Goal: Task Accomplishment & Management: Use online tool/utility

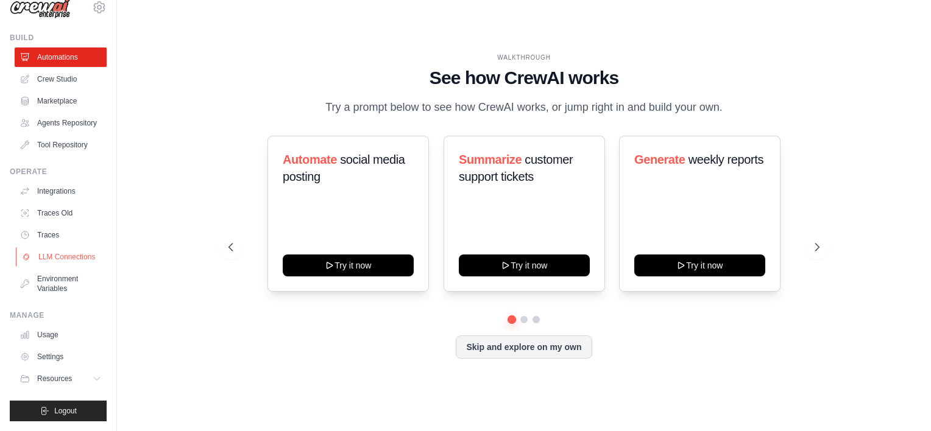
scroll to position [37, 0]
click at [67, 69] on link "Crew Studio" at bounding box center [62, 78] width 92 height 19
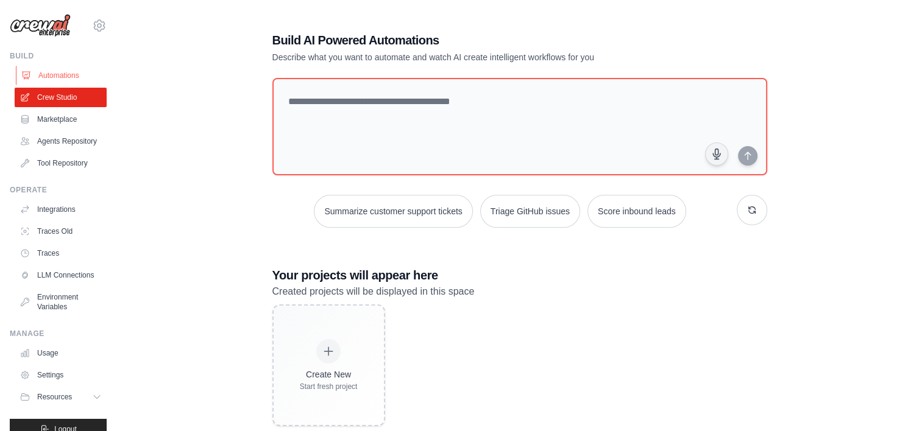
click at [57, 76] on link "Automations" at bounding box center [62, 75] width 92 height 19
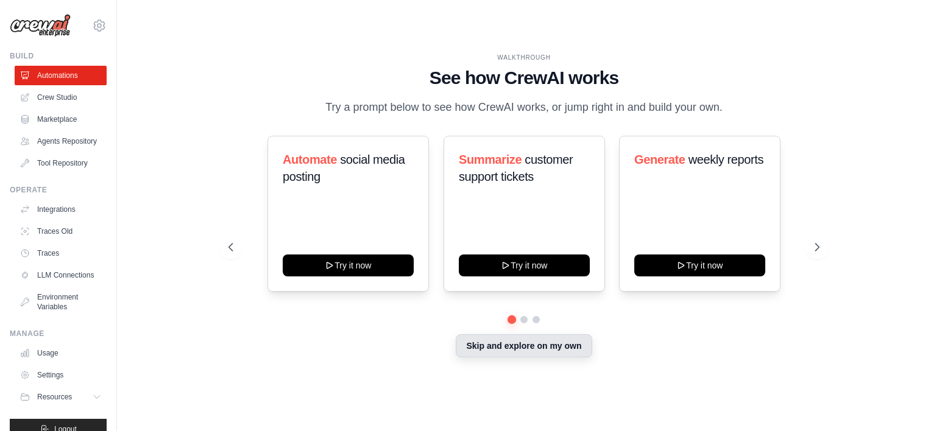
click at [561, 346] on button "Skip and explore on my own" at bounding box center [524, 345] width 136 height 23
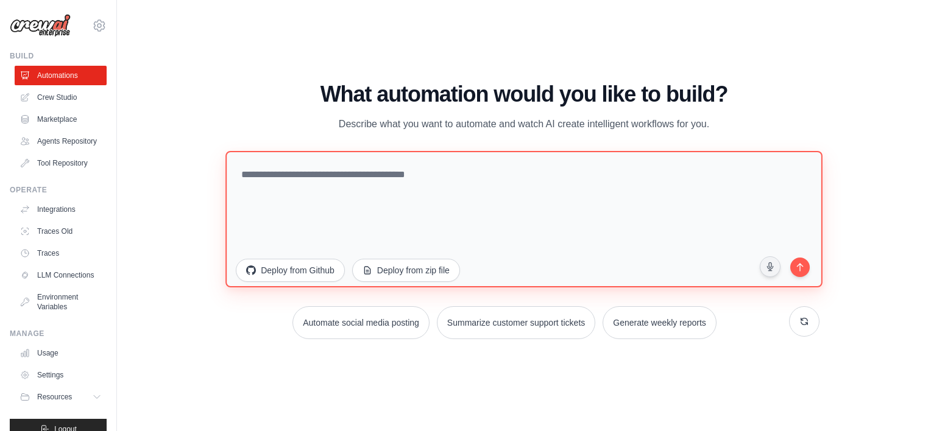
click at [332, 177] on textarea at bounding box center [523, 219] width 596 height 136
paste textarea "**********"
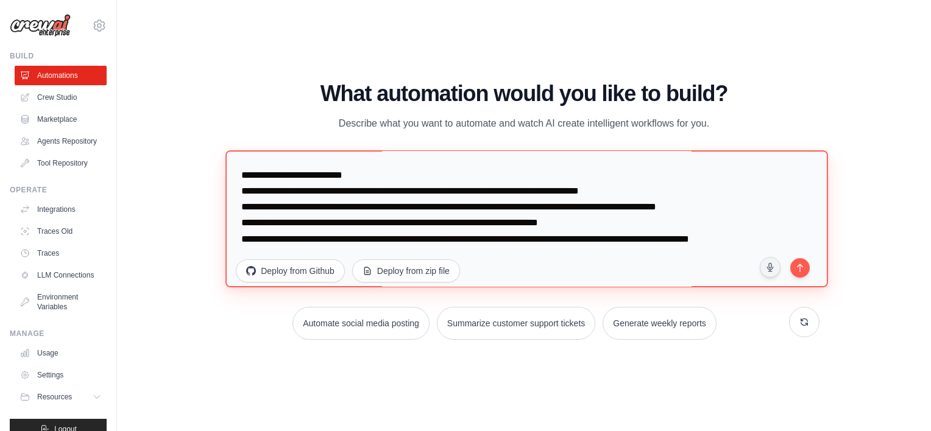
scroll to position [1758, 0]
type textarea "**********"
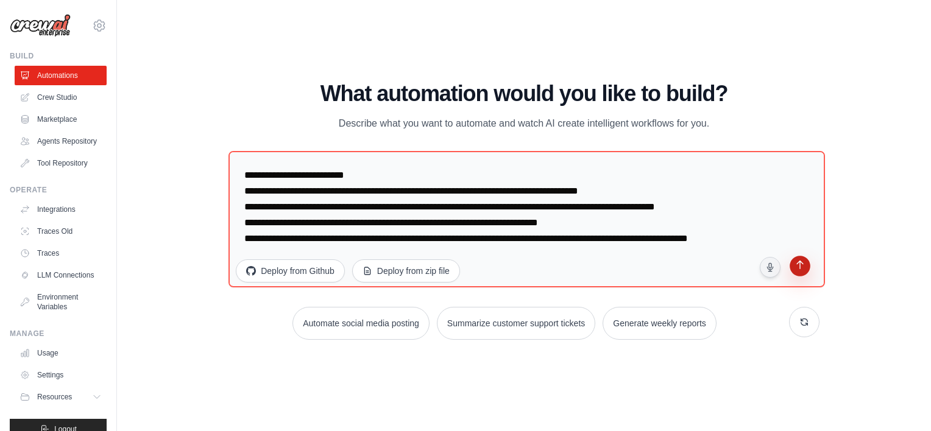
click at [797, 266] on icon "submit" at bounding box center [800, 267] width 12 height 12
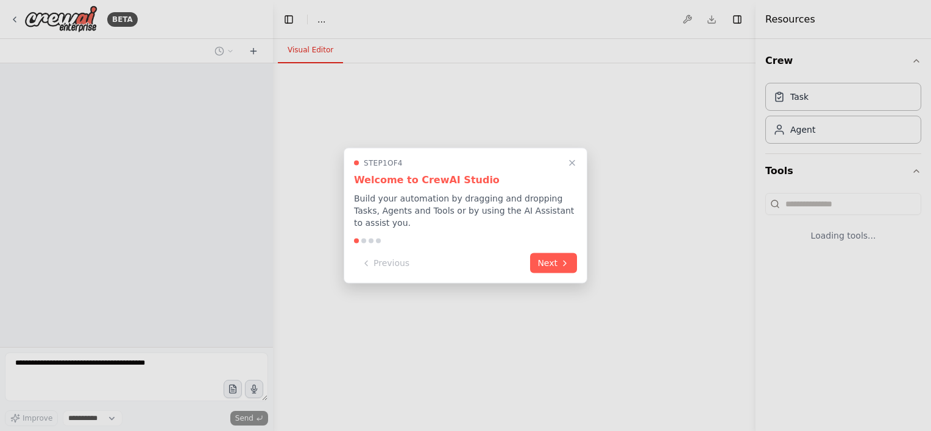
select select "****"
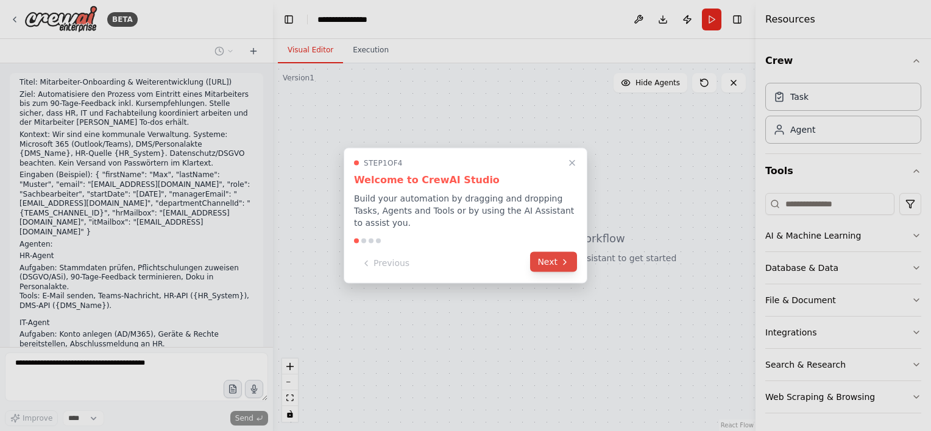
click at [546, 261] on button "Next" at bounding box center [553, 262] width 47 height 20
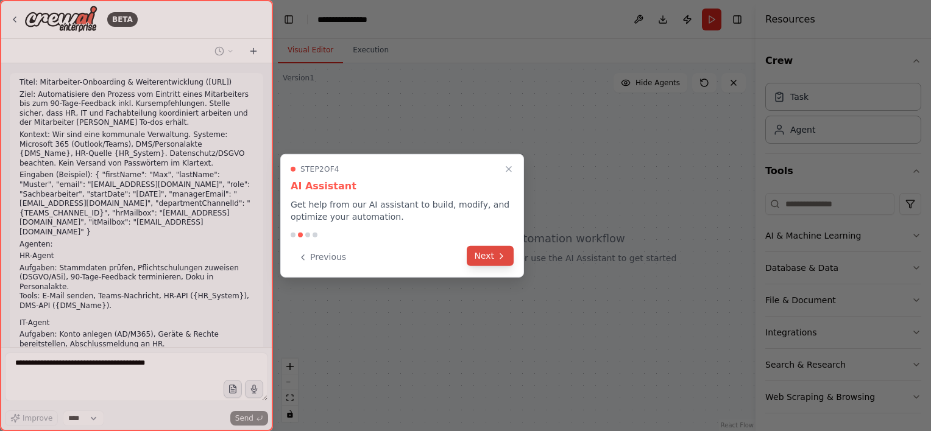
click at [489, 259] on button "Next" at bounding box center [490, 256] width 47 height 20
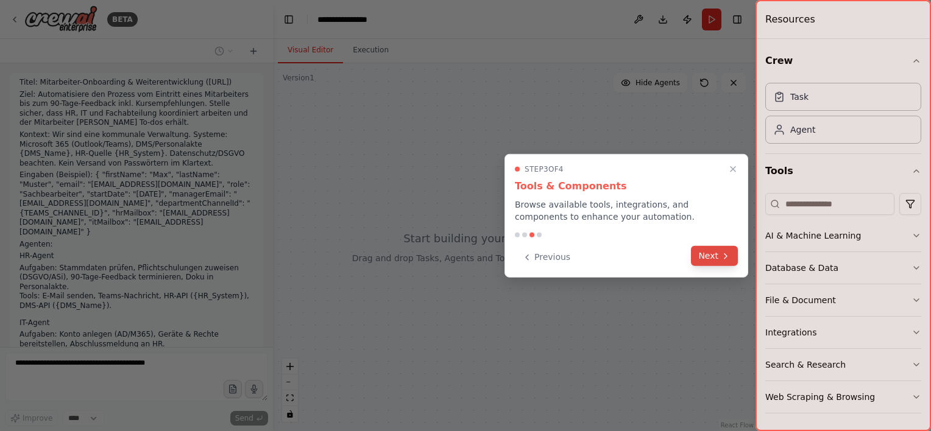
click at [713, 252] on button "Next" at bounding box center [714, 256] width 47 height 20
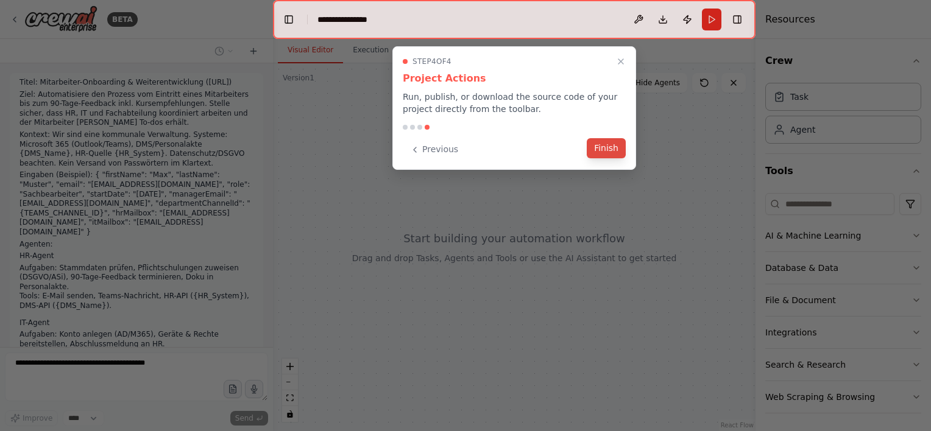
click at [608, 153] on button "Finish" at bounding box center [606, 148] width 39 height 20
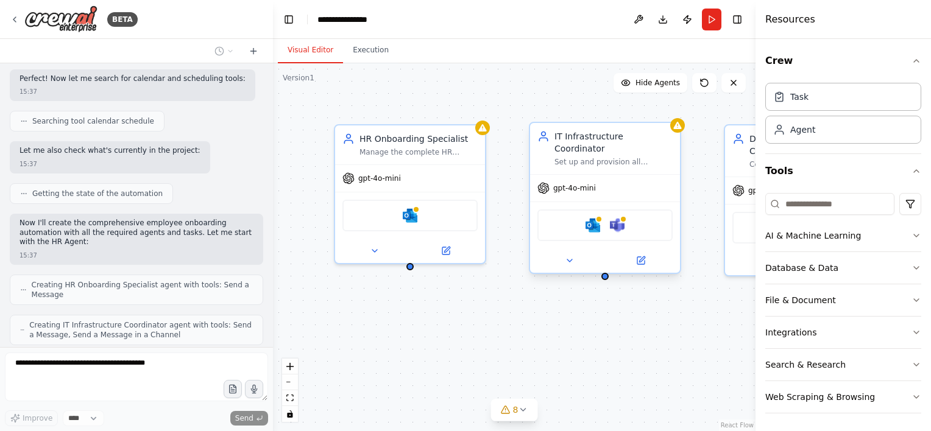
scroll to position [1796, 0]
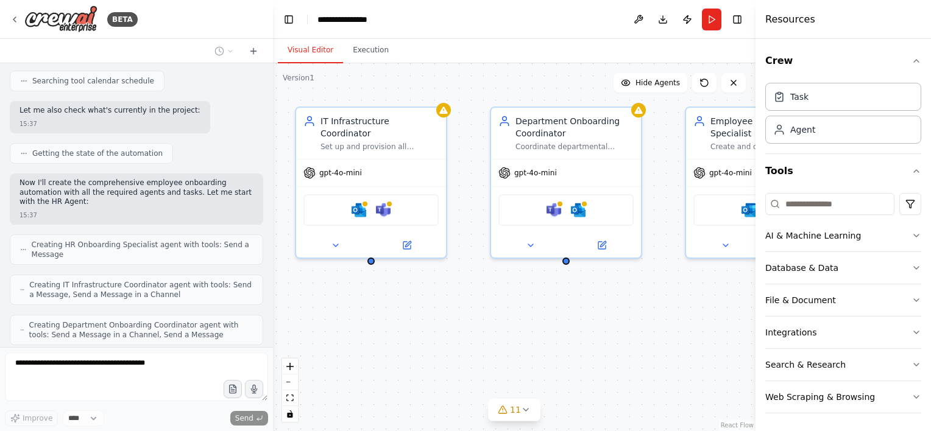
drag, startPoint x: 586, startPoint y: 334, endPoint x: 389, endPoint y: 317, distance: 196.9
click at [352, 316] on div "HR Onboarding Specialist Manage the complete HR aspects of employee onboarding …" at bounding box center [514, 247] width 483 height 368
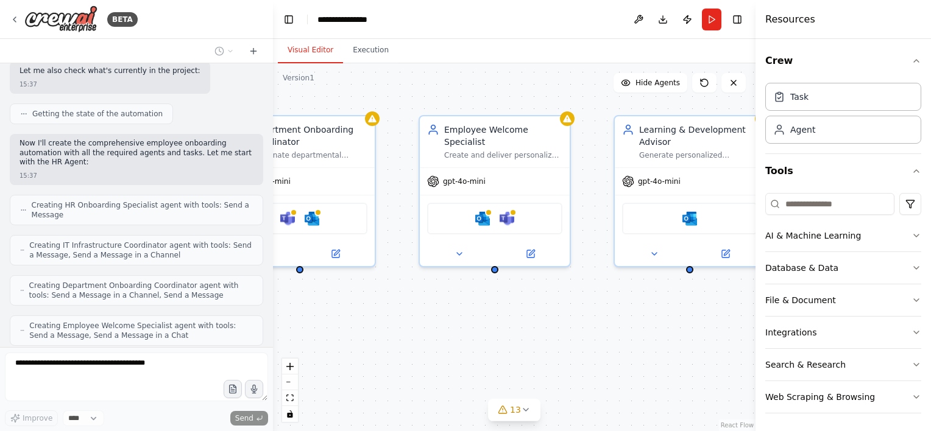
drag, startPoint x: 660, startPoint y: 294, endPoint x: 393, endPoint y: 302, distance: 267.0
click at [393, 302] on div "HR Onboarding Specialist Manage the complete HR aspects of employee onboarding …" at bounding box center [514, 247] width 483 height 368
drag, startPoint x: 590, startPoint y: 311, endPoint x: 692, endPoint y: 302, distance: 102.2
click at [692, 302] on div "HR Onboarding Specialist Manage the complete HR aspects of employee onboarding …" at bounding box center [514, 247] width 483 height 368
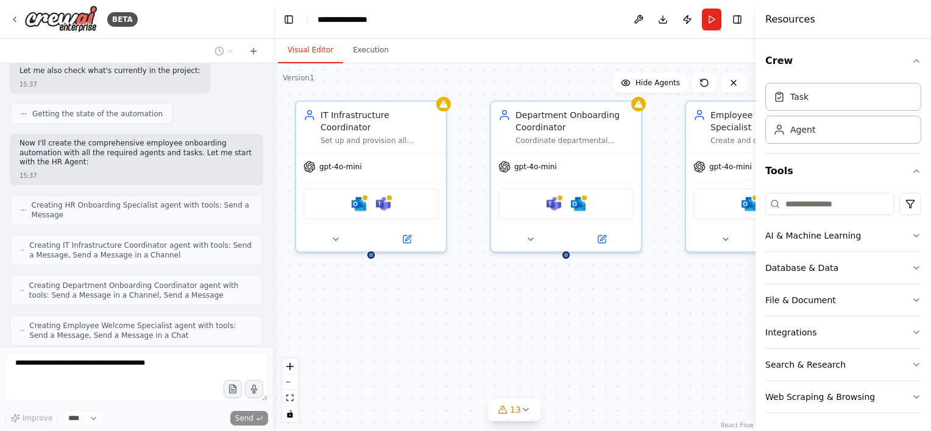
drag, startPoint x: 419, startPoint y: 314, endPoint x: 684, endPoint y: 300, distance: 265.4
click at [684, 300] on div "HR Onboarding Specialist Manage the complete HR aspects of employee onboarding …" at bounding box center [514, 247] width 483 height 368
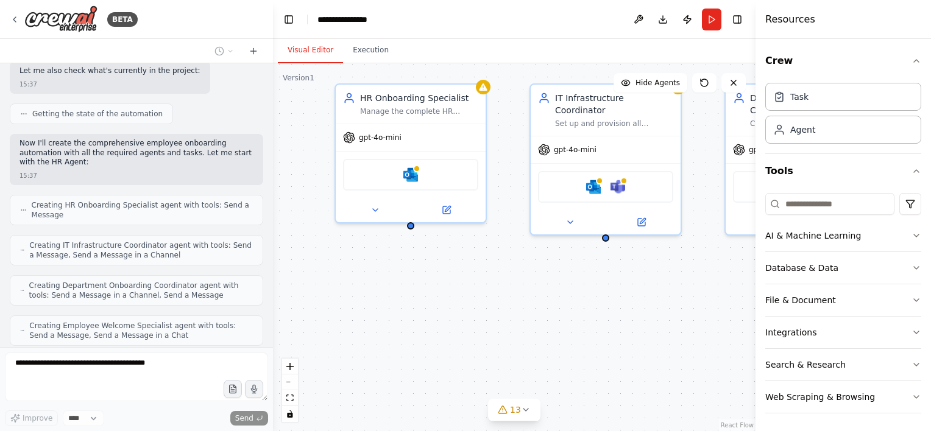
drag, startPoint x: 445, startPoint y: 312, endPoint x: 657, endPoint y: 303, distance: 212.8
click at [684, 301] on div "HR Onboarding Specialist Manage the complete HR aspects of employee onboarding …" at bounding box center [514, 247] width 483 height 368
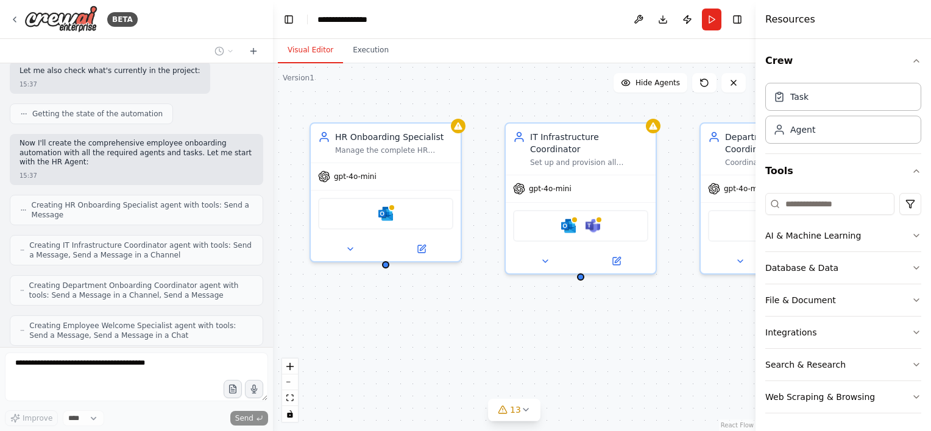
drag, startPoint x: 541, startPoint y: 299, endPoint x: 528, endPoint y: 327, distance: 30.5
click at [528, 327] on div "HR Onboarding Specialist Manage the complete HR aspects of employee onboarding …" at bounding box center [514, 247] width 483 height 368
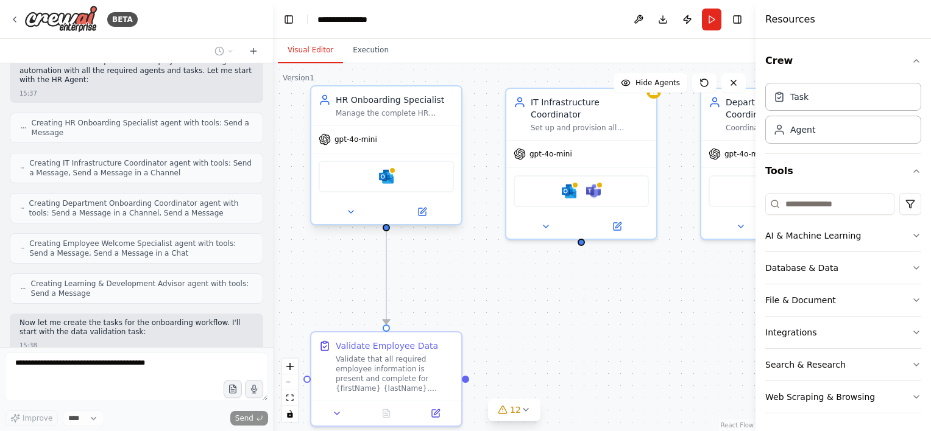
scroll to position [1947, 0]
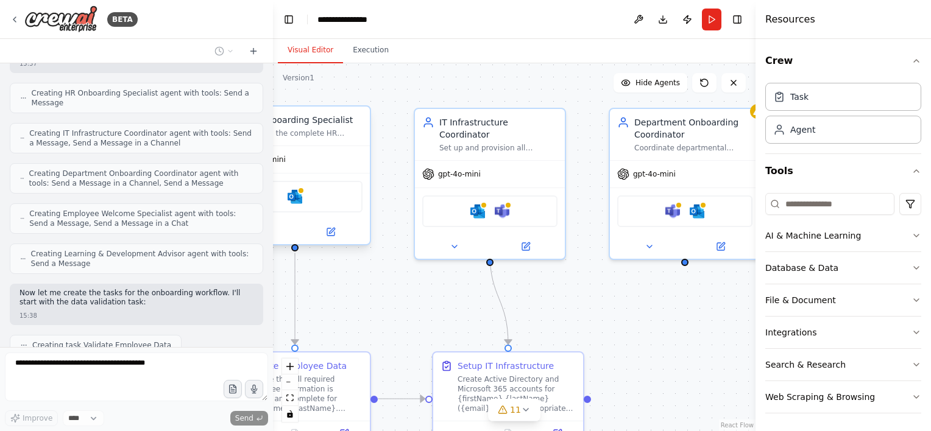
drag, startPoint x: 556, startPoint y: 298, endPoint x: 470, endPoint y: 316, distance: 87.1
click at [469, 316] on div ".deletable-edge-delete-btn { width: 20px; height: 20px; border: 0px solid #ffff…" at bounding box center [514, 247] width 483 height 368
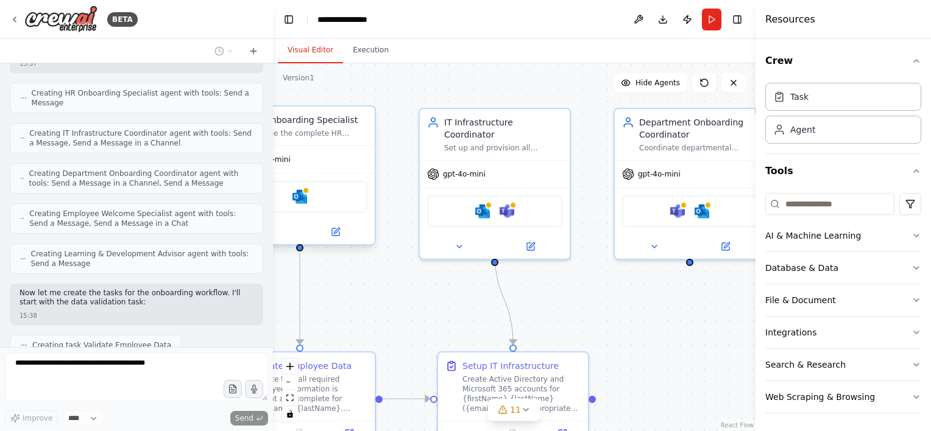
scroll to position [1978, 0]
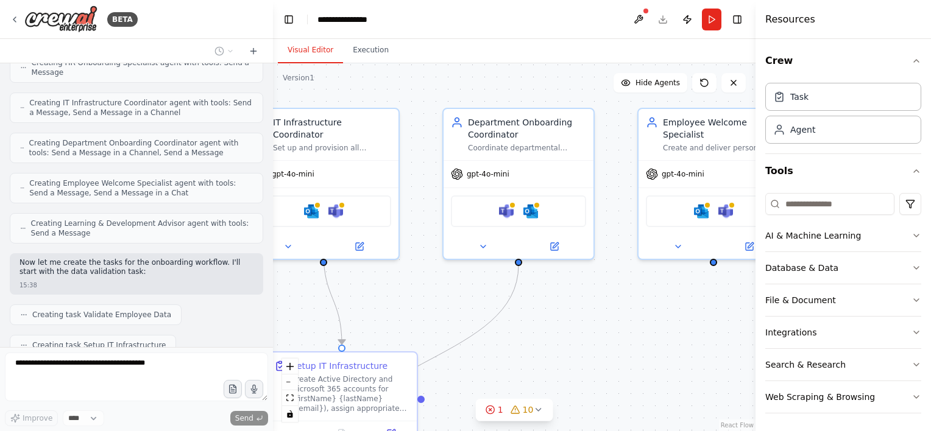
drag, startPoint x: 707, startPoint y: 344, endPoint x: 550, endPoint y: 345, distance: 156.6
click at [540, 344] on div ".deletable-edge-delete-btn { width: 20px; height: 20px; border: 0px solid #ffff…" at bounding box center [514, 247] width 483 height 368
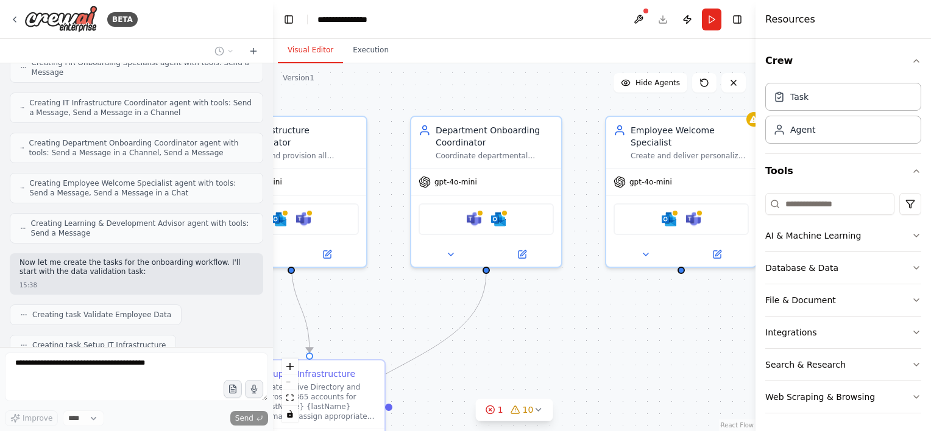
scroll to position [2008, 0]
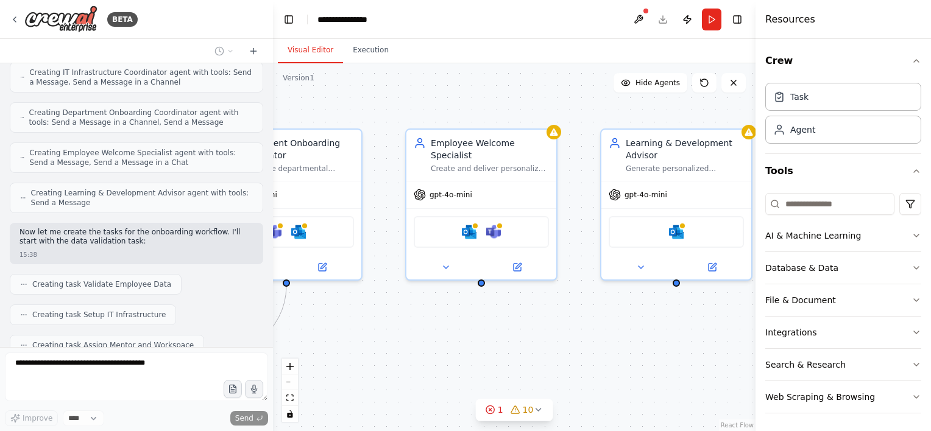
drag, startPoint x: 703, startPoint y: 311, endPoint x: 469, endPoint y: 331, distance: 234.9
click at [468, 331] on div ".deletable-edge-delete-btn { width: 20px; height: 20px; border: 0px solid #ffff…" at bounding box center [514, 247] width 483 height 368
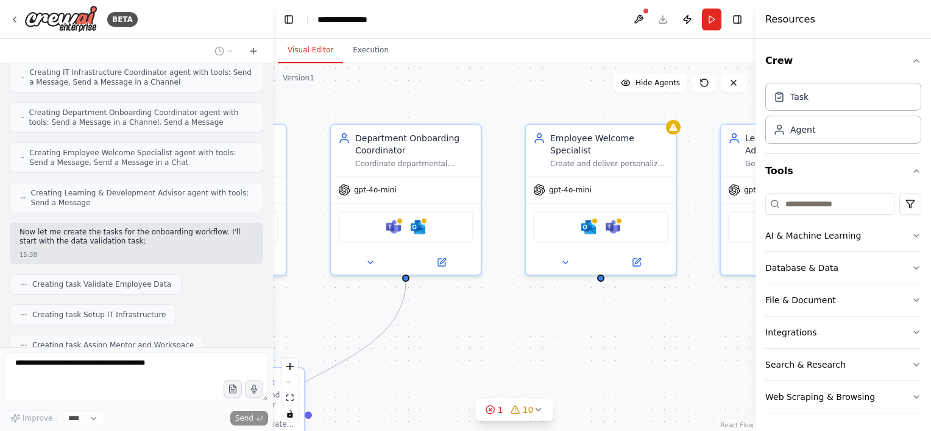
drag, startPoint x: 631, startPoint y: 324, endPoint x: 758, endPoint y: 308, distance: 128.3
click at [795, 310] on div "BETA Titel: Mitarbeiter-Onboarding & Weiterentwicklung (Crew.ai) Ziel: Automati…" at bounding box center [465, 215] width 931 height 431
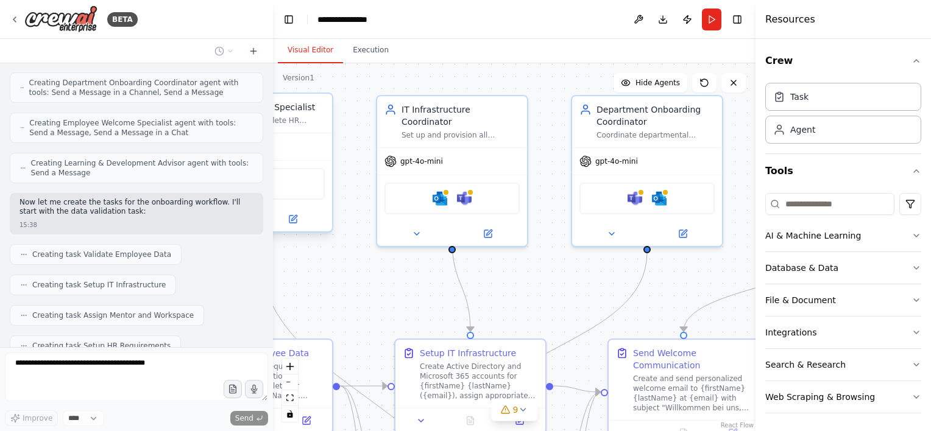
drag, startPoint x: 490, startPoint y: 339, endPoint x: 727, endPoint y: 311, distance: 238.1
click at [727, 311] on div ".deletable-edge-delete-btn { width: 20px; height: 20px; border: 0px solid #ffff…" at bounding box center [514, 247] width 483 height 368
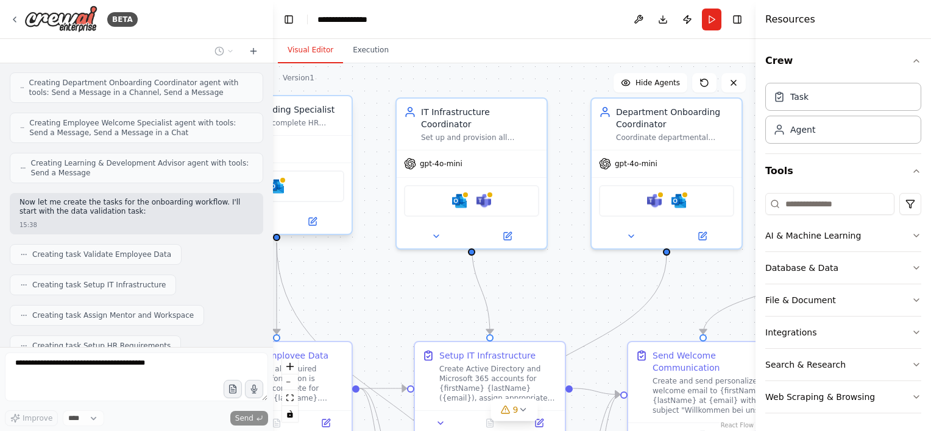
drag, startPoint x: 364, startPoint y: 295, endPoint x: 390, endPoint y: 296, distance: 25.6
click at [384, 297] on div ".deletable-edge-delete-btn { width: 20px; height: 20px; border: 0px solid #ffff…" at bounding box center [514, 247] width 483 height 368
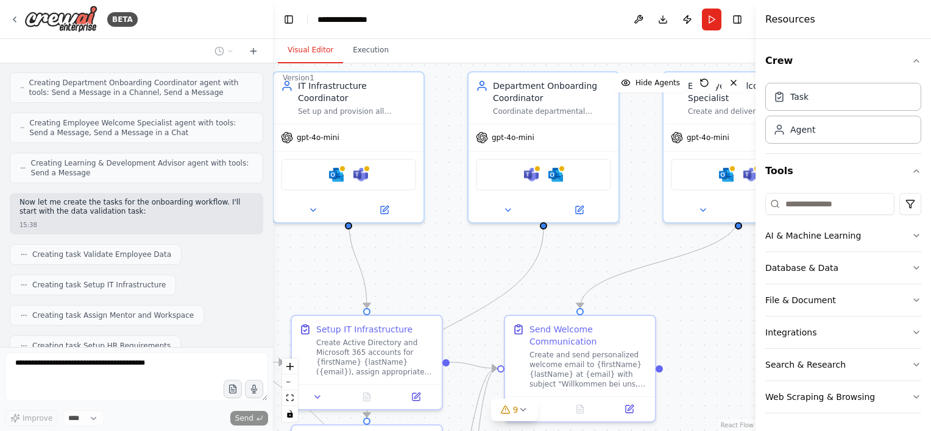
drag, startPoint x: 485, startPoint y: 263, endPoint x: 433, endPoint y: 257, distance: 52.2
click at [433, 257] on div ".deletable-edge-delete-btn { width: 20px; height: 20px; border: 0px solid #ffff…" at bounding box center [514, 247] width 483 height 368
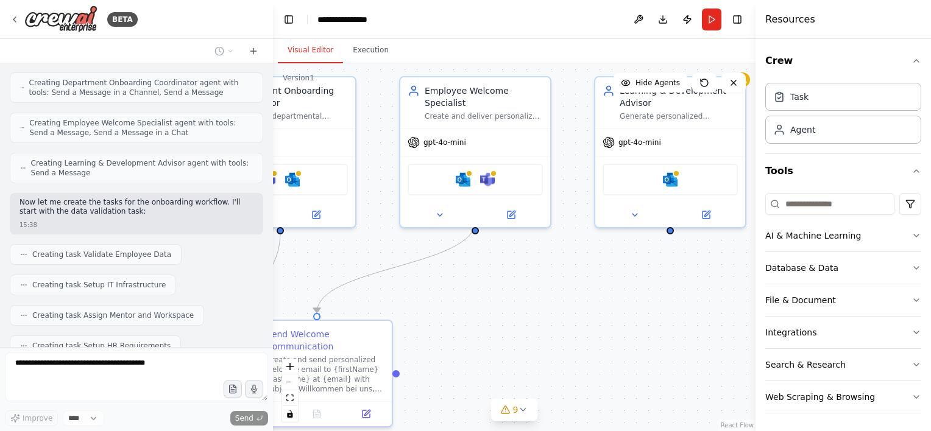
drag, startPoint x: 631, startPoint y: 244, endPoint x: 378, endPoint y: 251, distance: 253.6
click at [378, 251] on div ".deletable-edge-delete-btn { width: 20px; height: 20px; border: 0px solid #ffff…" at bounding box center [514, 247] width 483 height 368
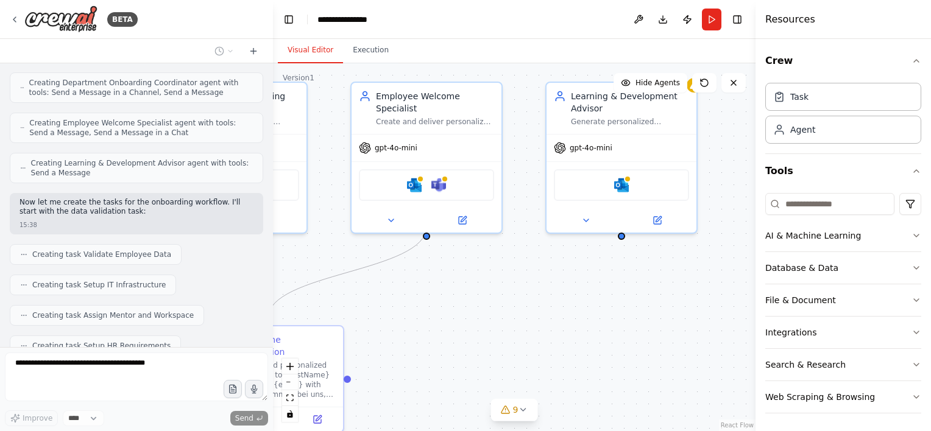
drag, startPoint x: 631, startPoint y: 268, endPoint x: 582, endPoint y: 274, distance: 49.0
click at [582, 274] on div ".deletable-edge-delete-btn { width: 20px; height: 20px; border: 0px solid #ffff…" at bounding box center [514, 247] width 483 height 368
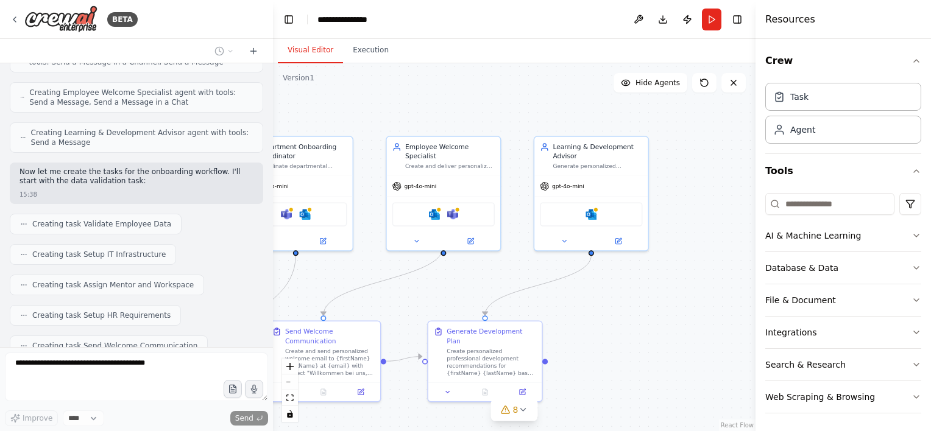
scroll to position [2098, 0]
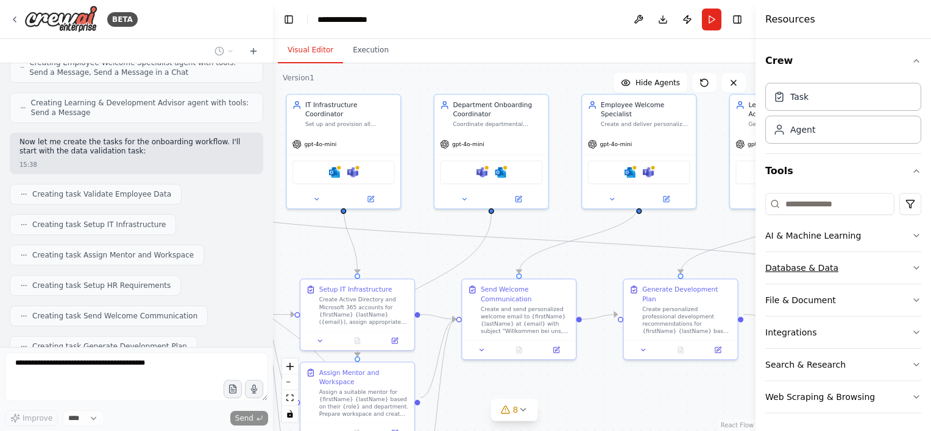
drag, startPoint x: 607, startPoint y: 322, endPoint x: 803, endPoint y: 280, distance: 200.0
click at [803, 280] on div "BETA Titel: Mitarbeiter-Onboarding & Weiterentwicklung (Crew.ai) Ziel: Automati…" at bounding box center [465, 215] width 931 height 431
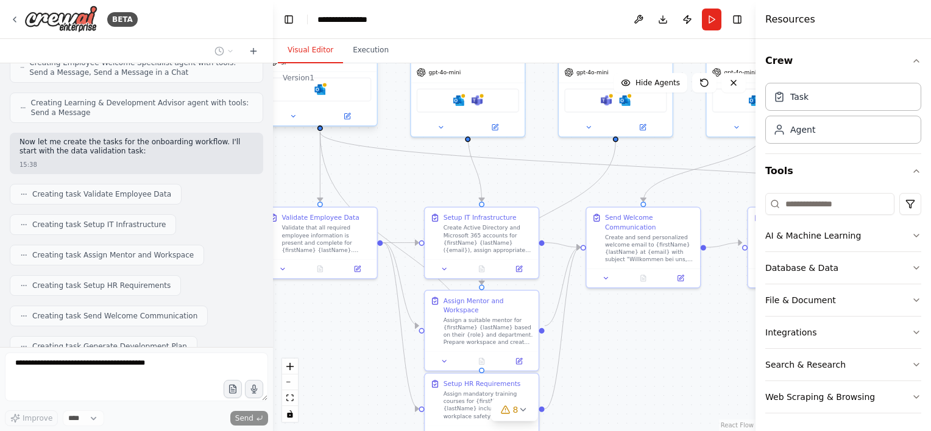
drag, startPoint x: 628, startPoint y: 375, endPoint x: 714, endPoint y: 316, distance: 103.9
click at [714, 316] on div ".deletable-edge-delete-btn { width: 20px; height: 20px; border: 0px solid #ffff…" at bounding box center [514, 247] width 483 height 368
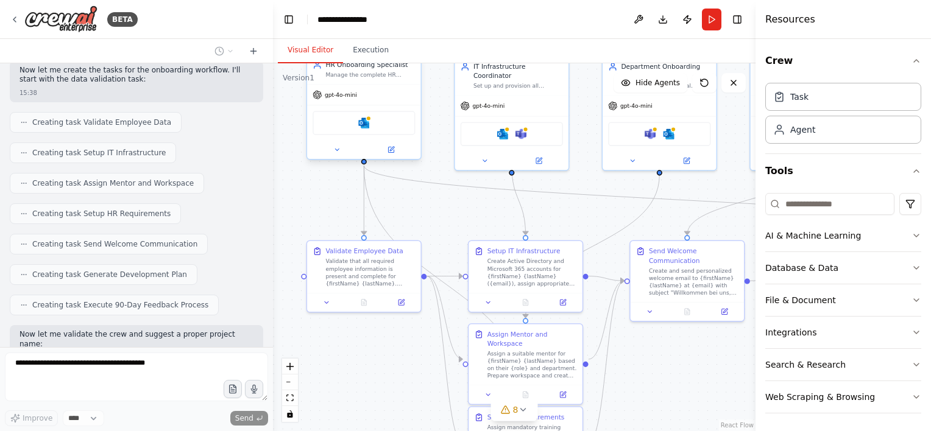
scroll to position [2210, 0]
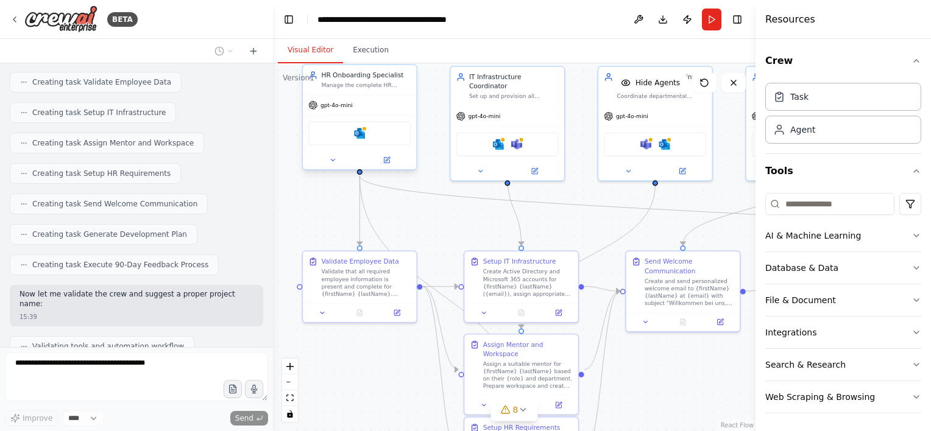
drag, startPoint x: 341, startPoint y: 326, endPoint x: 381, endPoint y: 370, distance: 59.1
click at [381, 370] on div ".deletable-edge-delete-btn { width: 20px; height: 20px; border: 0px solid #ffff…" at bounding box center [514, 247] width 483 height 368
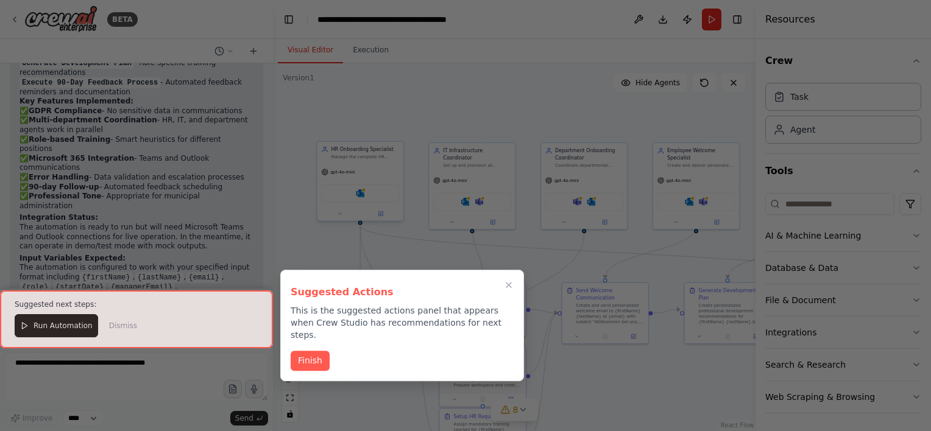
scroll to position [2816, 0]
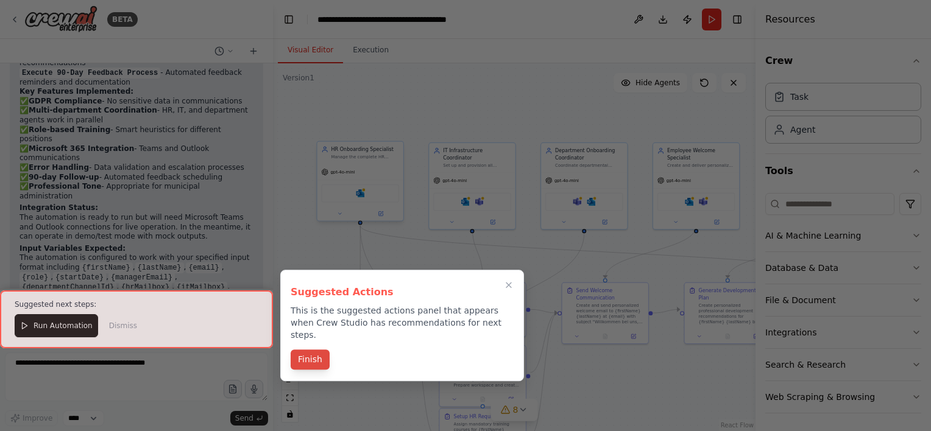
click at [309, 350] on button "Finish" at bounding box center [310, 360] width 39 height 20
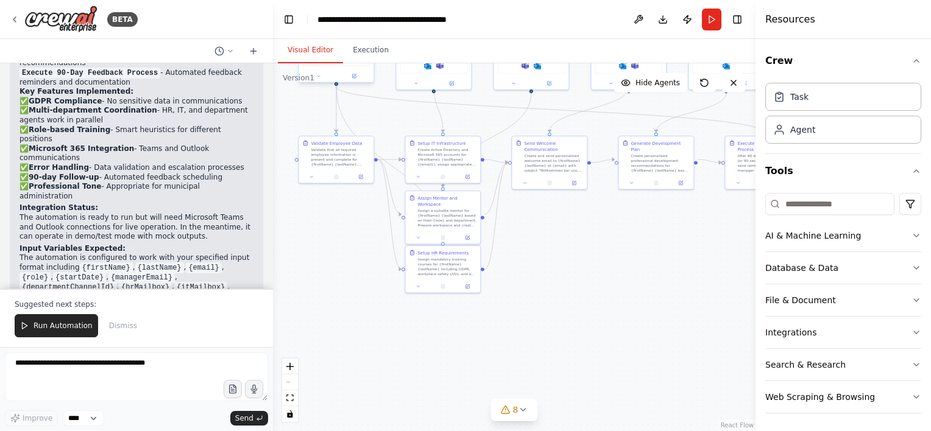
drag, startPoint x: 610, startPoint y: 364, endPoint x: 553, endPoint y: 236, distance: 140.7
click at [553, 236] on div ".deletable-edge-delete-btn { width: 20px; height: 20px; border: 0px solid #ffff…" at bounding box center [514, 247] width 483 height 368
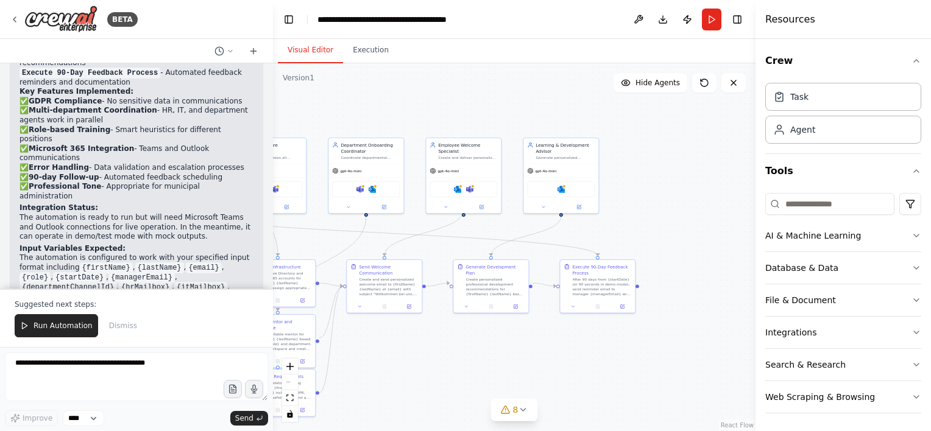
drag, startPoint x: 596, startPoint y: 251, endPoint x: 456, endPoint y: 350, distance: 171.4
click at [453, 350] on div ".deletable-edge-delete-btn { width: 20px; height: 20px; border: 0px solid #ffff…" at bounding box center [514, 247] width 483 height 368
click at [523, 409] on icon at bounding box center [523, 410] width 10 height 10
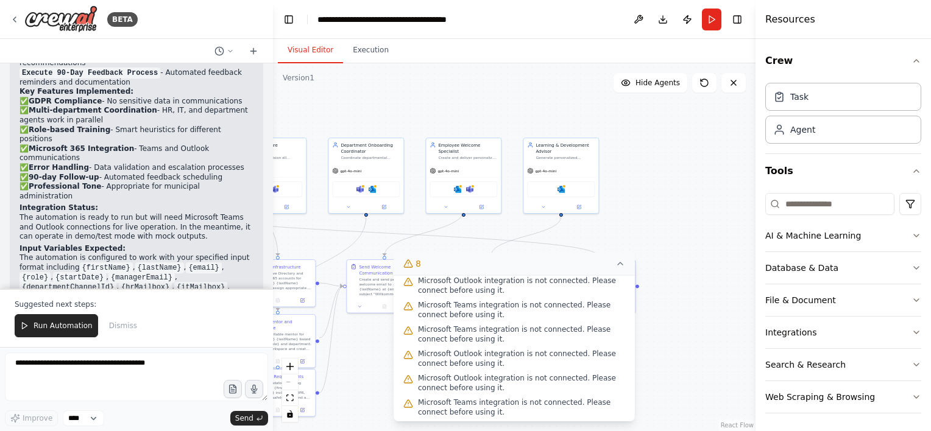
scroll to position [87, 0]
click at [708, 314] on div ".deletable-edge-delete-btn { width: 20px; height: 20px; border: 0px solid #ffff…" at bounding box center [514, 247] width 483 height 368
click at [660, 183] on div ".deletable-edge-delete-btn { width: 20px; height: 20px; border: 0px solid #ffff…" at bounding box center [514, 247] width 483 height 368
click at [625, 263] on icon at bounding box center [620, 264] width 10 height 10
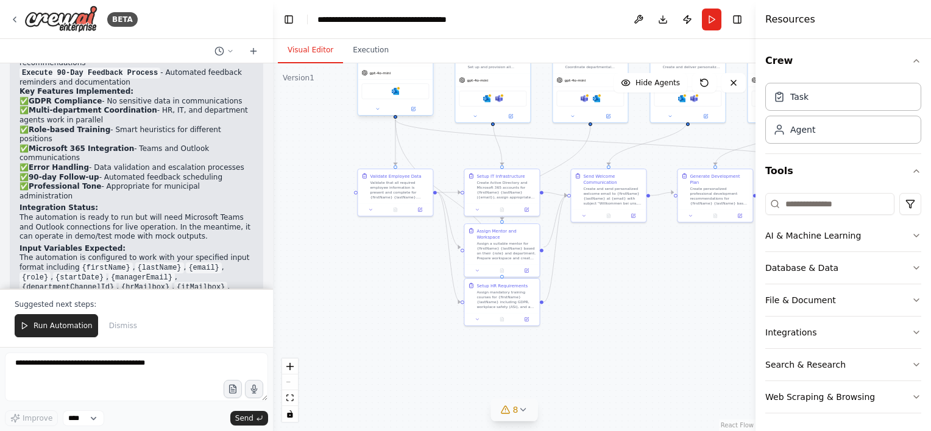
drag, startPoint x: 547, startPoint y: 341, endPoint x: 711, endPoint y: 271, distance: 179.0
click at [711, 271] on div ".deletable-edge-delete-btn { width: 20px; height: 20px; border: 0px solid #ffff…" at bounding box center [514, 247] width 483 height 368
click at [55, 328] on span "Run Automation" at bounding box center [63, 326] width 59 height 10
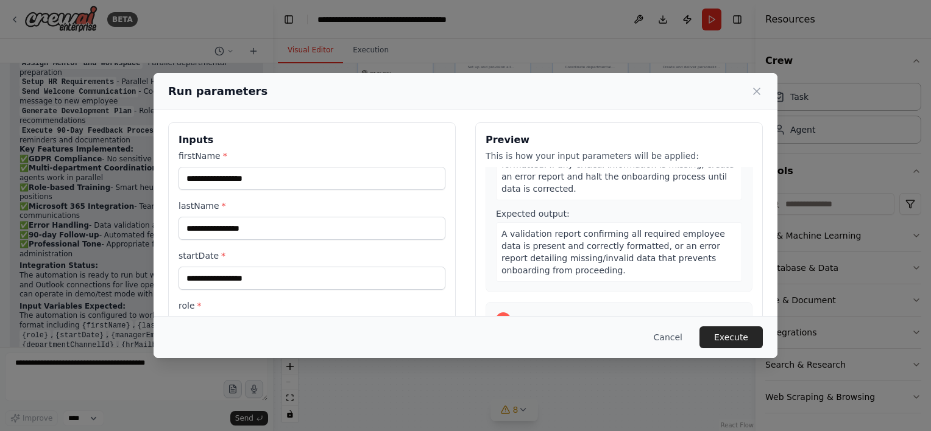
scroll to position [0, 0]
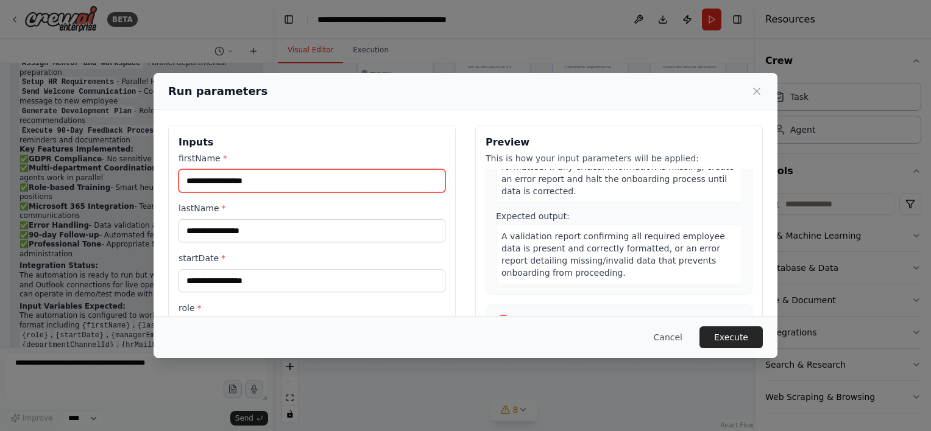
click at [241, 185] on input "firstName *" at bounding box center [312, 180] width 267 height 23
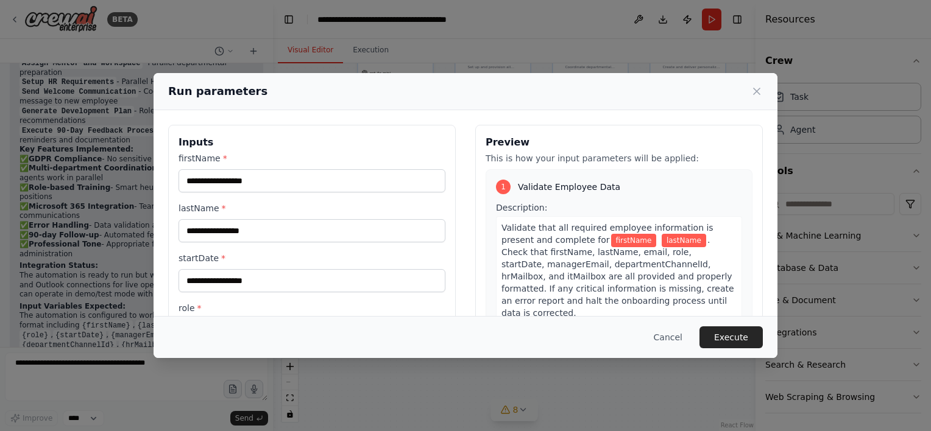
drag, startPoint x: 570, startPoint y: 93, endPoint x: 587, endPoint y: 79, distance: 22.1
click at [587, 79] on div "Run parameters" at bounding box center [466, 91] width 624 height 37
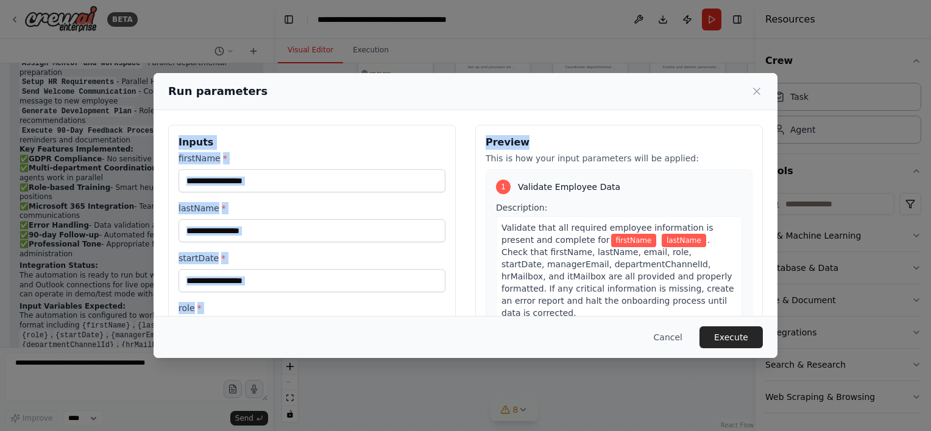
drag, startPoint x: 573, startPoint y: 92, endPoint x: 573, endPoint y: 110, distance: 17.7
click at [573, 110] on div "Run parameters Inputs firstName * lastName * startDate * role * ITSM_System * e…" at bounding box center [466, 215] width 624 height 285
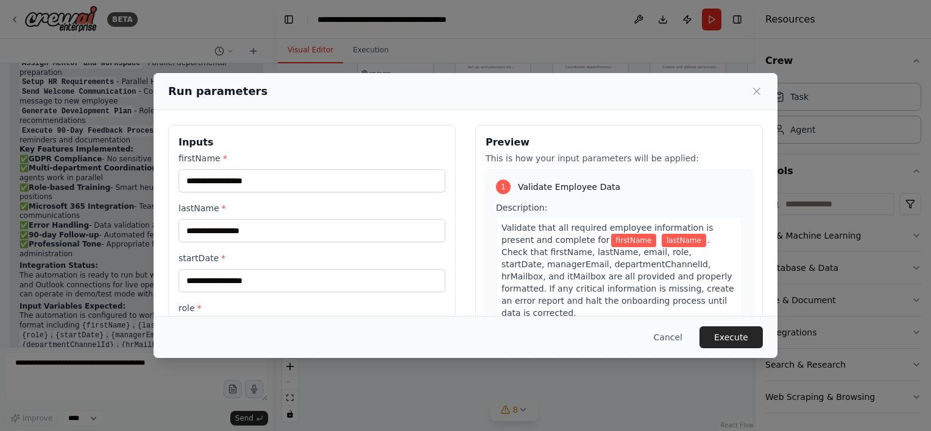
drag, startPoint x: 573, startPoint y: 110, endPoint x: 542, endPoint y: 90, distance: 37.2
click at [542, 90] on div "Run parameters" at bounding box center [465, 91] width 595 height 17
drag, startPoint x: 536, startPoint y: 92, endPoint x: 439, endPoint y: 108, distance: 98.2
click at [439, 108] on div "Run parameters" at bounding box center [466, 91] width 624 height 37
click at [268, 180] on input "firstName *" at bounding box center [312, 180] width 267 height 23
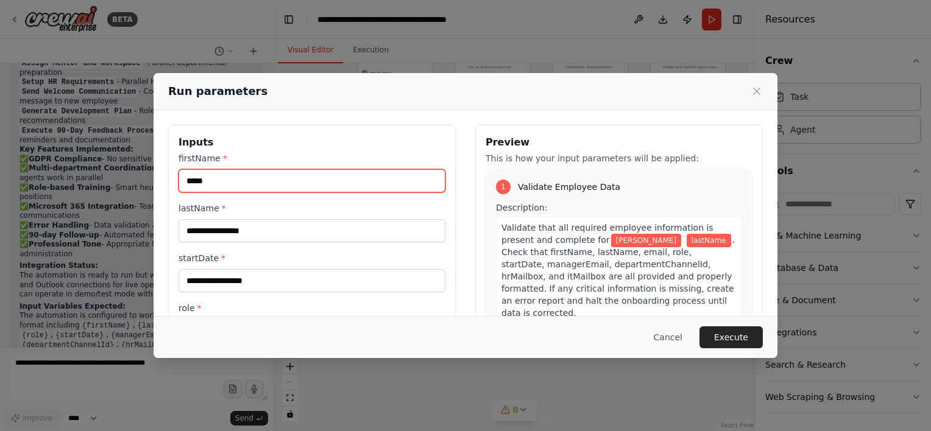
type input "*****"
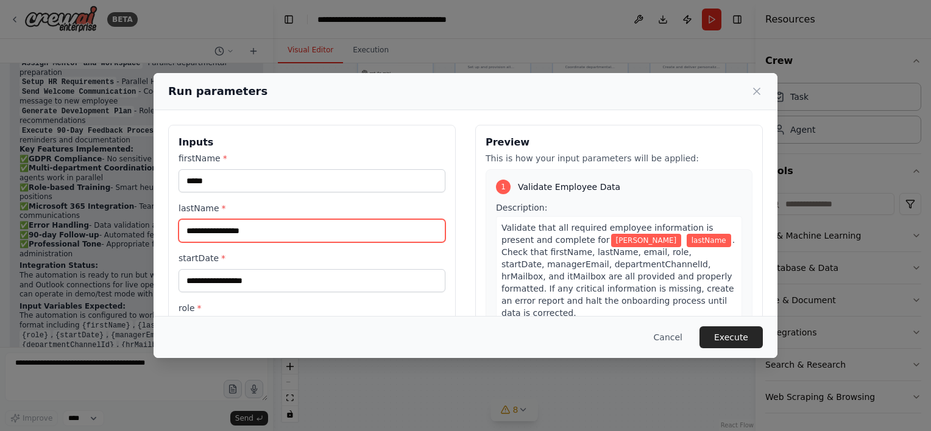
click at [194, 229] on input "lastName *" at bounding box center [312, 230] width 267 height 23
type input "*******"
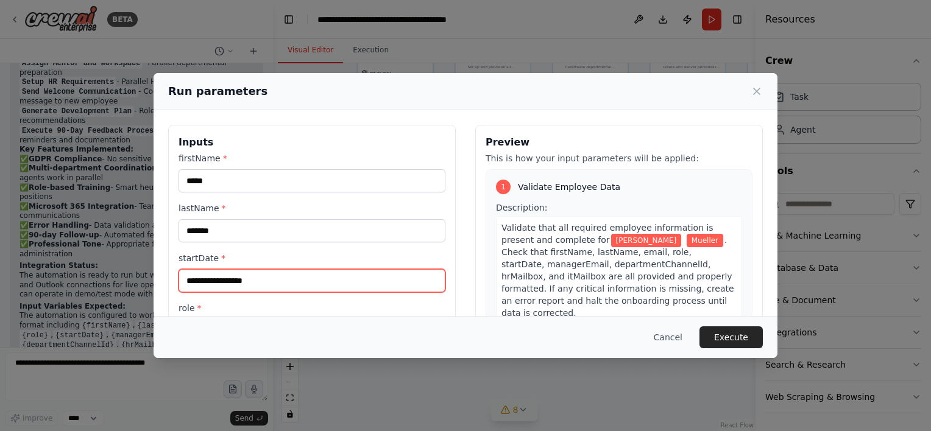
click at [228, 284] on input "startDate *" at bounding box center [312, 280] width 267 height 23
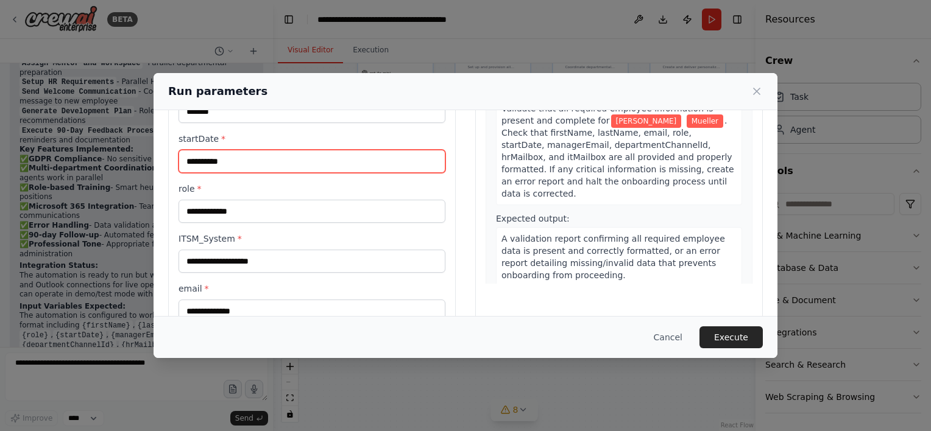
scroll to position [122, 0]
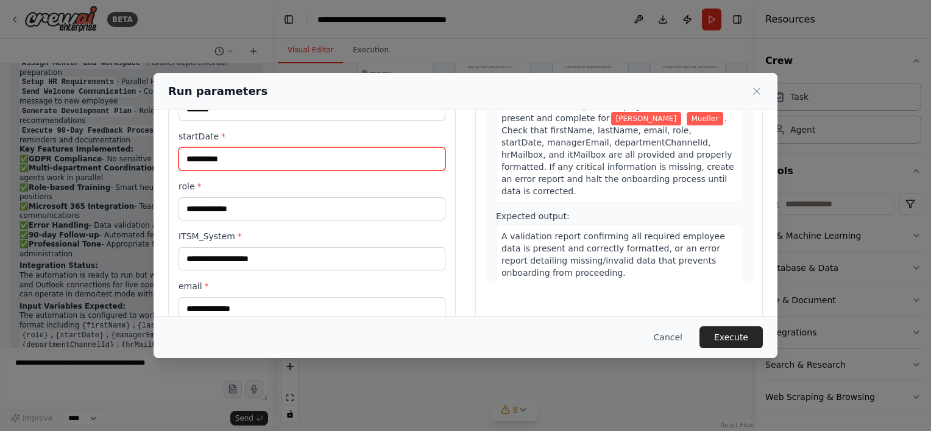
type input "**********"
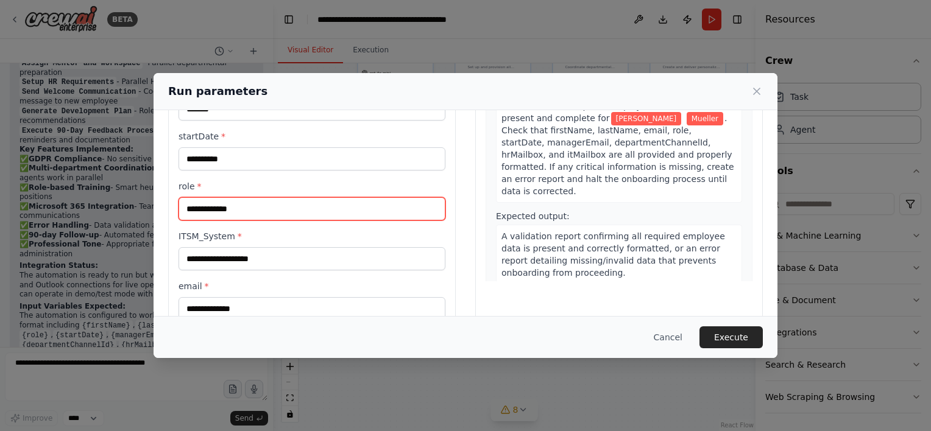
click at [224, 203] on input "role *" at bounding box center [312, 208] width 267 height 23
type input "*"
type input "*****"
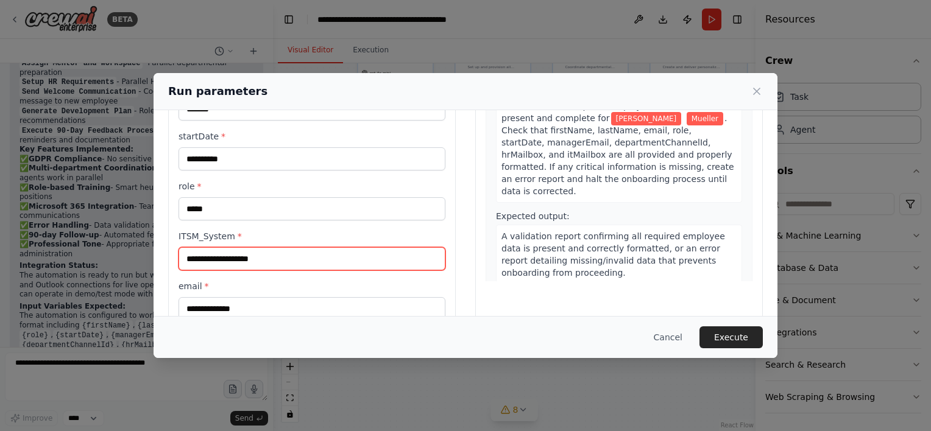
click at [235, 256] on input "ITSM_System *" at bounding box center [312, 258] width 267 height 23
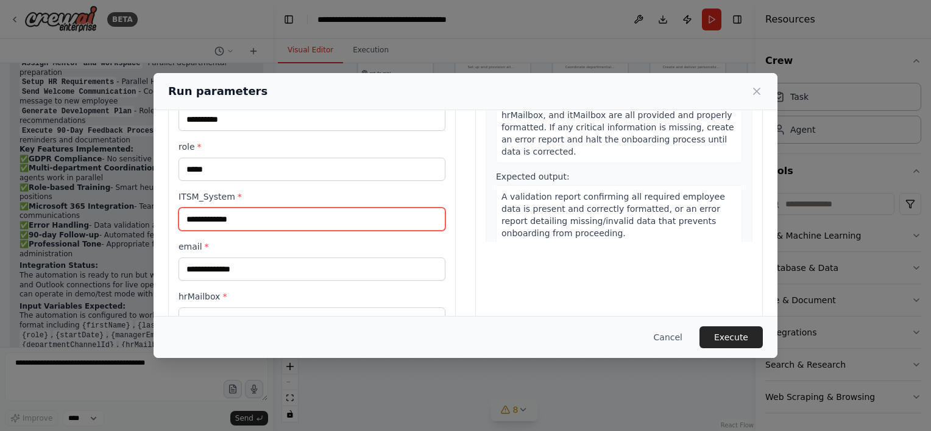
scroll to position [183, 0]
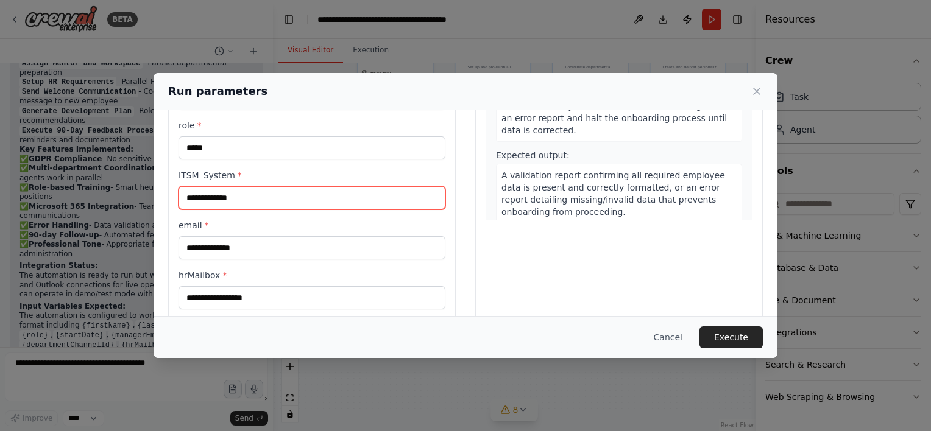
type input "**********"
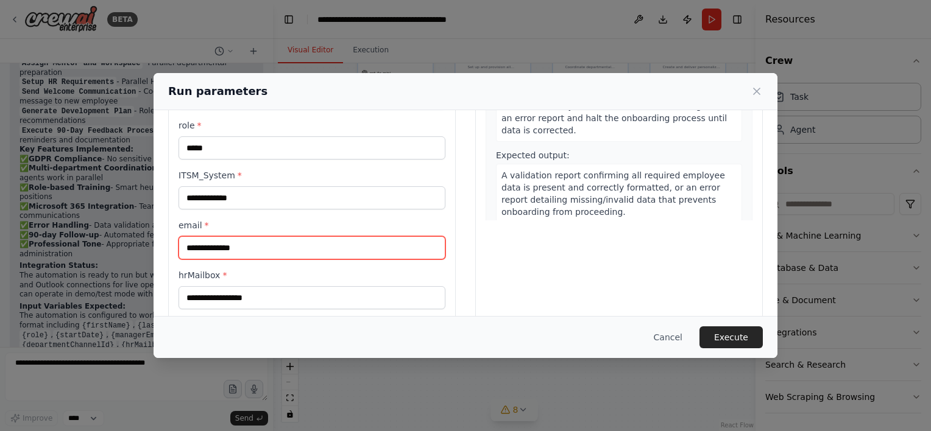
click at [240, 246] on input "email *" at bounding box center [312, 247] width 267 height 23
type input "**********"
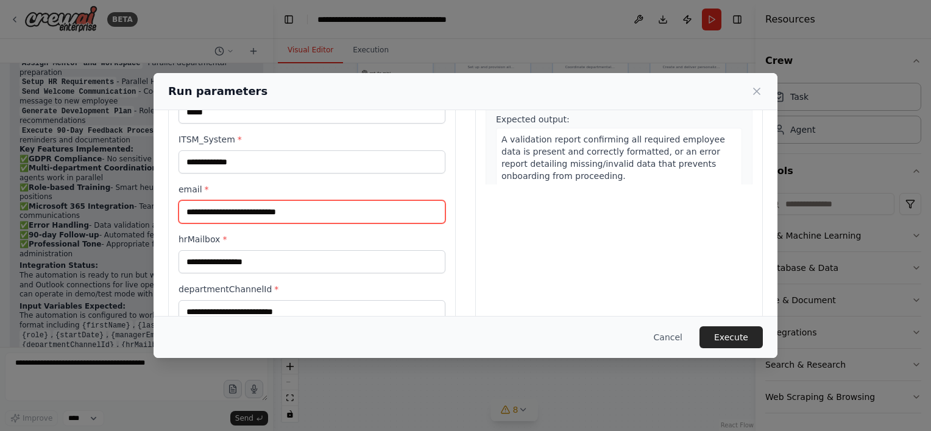
scroll to position [305, 0]
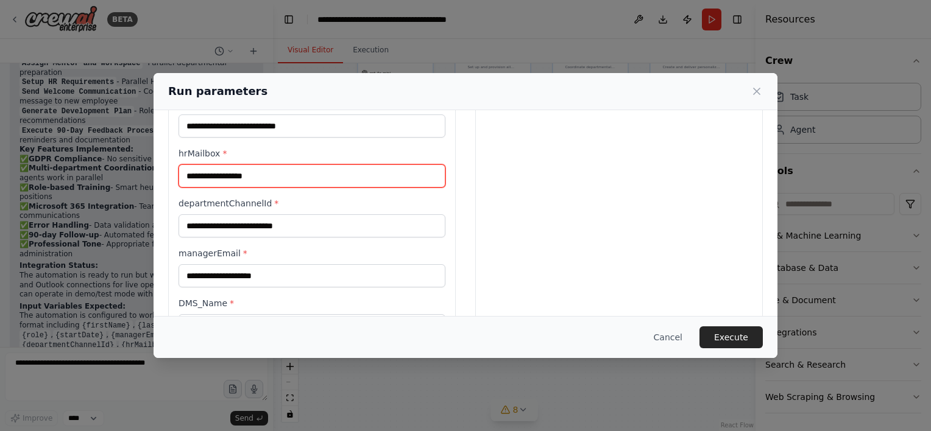
click at [239, 169] on input "hrMailbox *" at bounding box center [312, 176] width 267 height 23
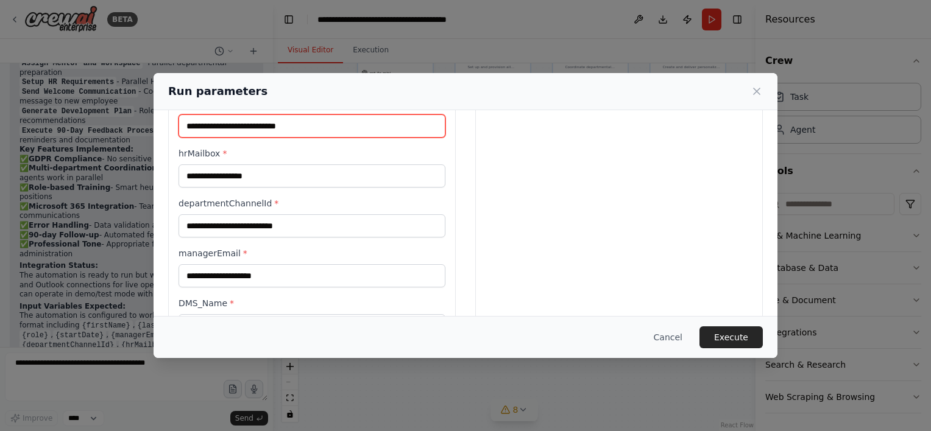
drag, startPoint x: 336, startPoint y: 122, endPoint x: 72, endPoint y: 127, distance: 264.5
click at [72, 127] on div "**********" at bounding box center [465, 215] width 931 height 431
click at [72, 221] on strong "Error Handling" at bounding box center [59, 225] width 60 height 9
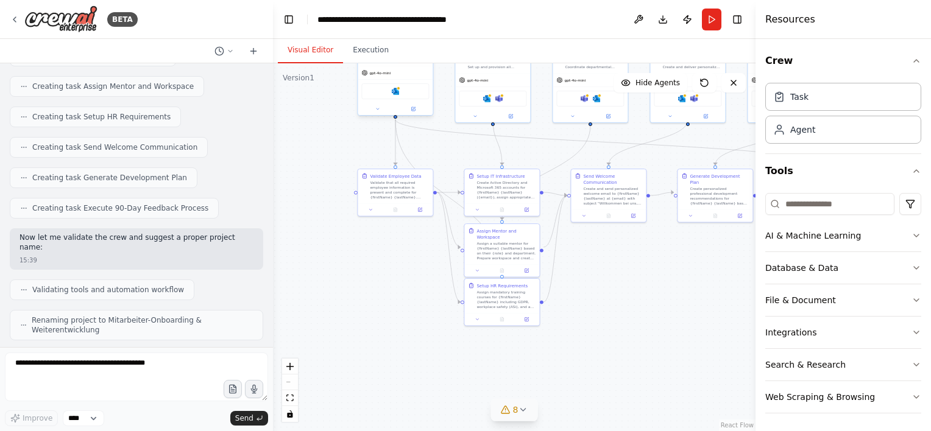
scroll to position [2271, 0]
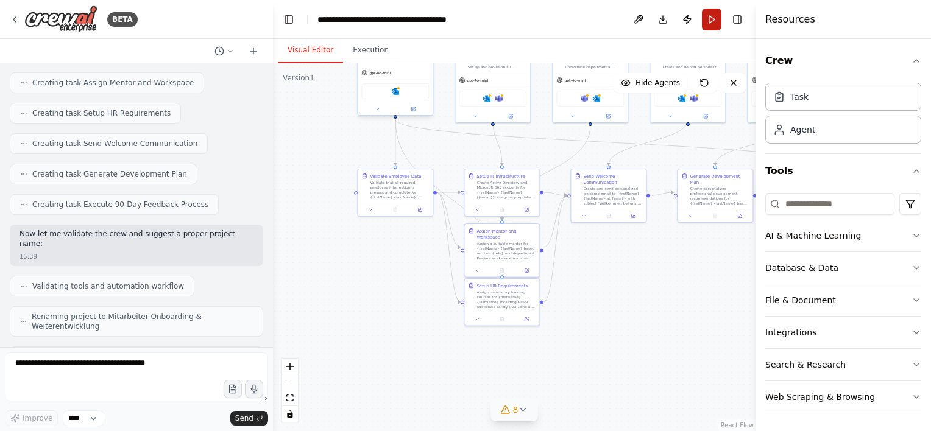
click at [711, 19] on button "Run" at bounding box center [711, 20] width 19 height 22
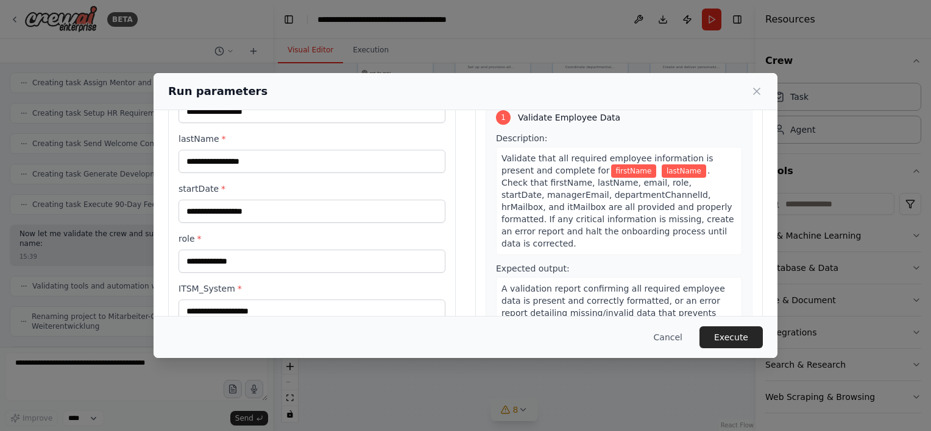
scroll to position [0, 0]
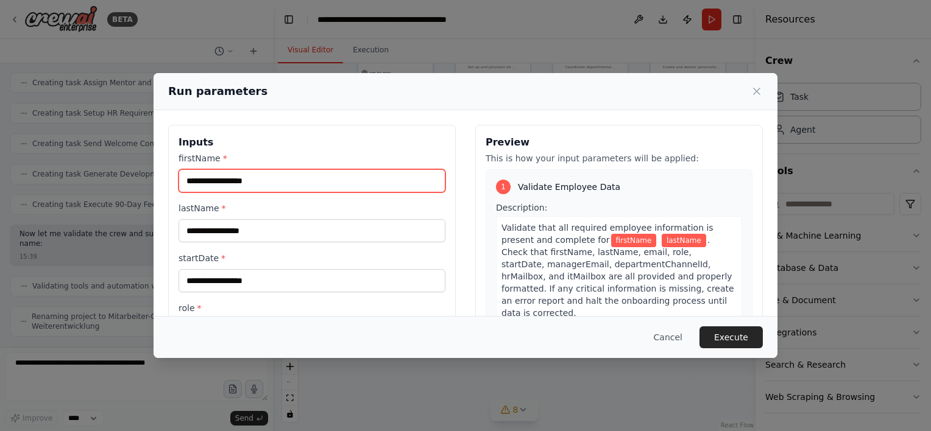
click at [217, 172] on input "firstName *" at bounding box center [312, 180] width 267 height 23
type input "*****"
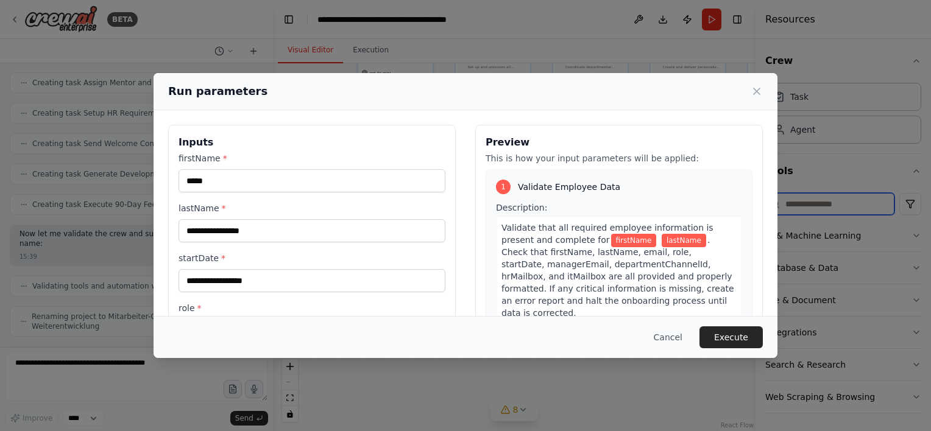
type input "*******"
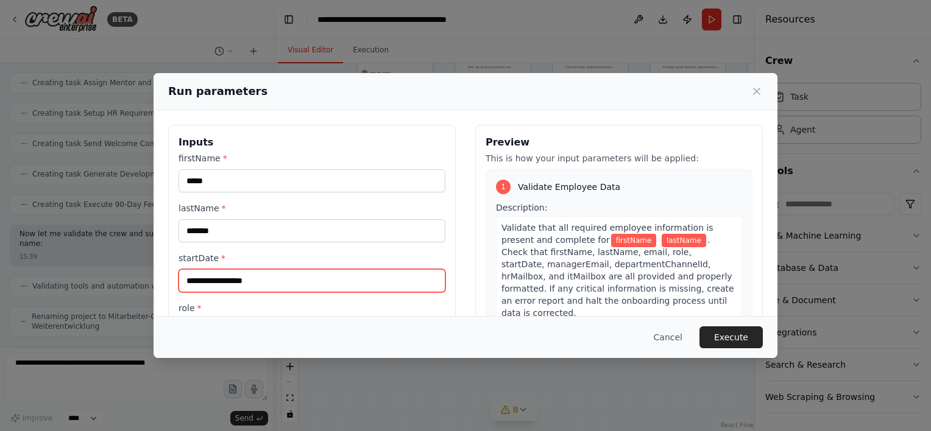
type input "**********"
type input "*****"
type input "**********"
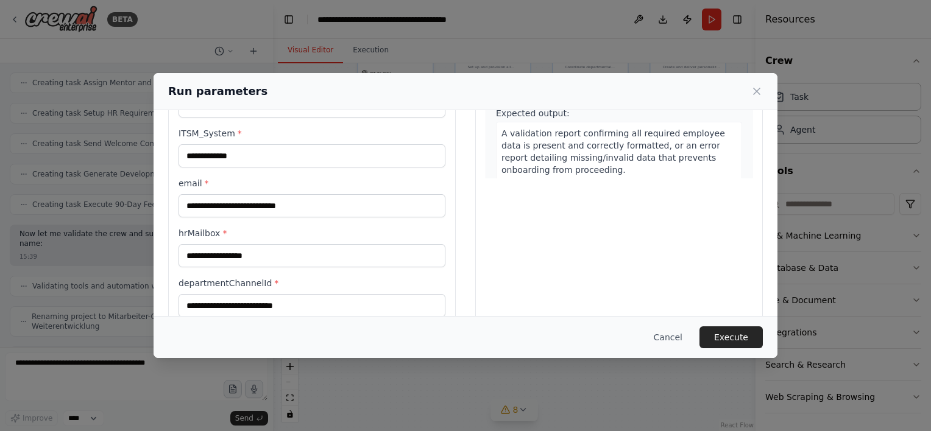
scroll to position [244, 0]
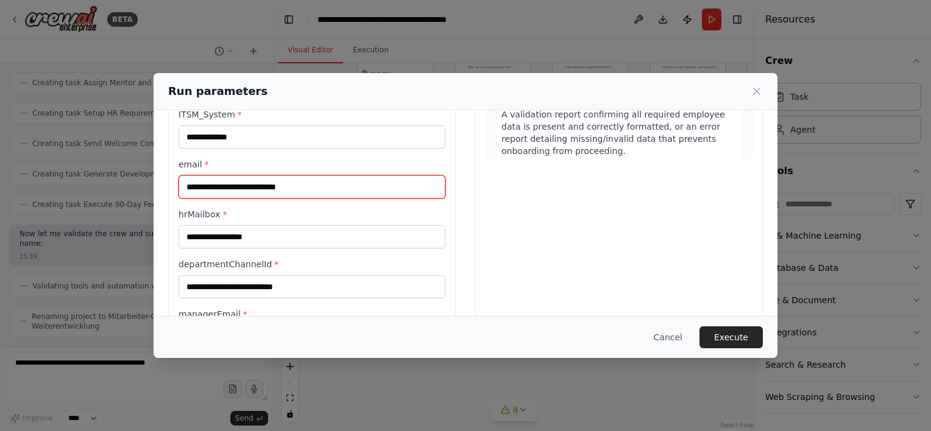
drag, startPoint x: 322, startPoint y: 184, endPoint x: 139, endPoint y: 185, distance: 182.8
click at [139, 185] on div "**********" at bounding box center [465, 215] width 931 height 431
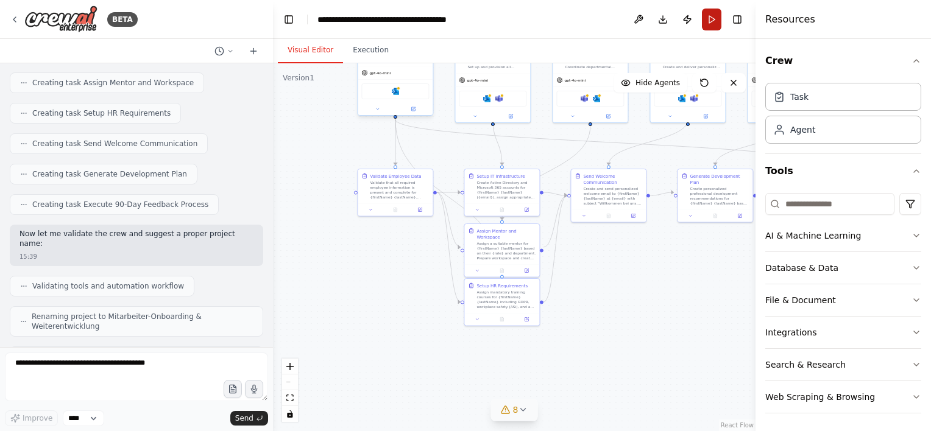
click at [709, 14] on button "Run" at bounding box center [711, 20] width 19 height 22
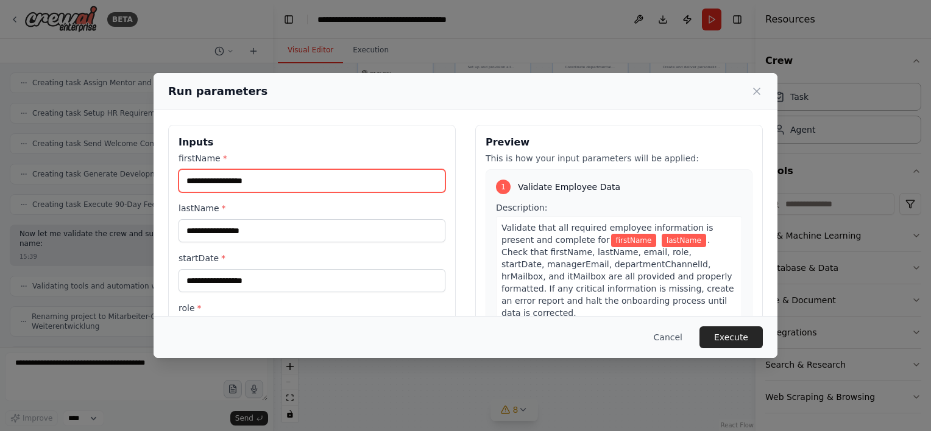
click at [311, 175] on input "firstName *" at bounding box center [312, 180] width 267 height 23
type input "*****"
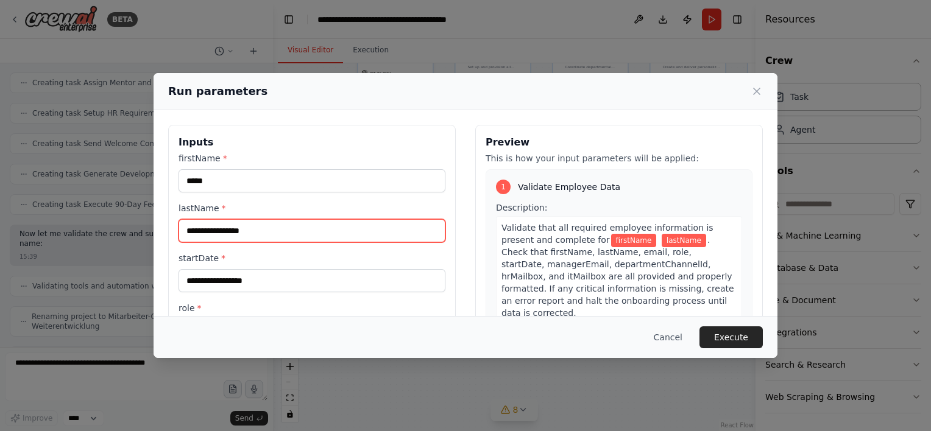
type input "*******"
type input "**********"
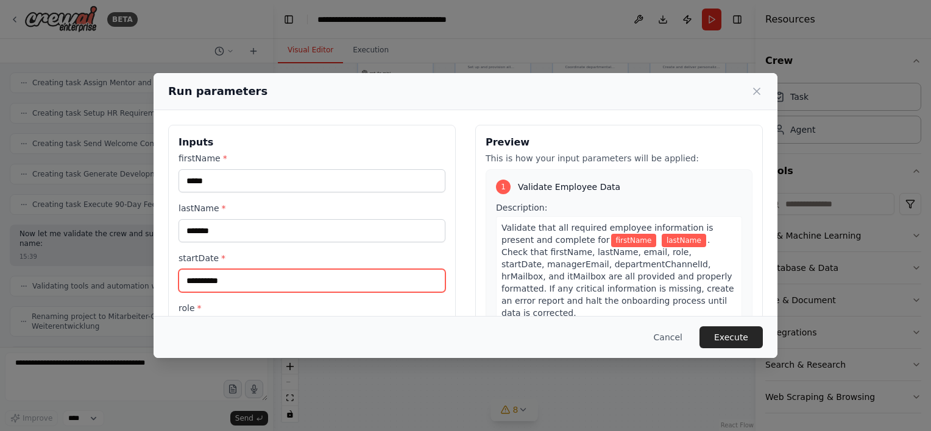
type input "*****"
type input "**********"
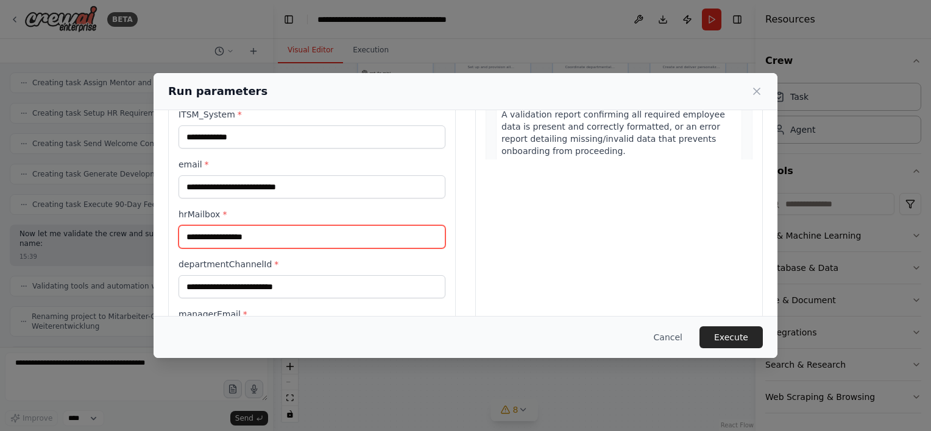
click at [244, 235] on input "hrMailbox *" at bounding box center [312, 236] width 267 height 23
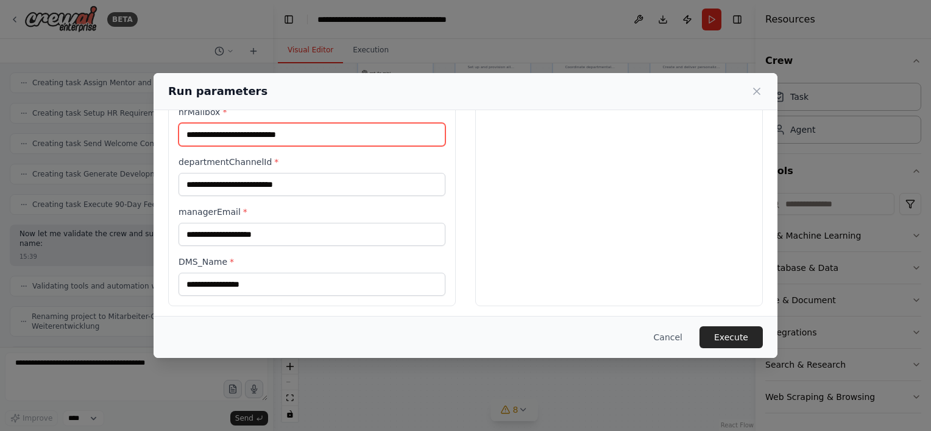
scroll to position [348, 0]
type input "**********"
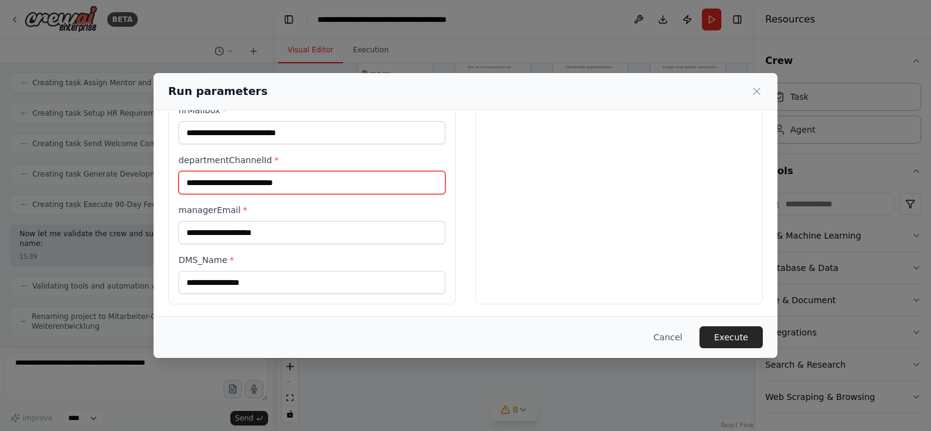
click at [264, 177] on input "departmentChannelId *" at bounding box center [312, 182] width 267 height 23
type input "**"
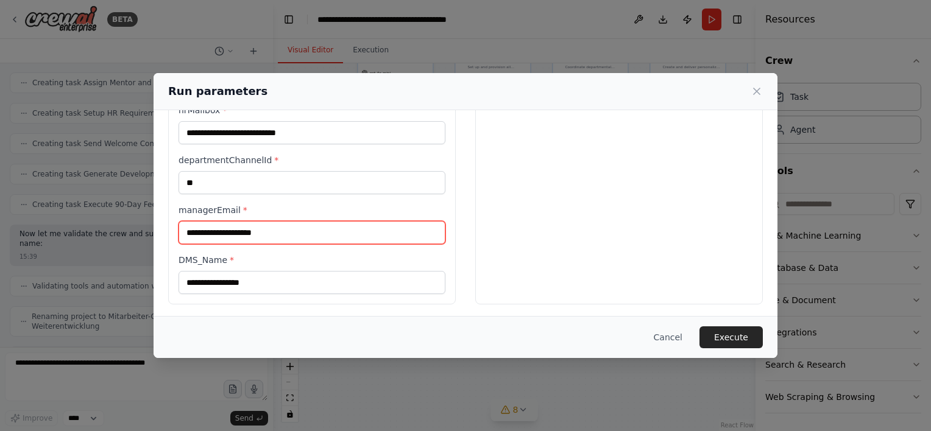
click at [253, 229] on input "managerEmail *" at bounding box center [312, 232] width 267 height 23
type input "**********"
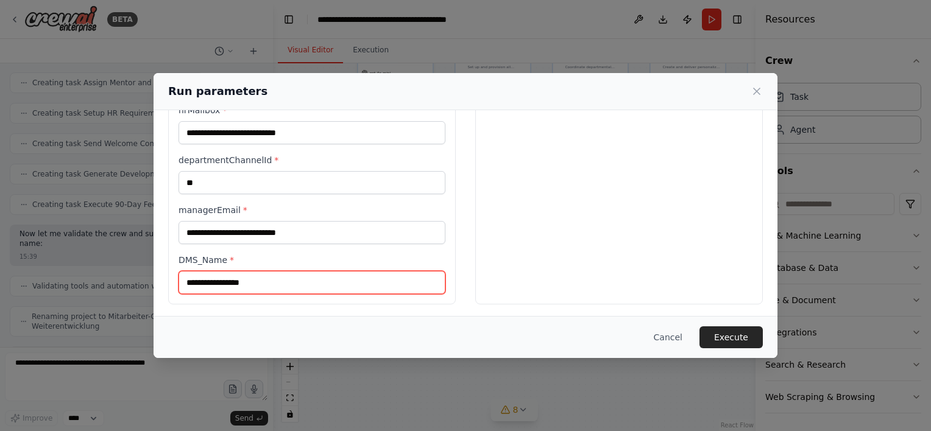
click at [228, 277] on input "DMS_Name *" at bounding box center [312, 282] width 267 height 23
type input "**********"
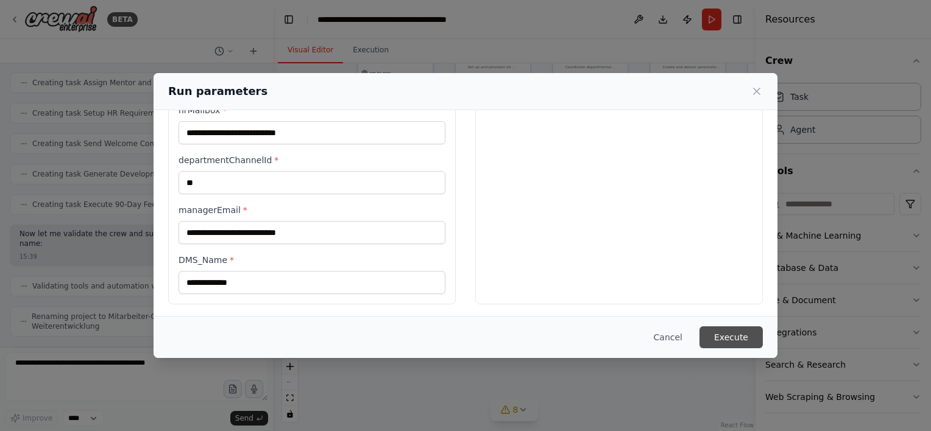
click at [740, 336] on button "Execute" at bounding box center [730, 338] width 63 height 22
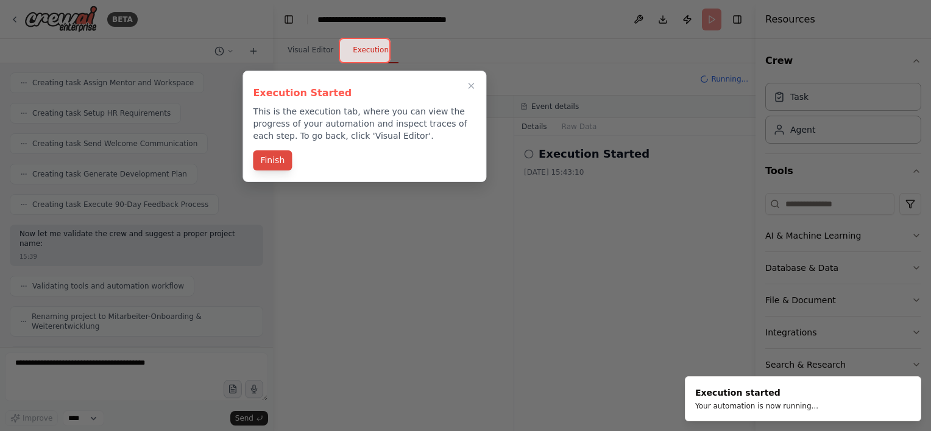
click at [278, 158] on button "Finish" at bounding box center [272, 160] width 39 height 20
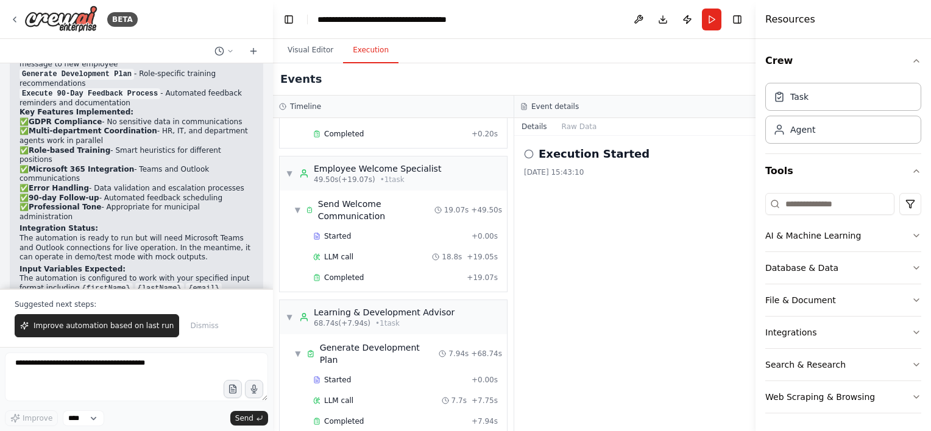
scroll to position [2816, 0]
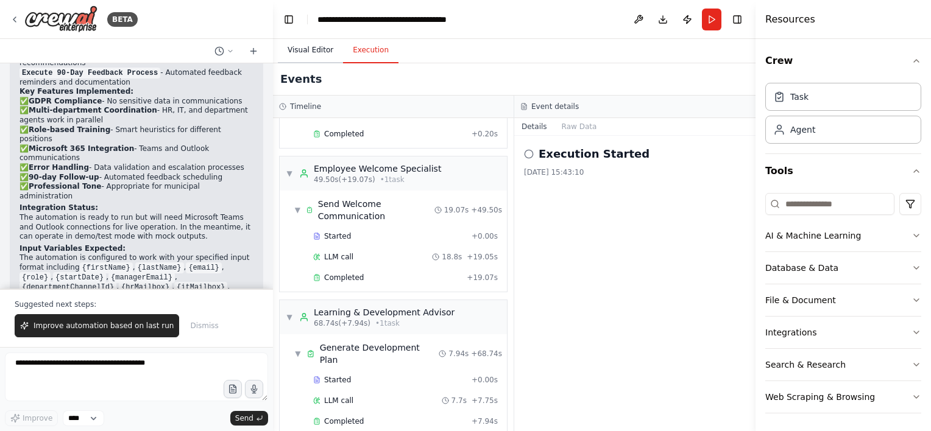
click at [300, 48] on button "Visual Editor" at bounding box center [310, 51] width 65 height 26
click at [368, 47] on button "Execution" at bounding box center [370, 51] width 55 height 26
click at [110, 324] on span "Improve automation based on last run" at bounding box center [104, 326] width 140 height 10
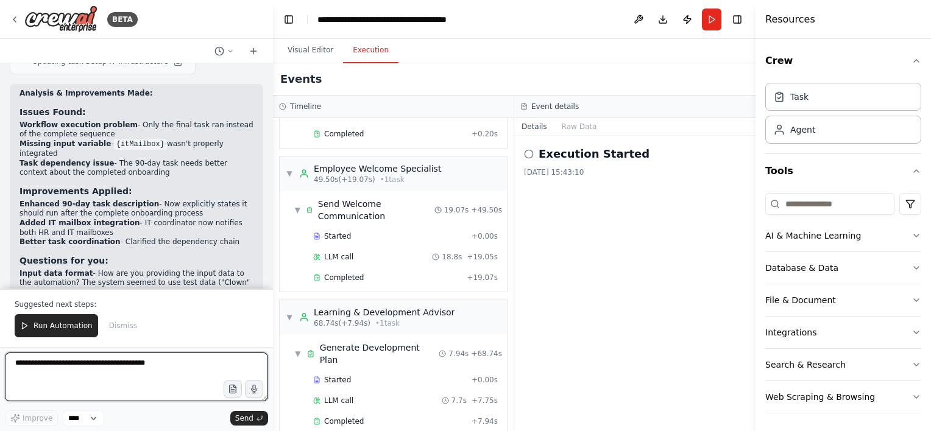
scroll to position [3665, 0]
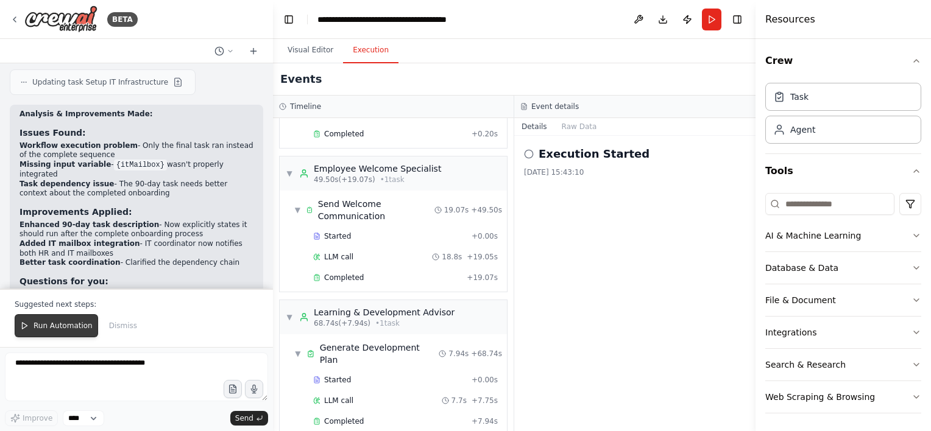
click at [58, 323] on span "Run Automation" at bounding box center [63, 326] width 59 height 10
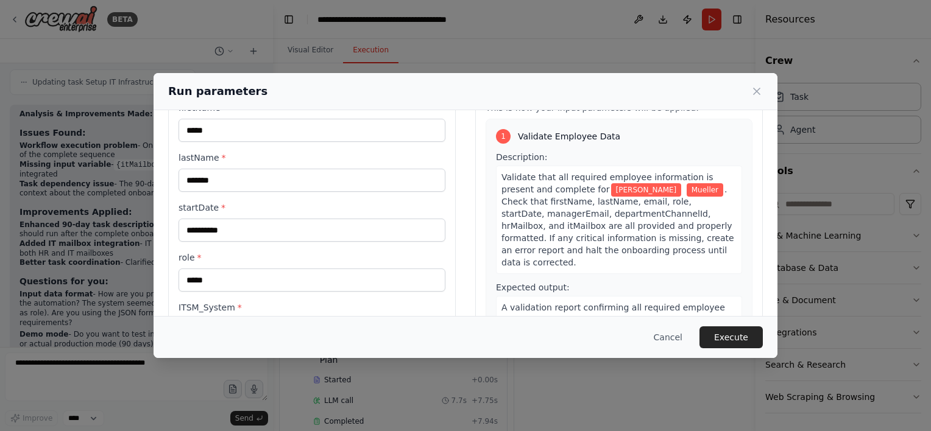
scroll to position [122, 0]
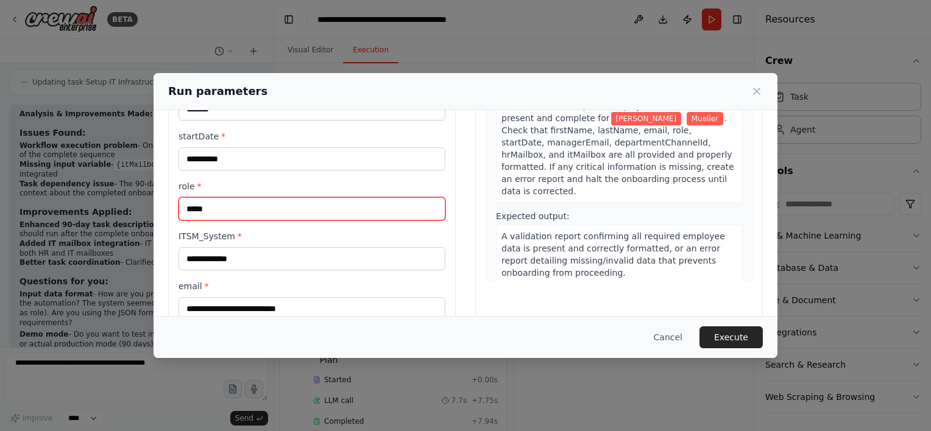
drag, startPoint x: 253, startPoint y: 209, endPoint x: 168, endPoint y: 207, distance: 85.3
click at [168, 207] on div "**********" at bounding box center [312, 292] width 288 height 578
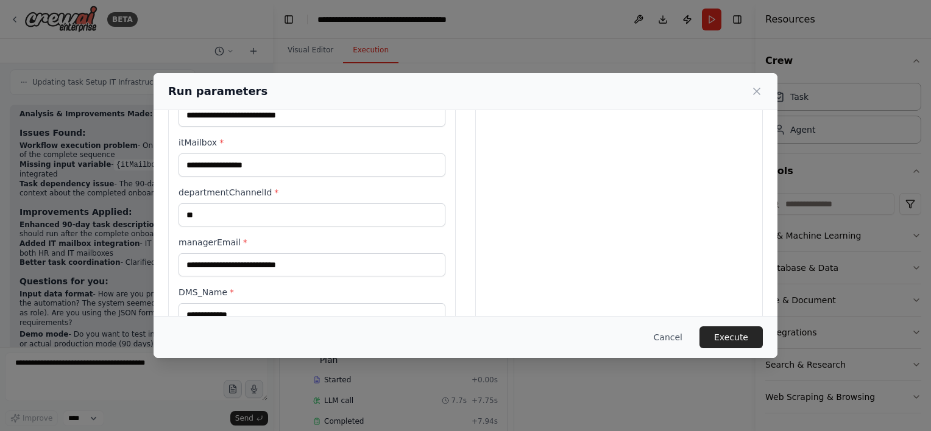
scroll to position [397, 0]
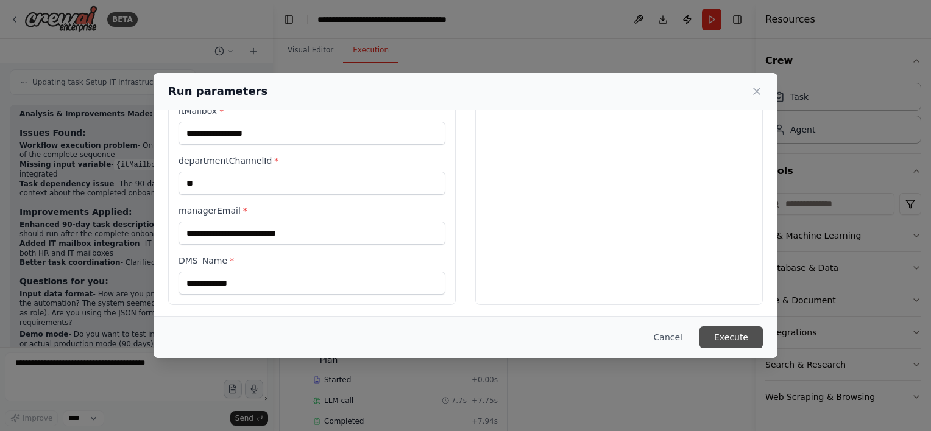
type input "**********"
click at [743, 337] on button "Execute" at bounding box center [730, 338] width 63 height 22
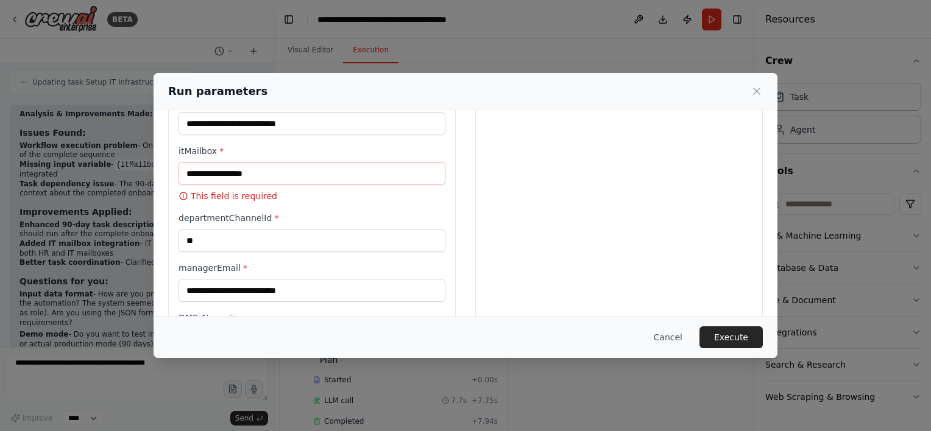
scroll to position [336, 0]
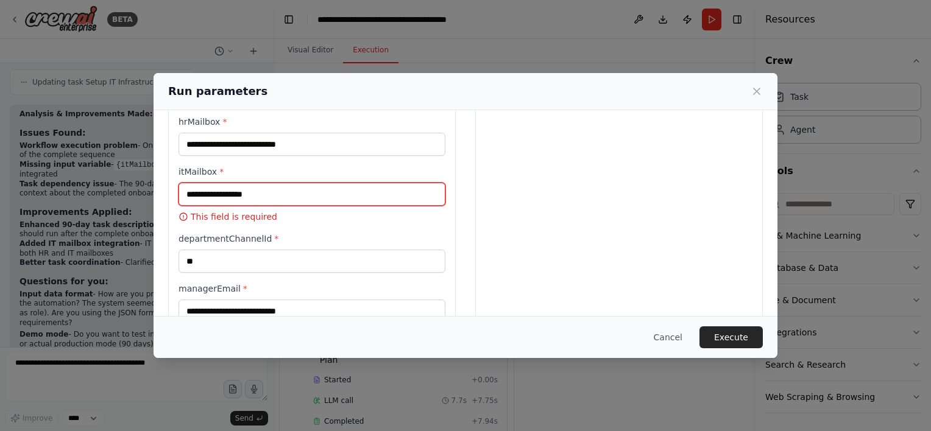
click at [214, 193] on input "itMailbox *" at bounding box center [312, 194] width 267 height 23
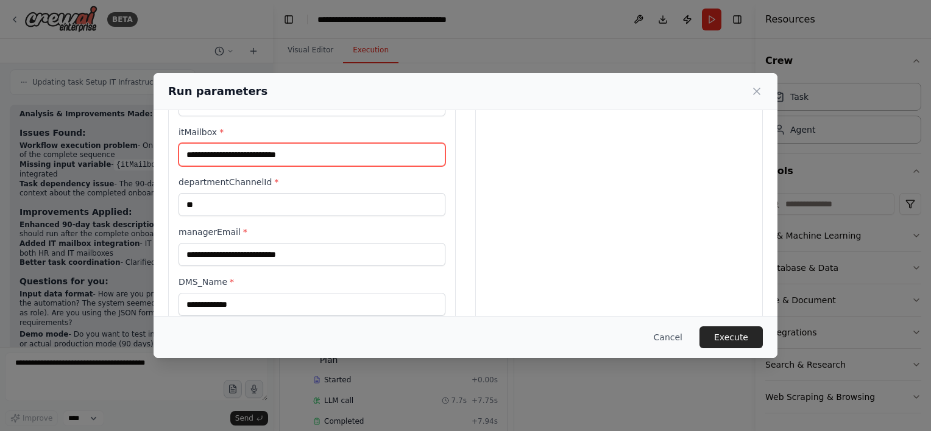
scroll to position [397, 0]
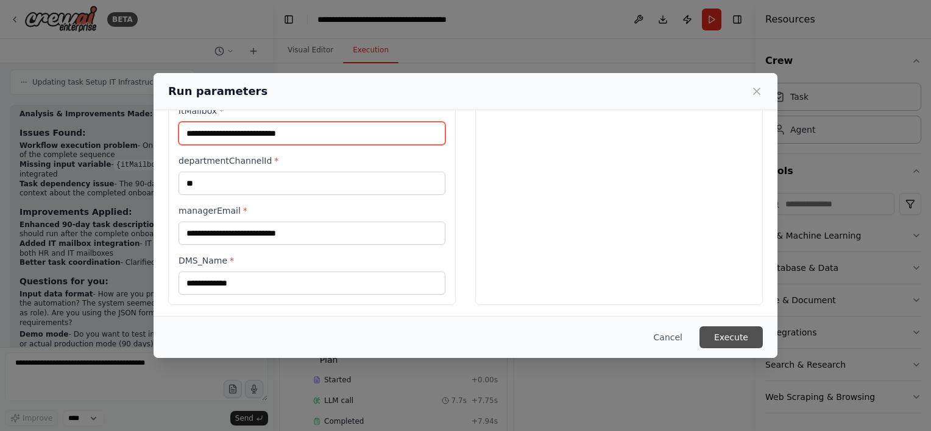
type input "**********"
click at [755, 336] on button "Execute" at bounding box center [730, 338] width 63 height 22
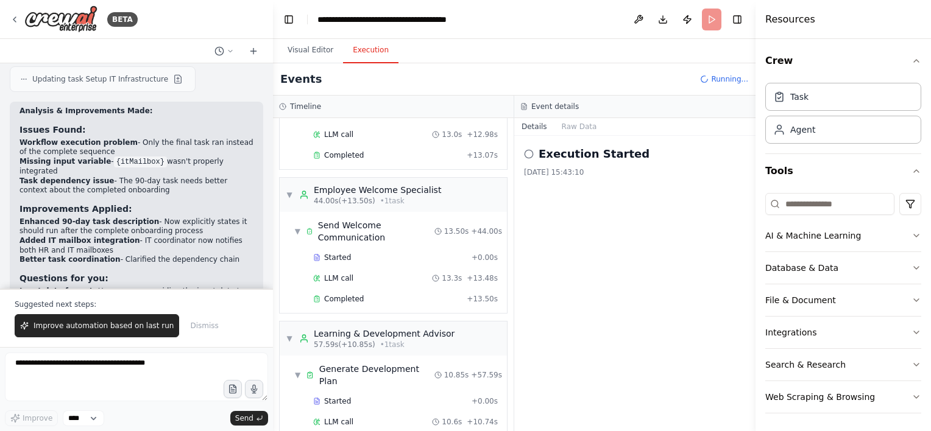
scroll to position [543, 0]
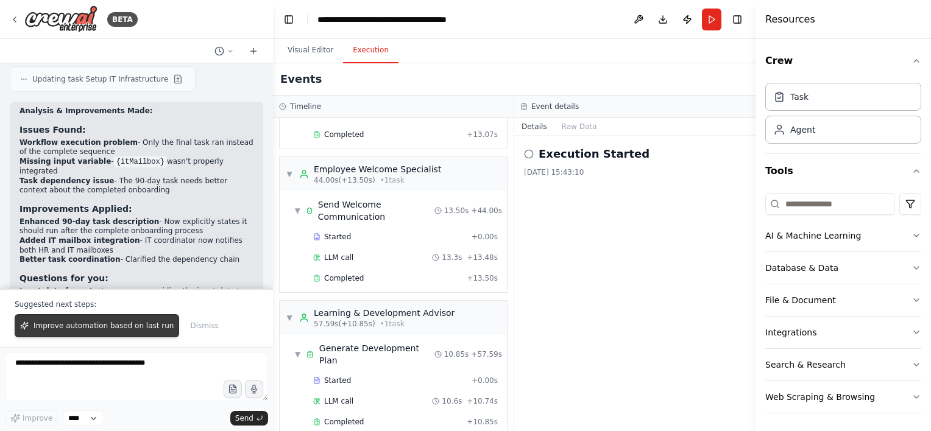
click at [110, 327] on span "Improve automation based on last run" at bounding box center [104, 326] width 140 height 10
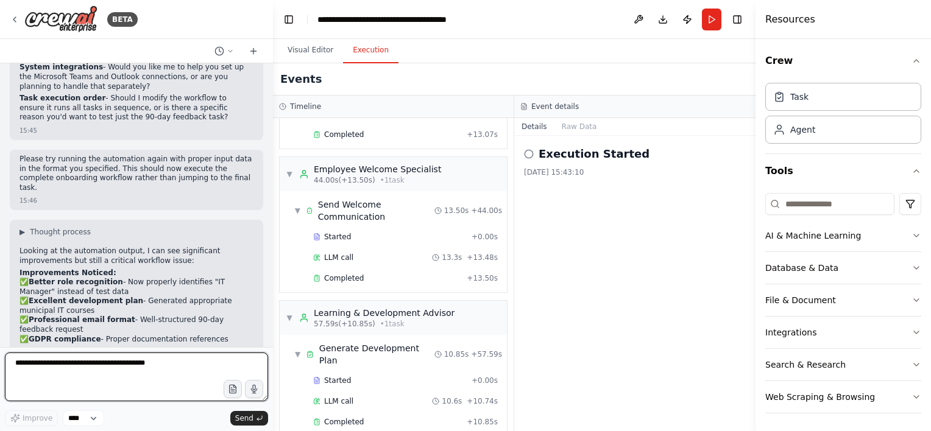
scroll to position [3933, 0]
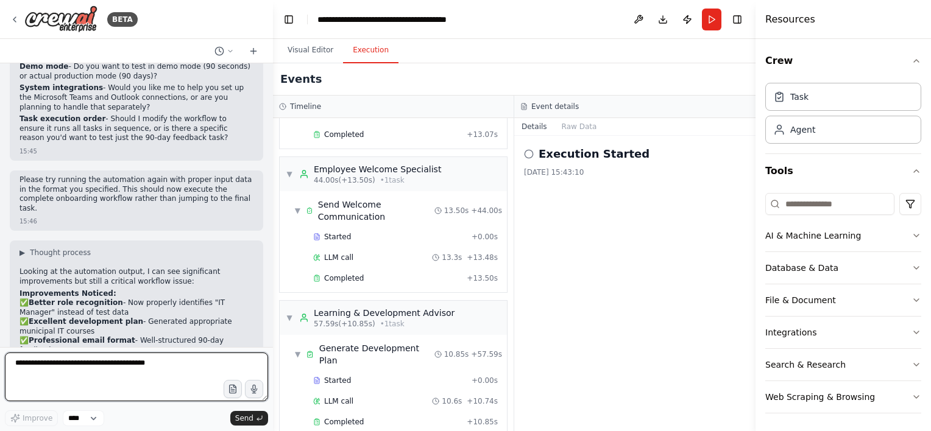
click at [92, 377] on textarea at bounding box center [136, 377] width 263 height 49
drag, startPoint x: 68, startPoint y: 366, endPoint x: 31, endPoint y: 366, distance: 37.2
click at [0, 363] on html "BETA Titel: Mitarbeiter-Onboarding & Weiterentwicklung (Crew.ai) Ziel: Automati…" at bounding box center [465, 215] width 931 height 431
type textarea "**********"
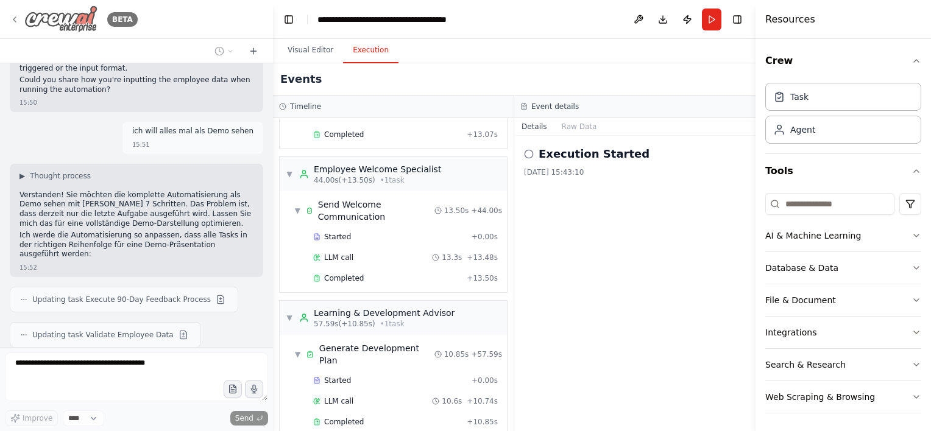
scroll to position [4604, 0]
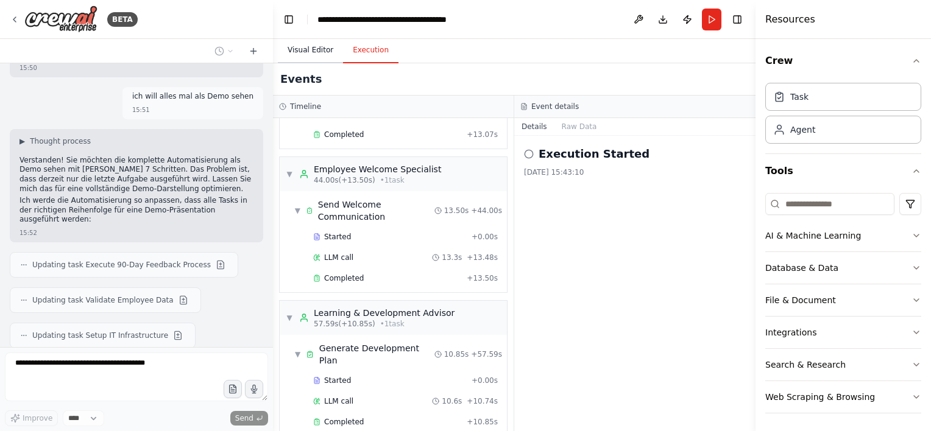
click at [310, 52] on button "Visual Editor" at bounding box center [310, 51] width 65 height 26
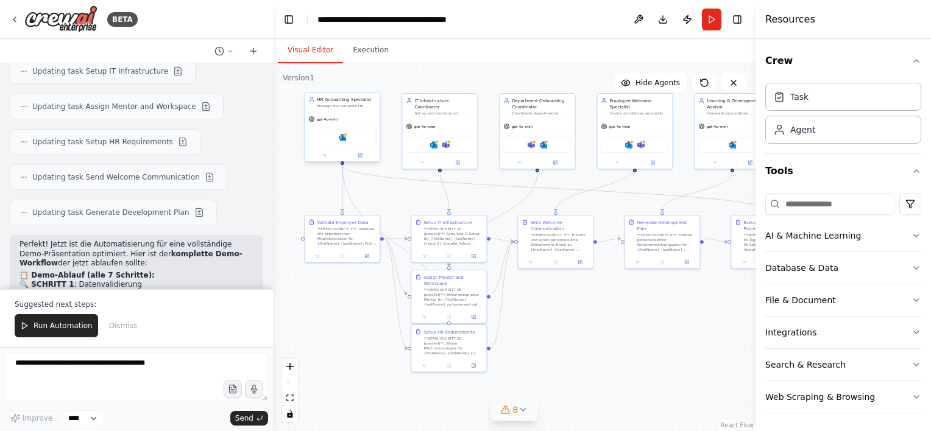
drag, startPoint x: 662, startPoint y: 272, endPoint x: 609, endPoint y: 319, distance: 70.4
click at [609, 319] on div ".deletable-edge-delete-btn { width: 20px; height: 20px; border: 0px solid #ffff…" at bounding box center [514, 247] width 483 height 368
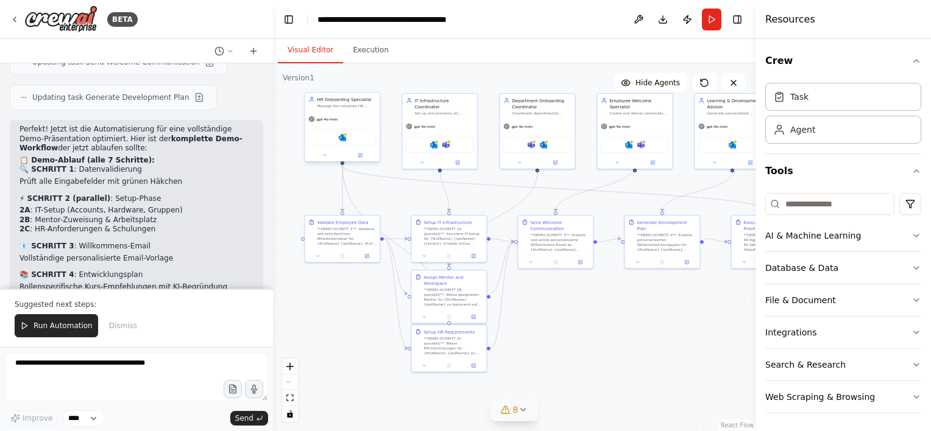
scroll to position [4994, 0]
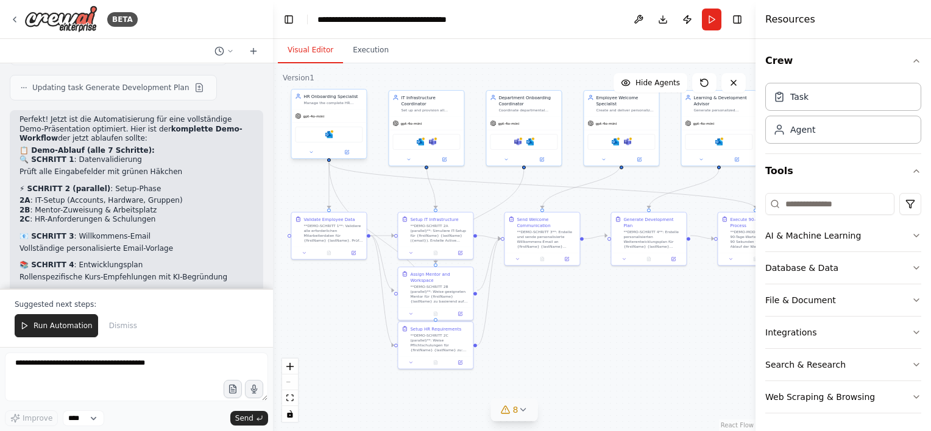
drag, startPoint x: 629, startPoint y: 308, endPoint x: 615, endPoint y: 305, distance: 13.7
click at [615, 305] on div ".deletable-edge-delete-btn { width: 20px; height: 20px; border: 0px solid #ffff…" at bounding box center [514, 247] width 483 height 368
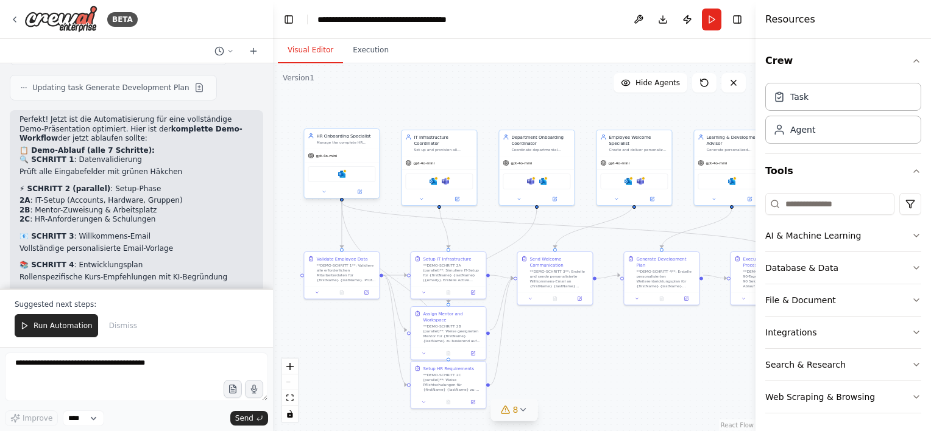
drag, startPoint x: 564, startPoint y: 334, endPoint x: 577, endPoint y: 376, distance: 43.4
click at [577, 376] on div ".deletable-edge-delete-btn { width: 20px; height: 20px; border: 0px solid #ffff…" at bounding box center [514, 247] width 483 height 368
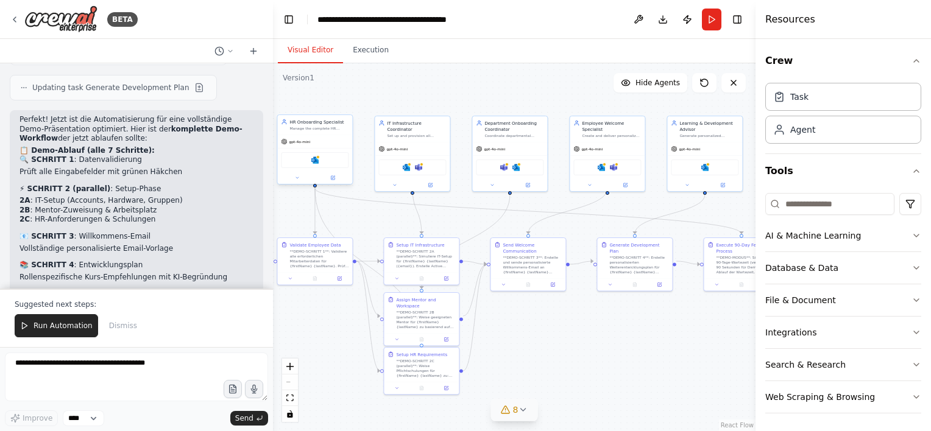
drag, startPoint x: 421, startPoint y: 90, endPoint x: 412, endPoint y: 82, distance: 12.1
click at [412, 82] on div ".deletable-edge-delete-btn { width: 20px; height: 20px; border: 0px solid #ffff…" at bounding box center [514, 247] width 483 height 368
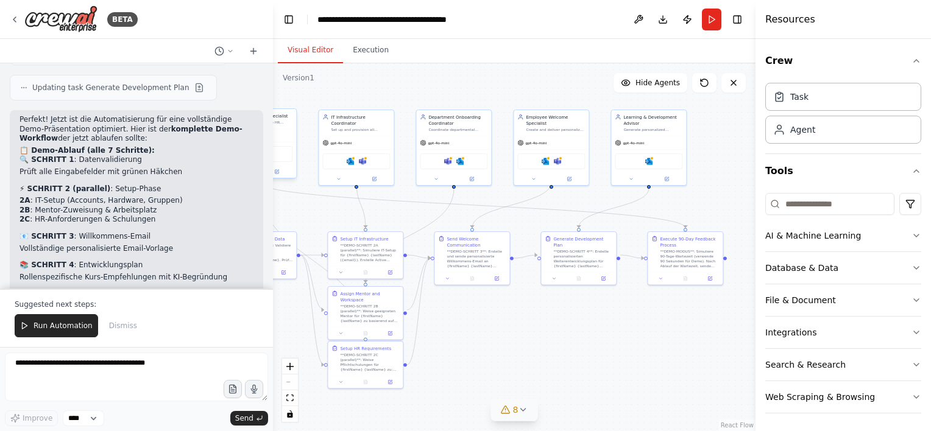
drag, startPoint x: 556, startPoint y: 82, endPoint x: 511, endPoint y: 76, distance: 45.5
click at [511, 76] on div ".deletable-edge-delete-btn { width: 20px; height: 20px; border: 0px solid #ffff…" at bounding box center [514, 247] width 483 height 368
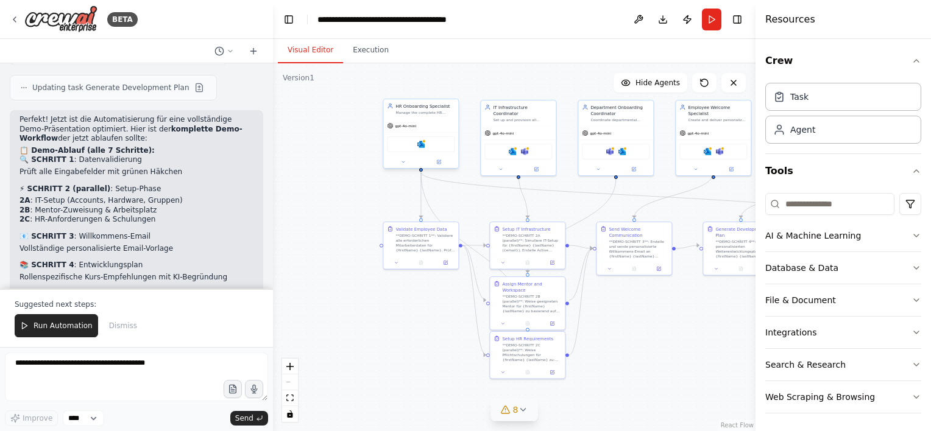
drag, startPoint x: 434, startPoint y: 80, endPoint x: 578, endPoint y: 68, distance: 144.3
click at [579, 68] on div ".deletable-edge-delete-btn { width: 20px; height: 20px; border: 0px solid #ffff…" at bounding box center [514, 247] width 483 height 368
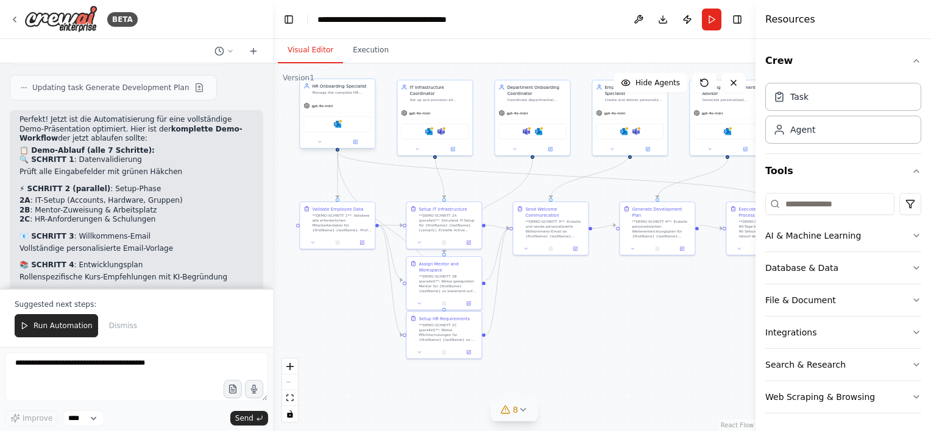
drag, startPoint x: 385, startPoint y: 282, endPoint x: 366, endPoint y: 274, distance: 20.7
click at [344, 269] on div ".deletable-edge-delete-btn { width: 20px; height: 20px; border: 0px solid #ffff…" at bounding box center [514, 247] width 483 height 368
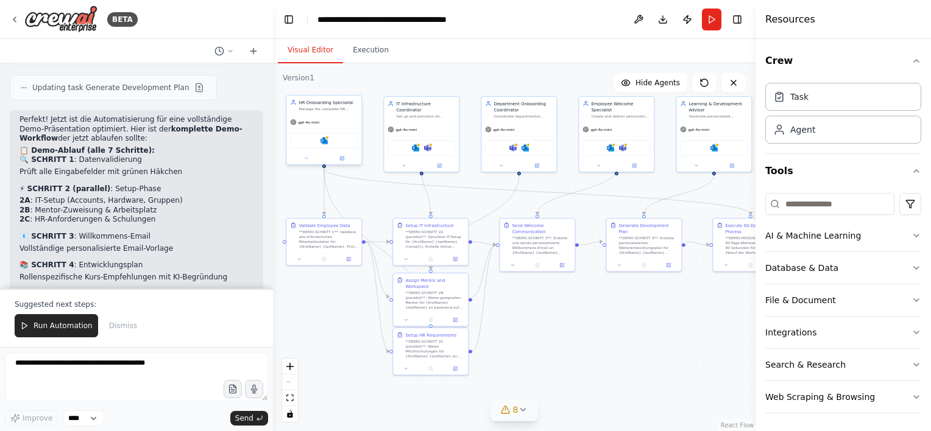
drag, startPoint x: 637, startPoint y: 331, endPoint x: 637, endPoint y: 339, distance: 7.3
click at [637, 339] on div ".deletable-edge-delete-btn { width: 20px; height: 20px; border: 0px solid #ffff…" at bounding box center [514, 247] width 483 height 368
drag, startPoint x: 44, startPoint y: 333, endPoint x: 55, endPoint y: 322, distance: 15.1
click at [46, 333] on button "Run Automation" at bounding box center [56, 325] width 83 height 23
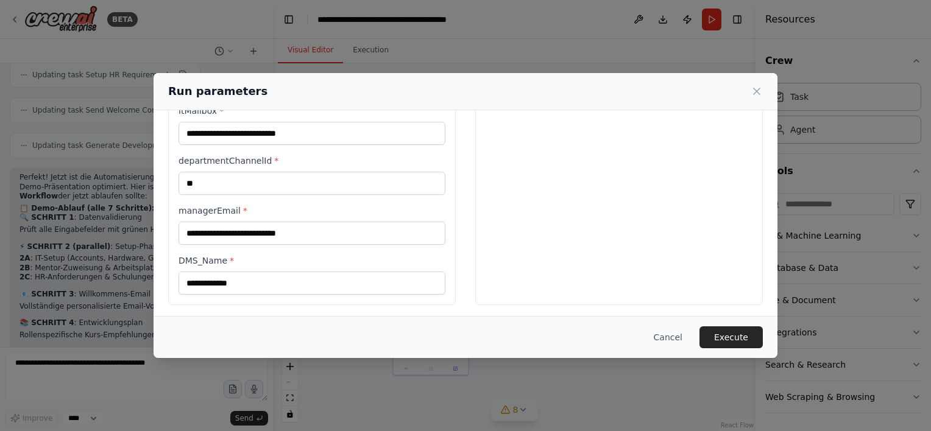
scroll to position [396, 0]
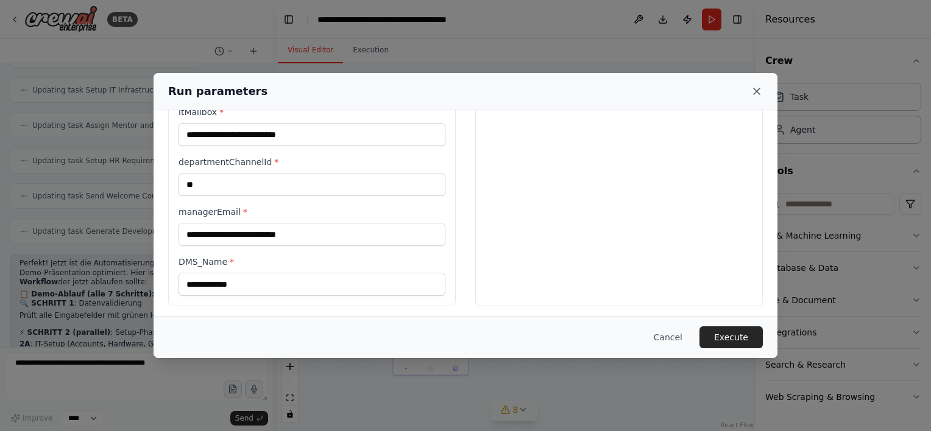
click at [758, 93] on icon at bounding box center [757, 91] width 6 height 6
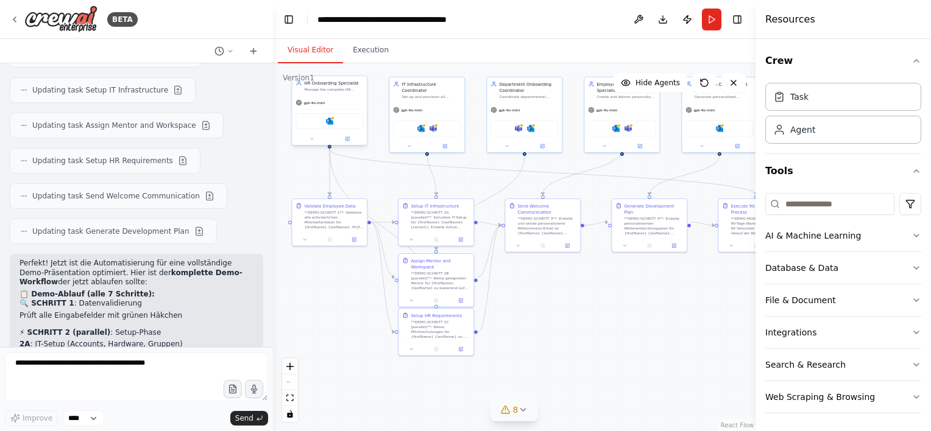
drag, startPoint x: 592, startPoint y: 280, endPoint x: 598, endPoint y: 261, distance: 20.3
click at [598, 261] on div ".deletable-edge-delete-btn { width: 20px; height: 20px; border: 0px solid #ffff…" at bounding box center [514, 247] width 483 height 368
click at [188, 350] on li "2B : Mentor-Zuweisung & Arbeitsplatz" at bounding box center [136, 355] width 234 height 10
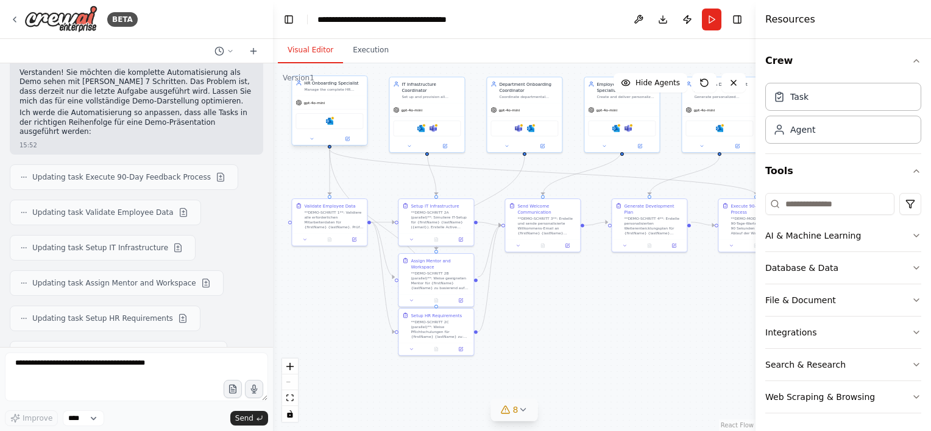
scroll to position [4936, 0]
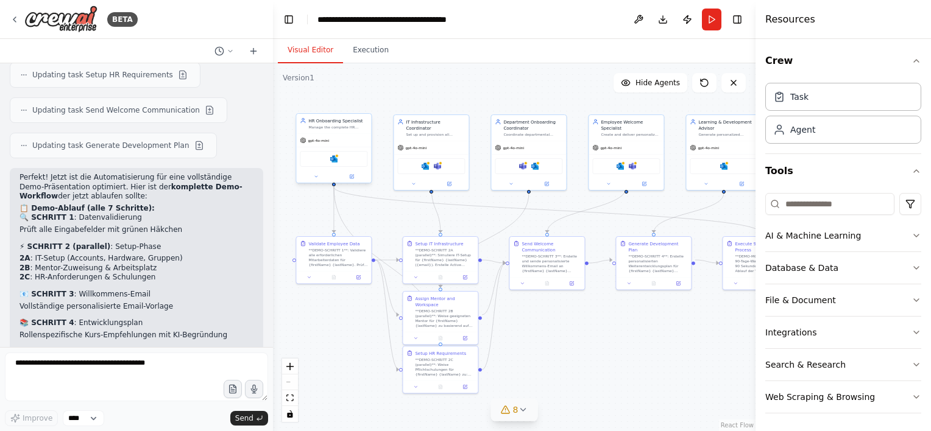
drag, startPoint x: 651, startPoint y: 299, endPoint x: 479, endPoint y: 223, distance: 187.9
click at [645, 324] on div ".deletable-edge-delete-btn { width: 20px; height: 20px; border: 0px solid #ffff…" at bounding box center [514, 247] width 483 height 368
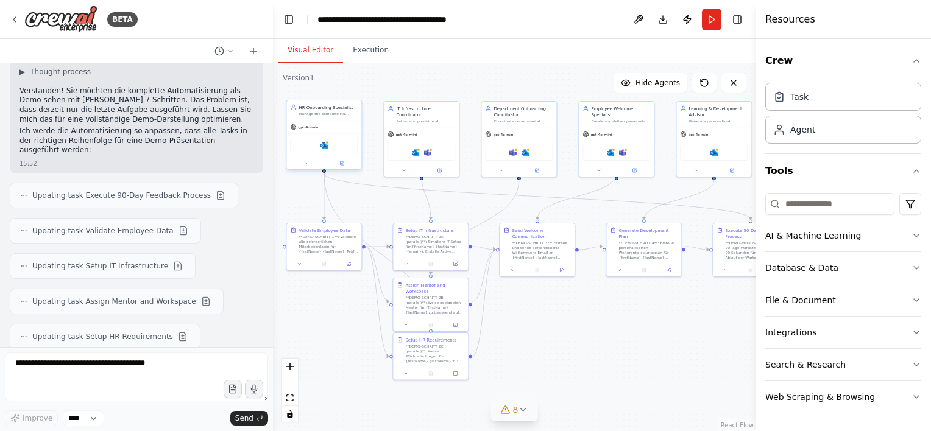
scroll to position [4753, 0]
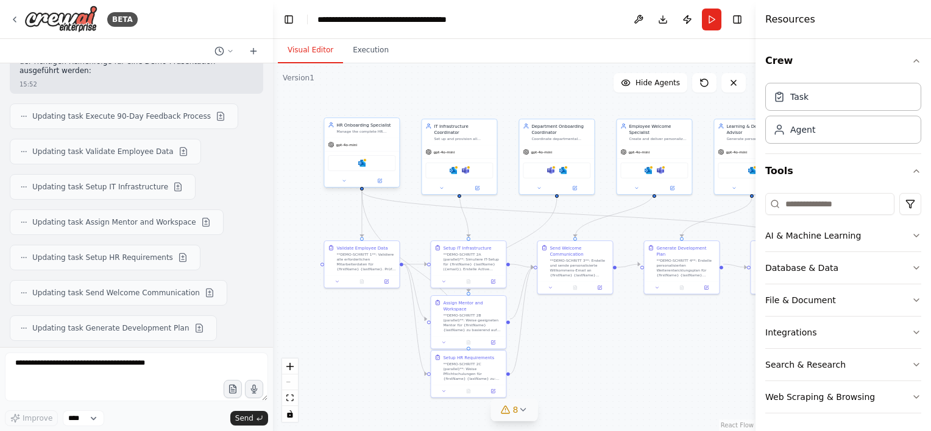
drag, startPoint x: 590, startPoint y: 344, endPoint x: 607, endPoint y: 386, distance: 44.8
click at [651, 366] on div ".deletable-edge-delete-btn { width: 20px; height: 20px; border: 0px solid #ffff…" at bounding box center [514, 247] width 483 height 368
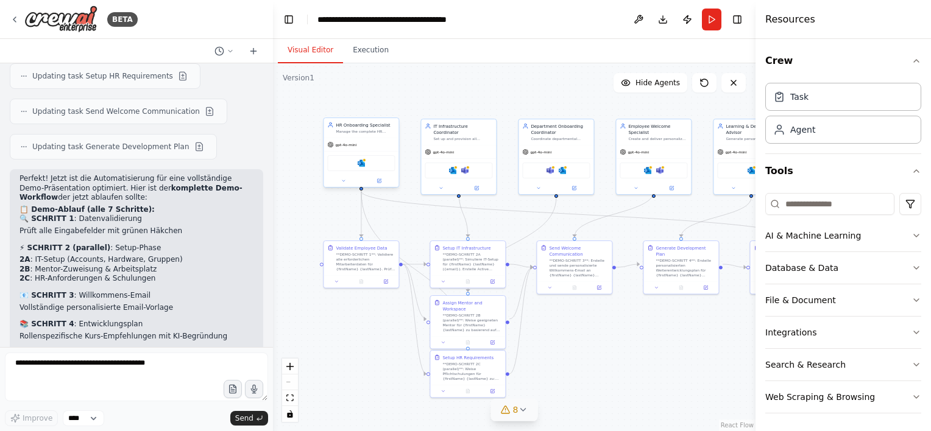
scroll to position [4936, 0]
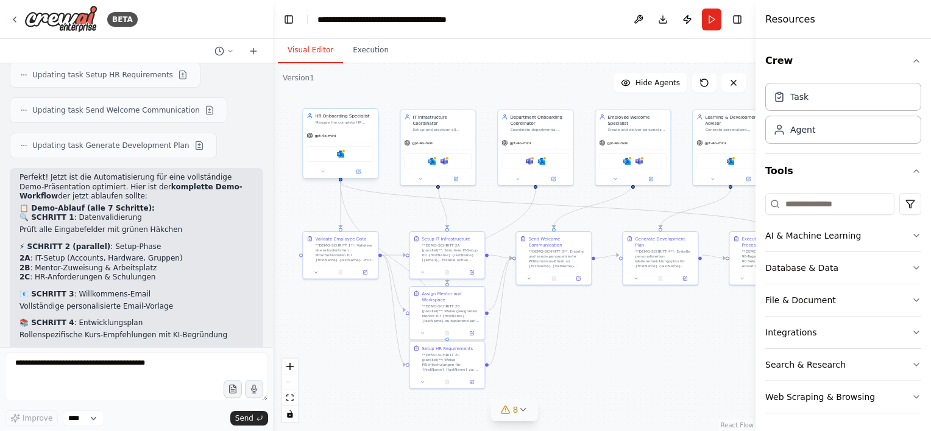
drag, startPoint x: 632, startPoint y: 337, endPoint x: 612, endPoint y: 328, distance: 22.4
click at [612, 328] on div ".deletable-edge-delete-btn { width: 20px; height: 20px; border: 0px solid #ffff…" at bounding box center [514, 247] width 483 height 368
click at [710, 18] on button "Run" at bounding box center [711, 20] width 19 height 22
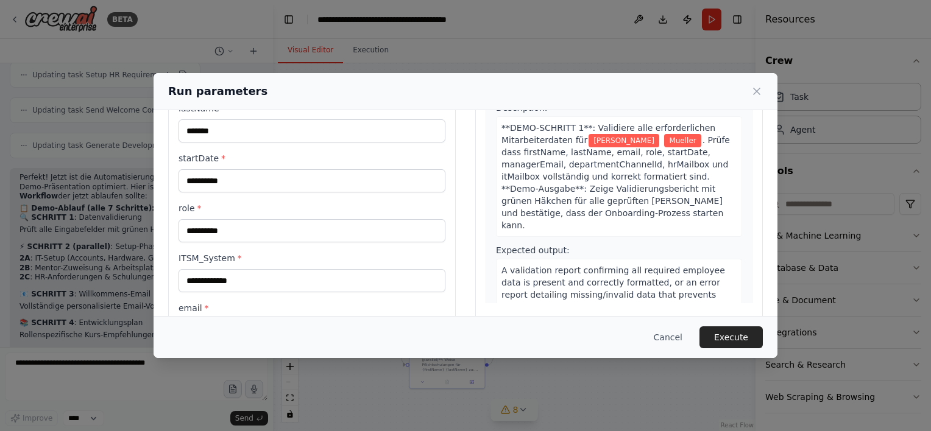
scroll to position [122, 0]
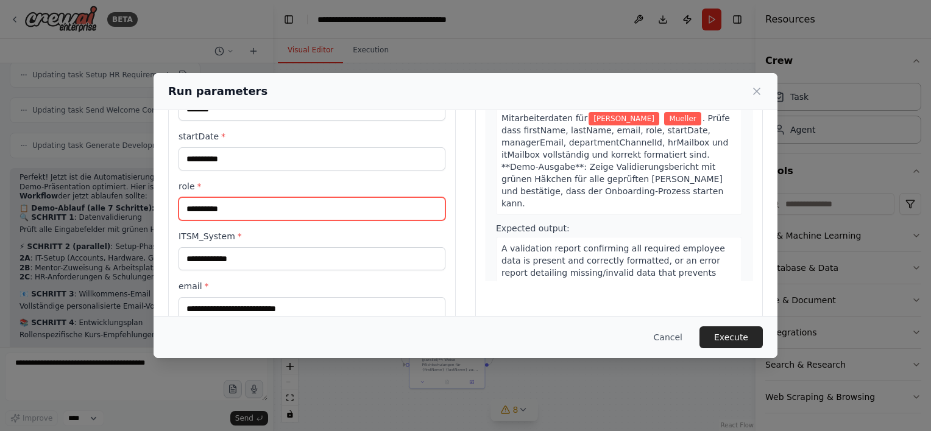
click at [249, 212] on input "**********" at bounding box center [312, 208] width 267 height 23
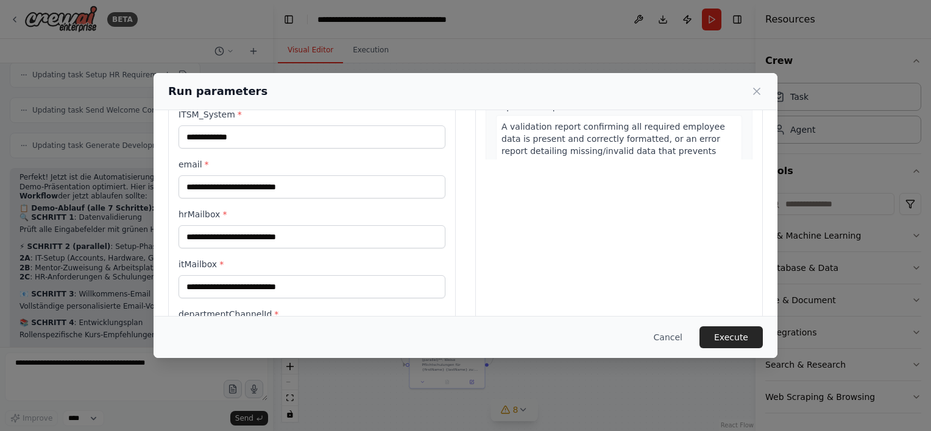
scroll to position [366, 0]
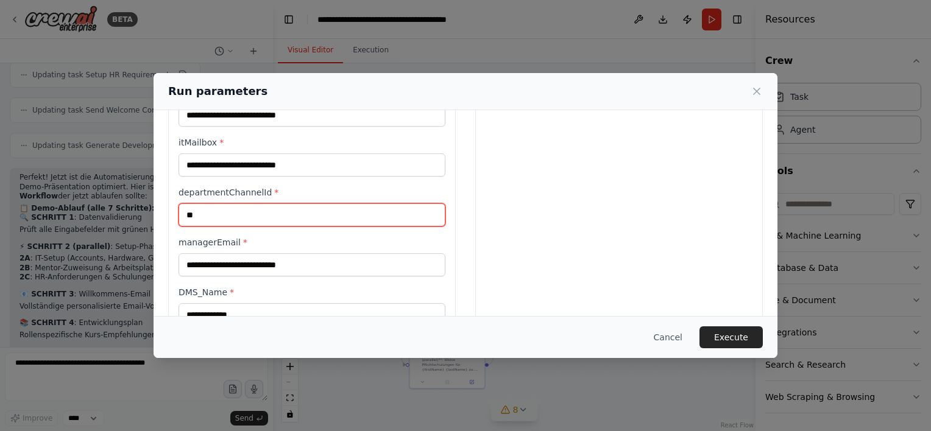
drag, startPoint x: 244, startPoint y: 210, endPoint x: 179, endPoint y: 207, distance: 65.9
click at [179, 207] on input "**" at bounding box center [312, 214] width 267 height 23
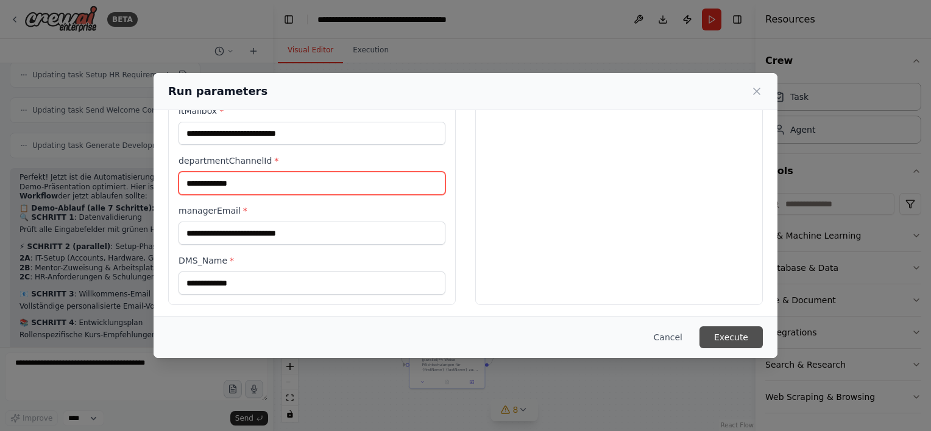
type input "**********"
click at [729, 336] on button "Execute" at bounding box center [730, 338] width 63 height 22
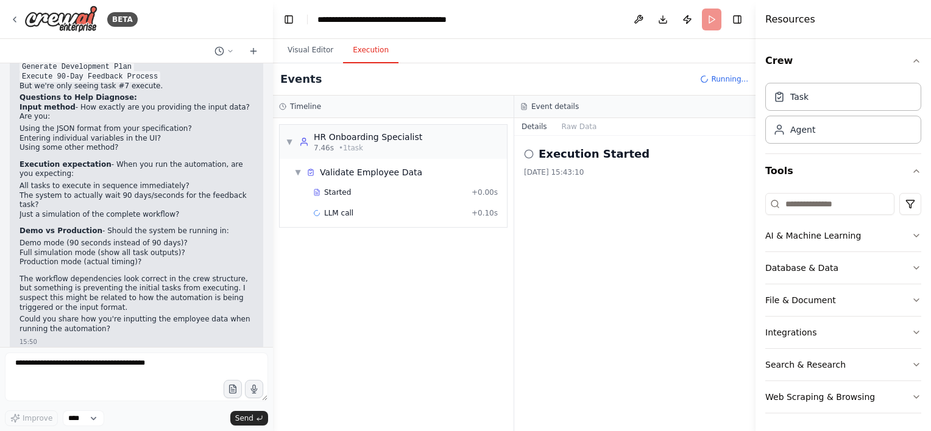
scroll to position [4389, 0]
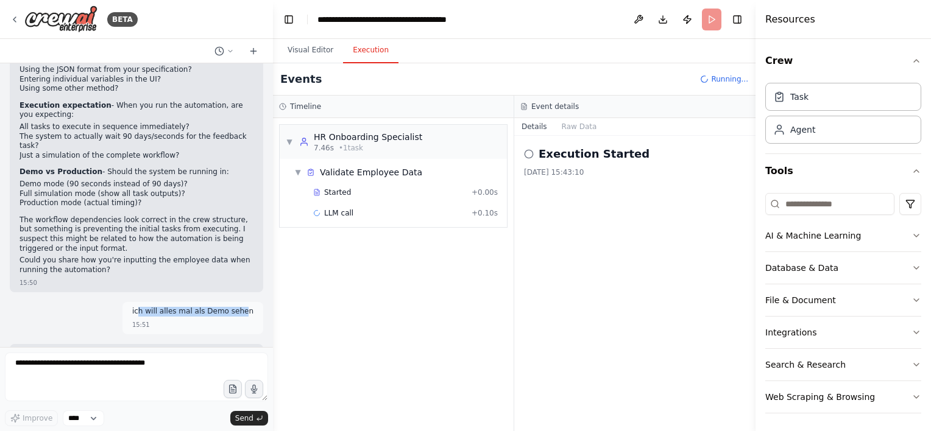
drag, startPoint x: 143, startPoint y: 143, endPoint x: 241, endPoint y: 149, distance: 98.9
click at [241, 307] on p "ich will alles mal als Demo sehen" at bounding box center [192, 312] width 121 height 10
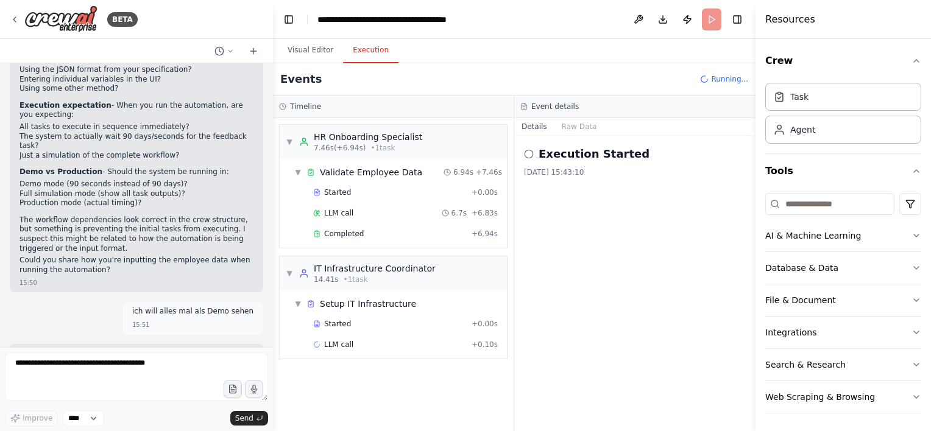
click at [139, 307] on p "ich will alles mal als Demo sehen" at bounding box center [192, 312] width 121 height 10
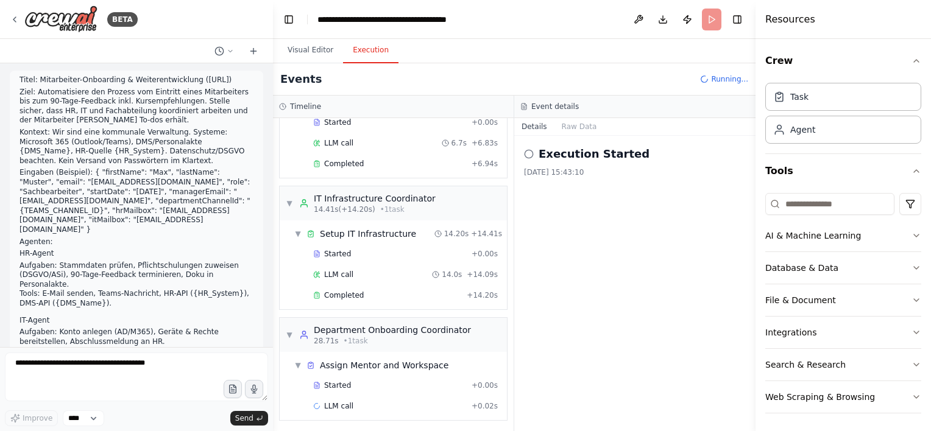
scroll to position [0, 0]
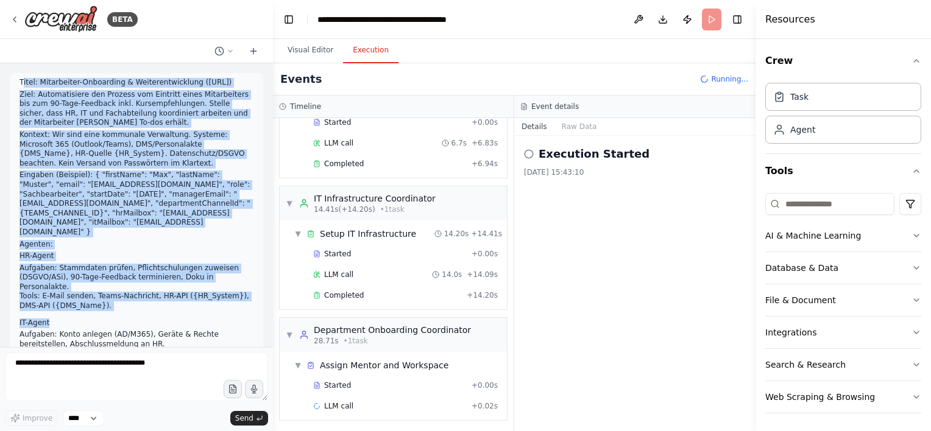
drag, startPoint x: 22, startPoint y: 79, endPoint x: 149, endPoint y: 292, distance: 248.6
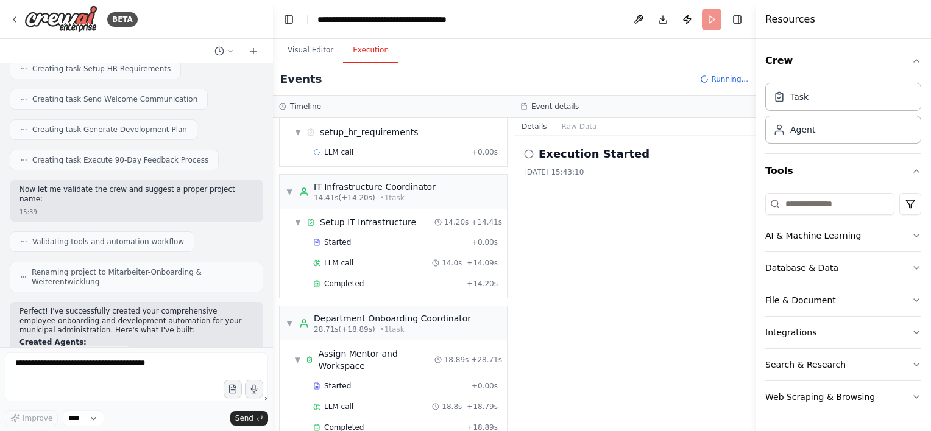
scroll to position [2376, 0]
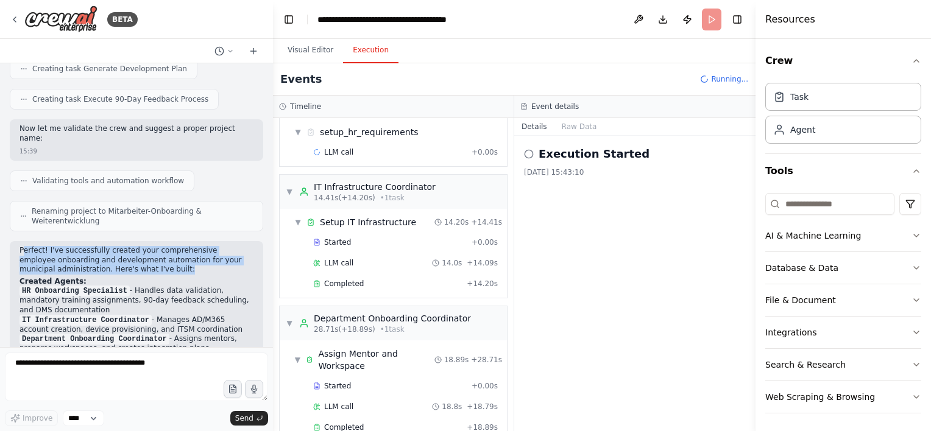
drag, startPoint x: 24, startPoint y: 160, endPoint x: 175, endPoint y: 180, distance: 152.4
click at [175, 246] on p "Perfect! I've successfully created your comprehensive employee onboarding and d…" at bounding box center [136, 260] width 234 height 29
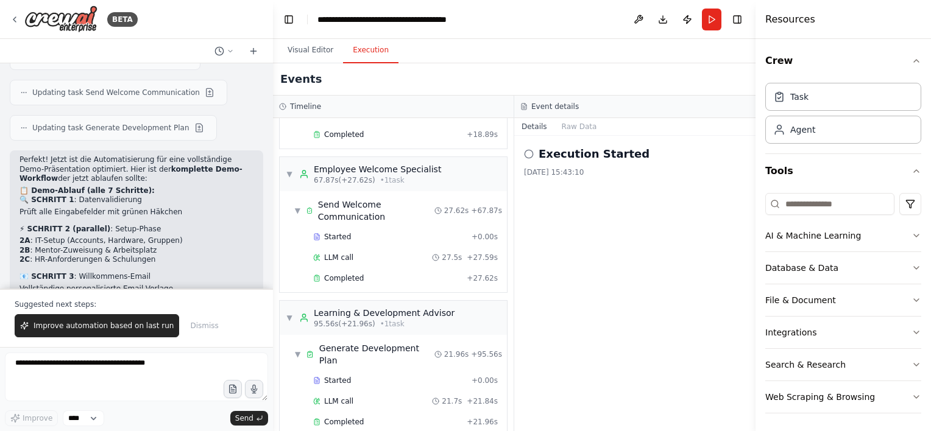
scroll to position [4994, 0]
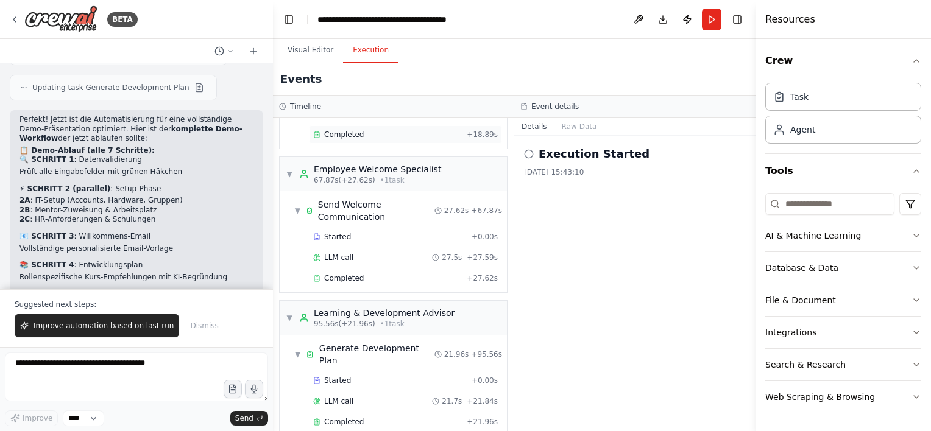
click at [368, 132] on div "Completed" at bounding box center [387, 135] width 149 height 10
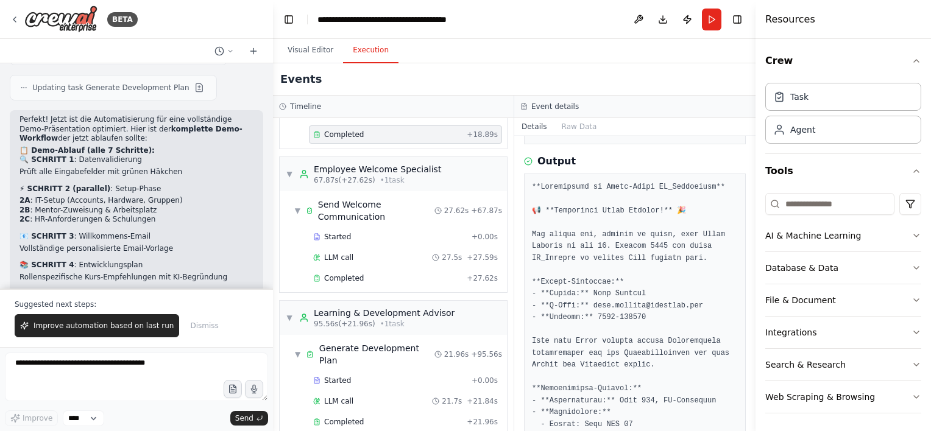
scroll to position [244, 0]
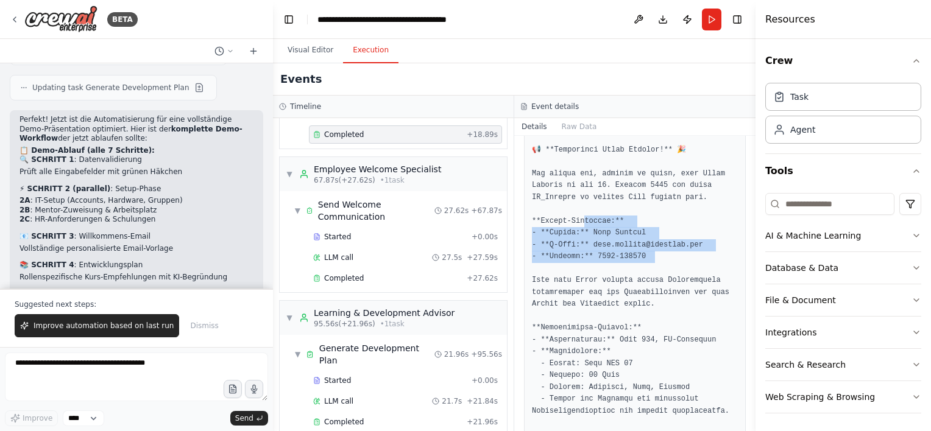
drag, startPoint x: 580, startPoint y: 219, endPoint x: 671, endPoint y: 253, distance: 97.6
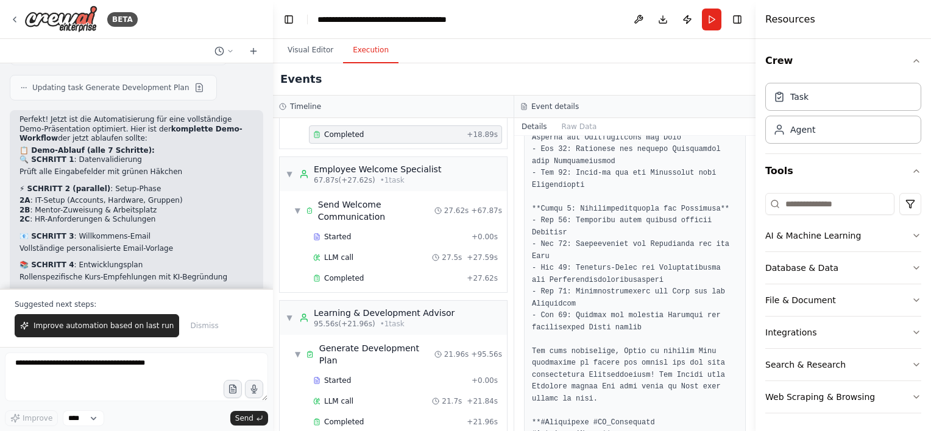
scroll to position [837, 0]
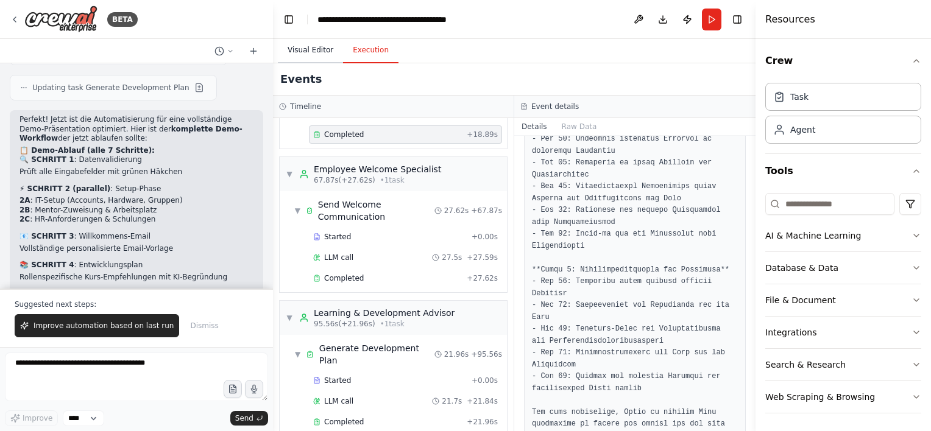
click at [322, 48] on button "Visual Editor" at bounding box center [310, 51] width 65 height 26
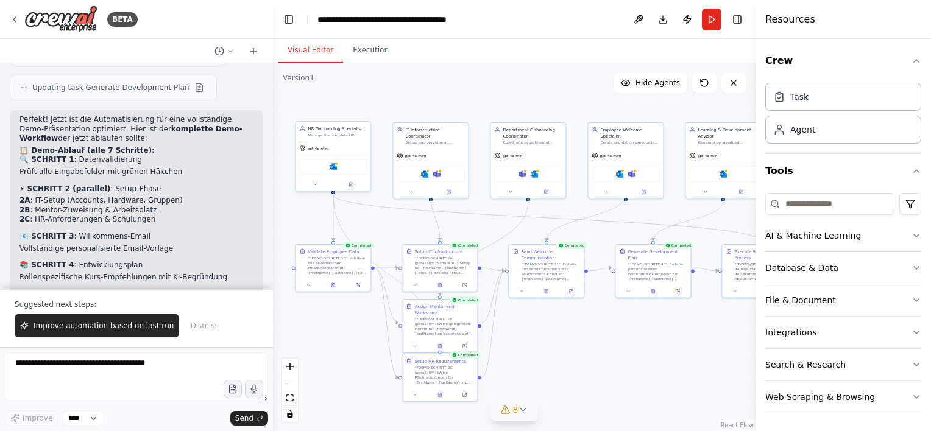
drag, startPoint x: 693, startPoint y: 345, endPoint x: 687, endPoint y: 355, distance: 11.7
click at [687, 356] on div ".deletable-edge-delete-btn { width: 20px; height: 20px; border: 0px solid #ffff…" at bounding box center [514, 247] width 483 height 368
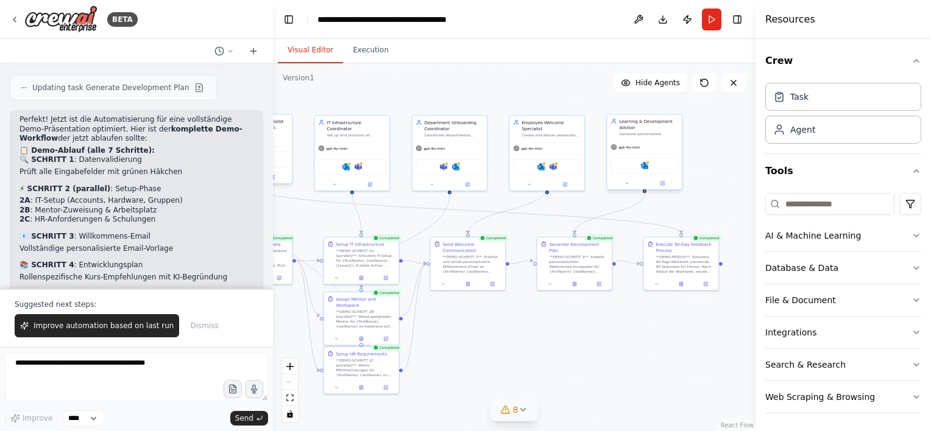
drag, startPoint x: 659, startPoint y: 375, endPoint x: 620, endPoint y: 149, distance: 229.9
click at [588, 367] on div ".deletable-edge-delete-btn { width: 20px; height: 20px; border: 0px solid #ffff…" at bounding box center [514, 247] width 483 height 368
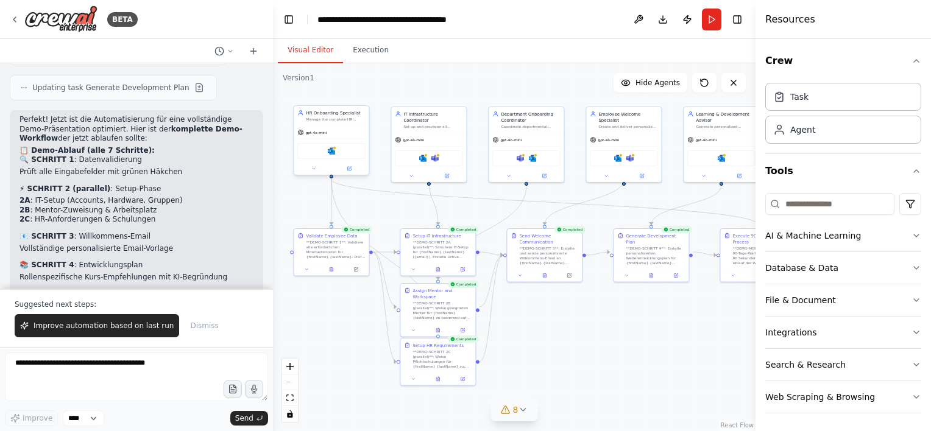
drag, startPoint x: 604, startPoint y: 342, endPoint x: 641, endPoint y: 337, distance: 36.9
click at [641, 337] on div ".deletable-edge-delete-btn { width: 20px; height: 20px; border: 0px solid #ffff…" at bounding box center [514, 247] width 483 height 368
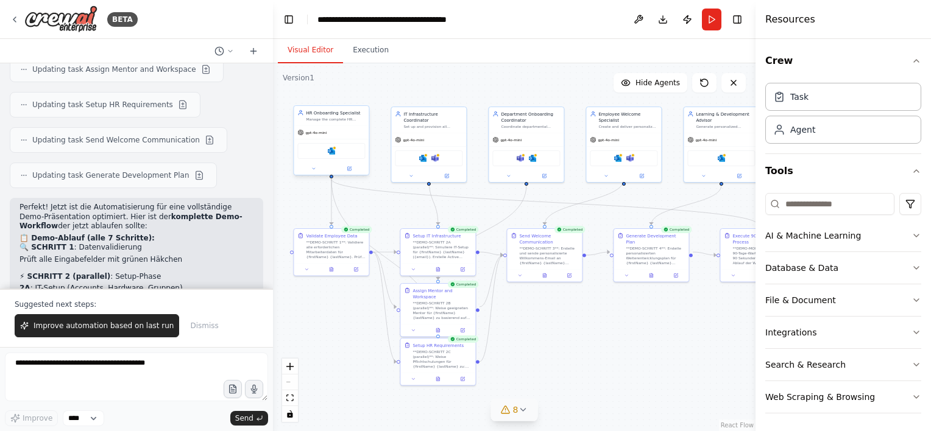
scroll to position [4994, 0]
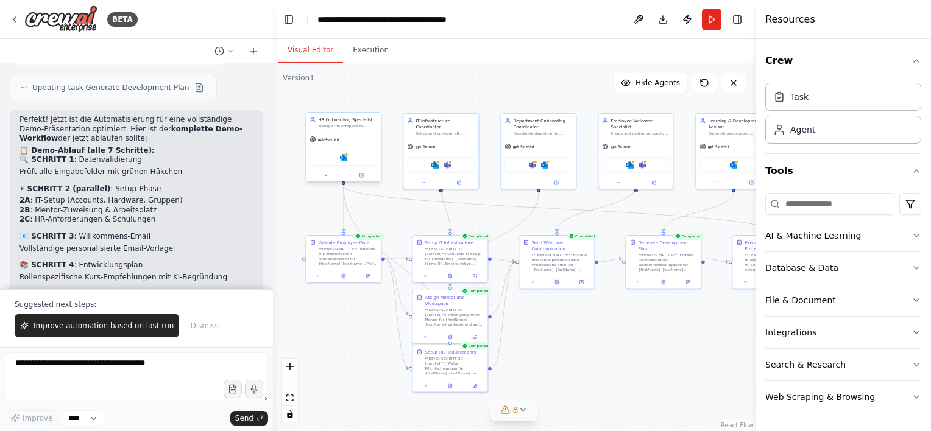
drag, startPoint x: 658, startPoint y: 362, endPoint x: 673, endPoint y: 371, distance: 17.2
click at [673, 371] on div ".deletable-edge-delete-btn { width: 20px; height: 20px; border: 0px solid #ffff…" at bounding box center [514, 247] width 483 height 368
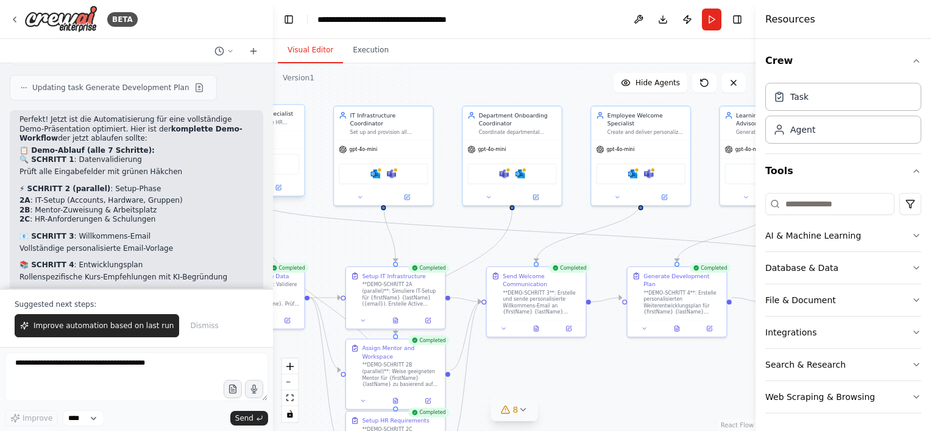
drag, startPoint x: 419, startPoint y: 222, endPoint x: 334, endPoint y: 244, distance: 88.1
click at [334, 244] on div ".deletable-edge-delete-btn { width: 20px; height: 20px; border: 0px solid #ffff…" at bounding box center [514, 247] width 483 height 368
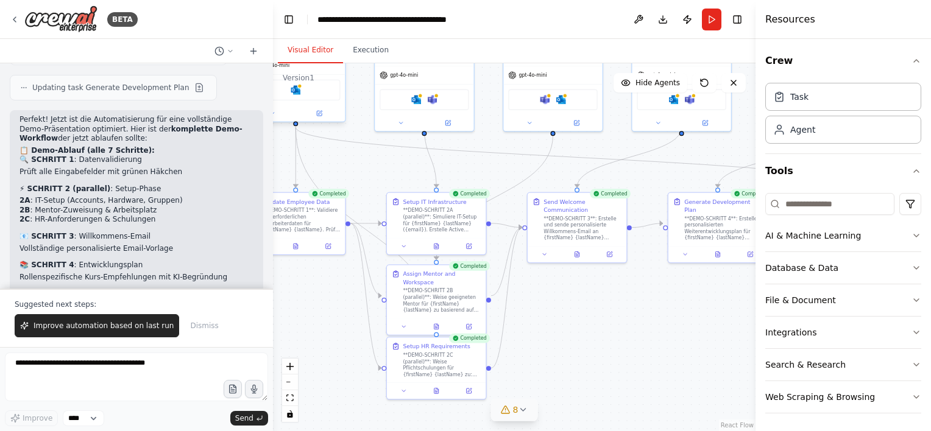
drag, startPoint x: 671, startPoint y: 394, endPoint x: 651, endPoint y: 316, distance: 81.3
click at [713, 319] on div ".deletable-edge-delete-btn { width: 20px; height: 20px; border: 0px solid #ffff…" at bounding box center [514, 247] width 483 height 368
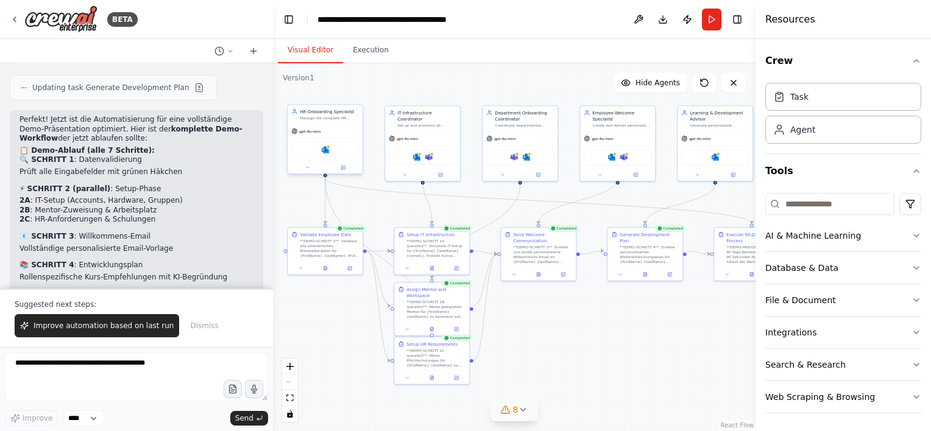
drag, startPoint x: 654, startPoint y: 334, endPoint x: 609, endPoint y: 339, distance: 45.4
click at [609, 339] on div ".deletable-edge-delete-btn { width: 20px; height: 20px; border: 0px solid #ffff…" at bounding box center [514, 247] width 483 height 368
click at [94, 417] on select "****" at bounding box center [83, 419] width 41 height 16
click at [95, 417] on select "****" at bounding box center [83, 419] width 41 height 16
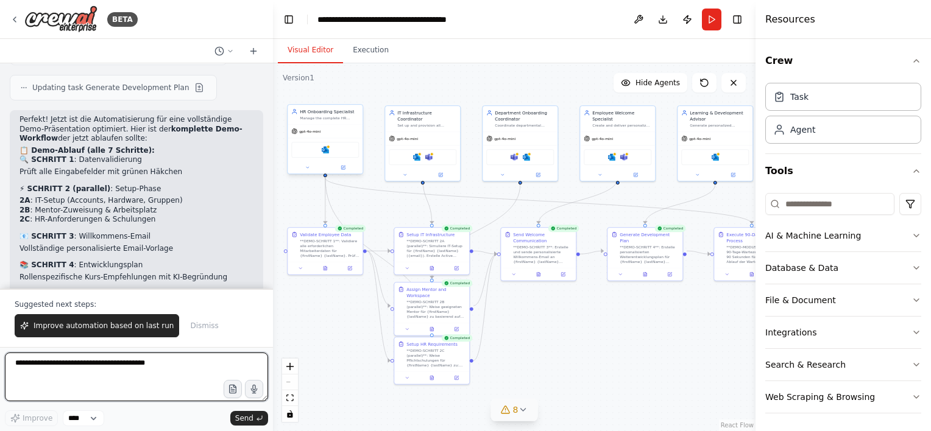
click at [144, 384] on textarea at bounding box center [136, 377] width 263 height 49
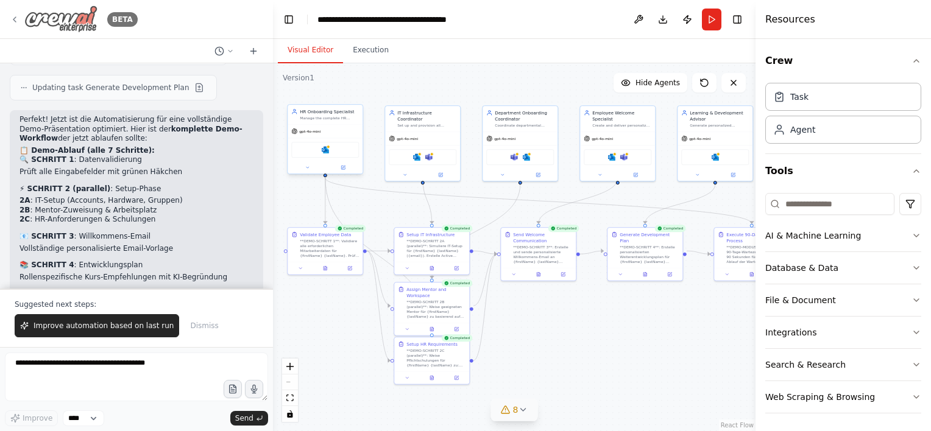
click at [14, 22] on icon at bounding box center [15, 20] width 10 height 10
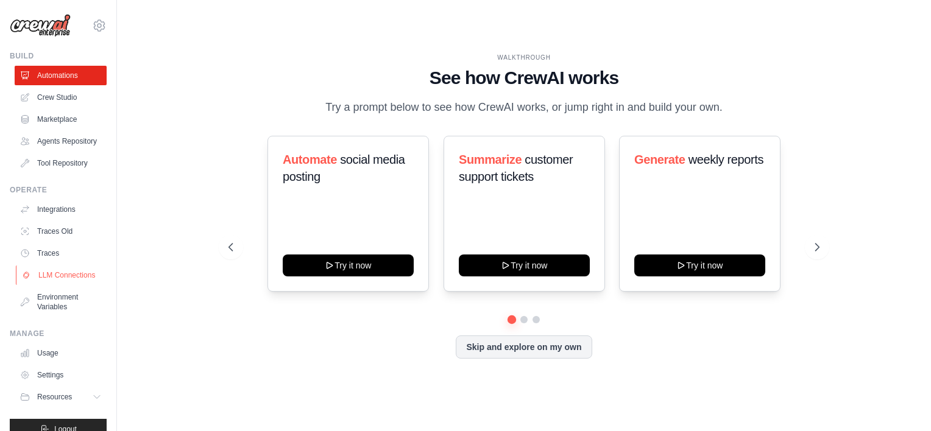
click at [62, 285] on link "LLM Connections" at bounding box center [62, 275] width 92 height 19
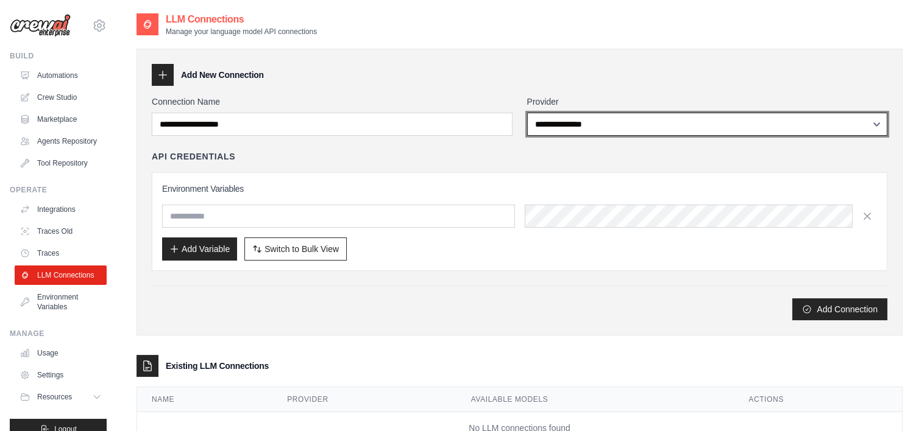
click at [606, 119] on select "**********" at bounding box center [707, 124] width 361 height 23
click at [527, 113] on select "**********" at bounding box center [707, 124] width 361 height 23
click at [627, 122] on select "**********" at bounding box center [707, 124] width 361 height 23
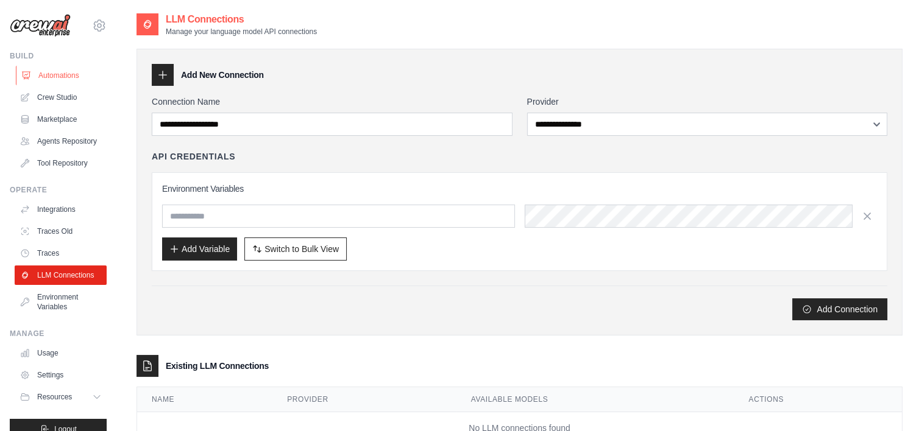
click at [60, 76] on link "Automations" at bounding box center [62, 75] width 92 height 19
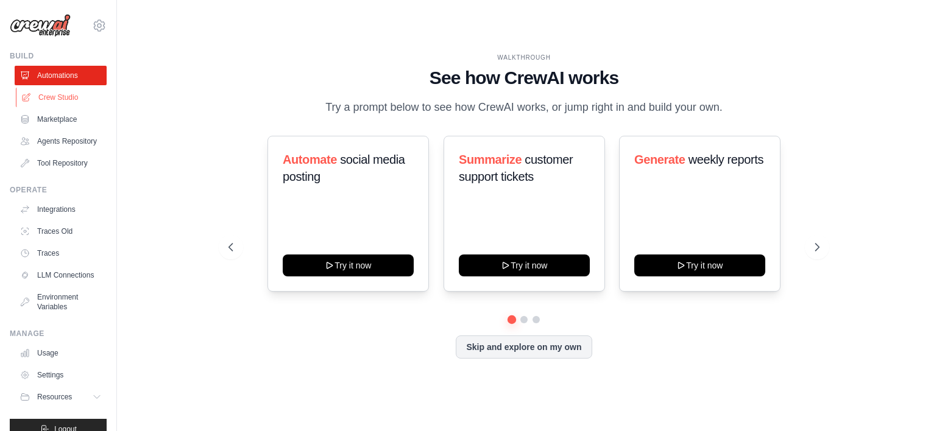
click at [56, 93] on link "Crew Studio" at bounding box center [62, 97] width 92 height 19
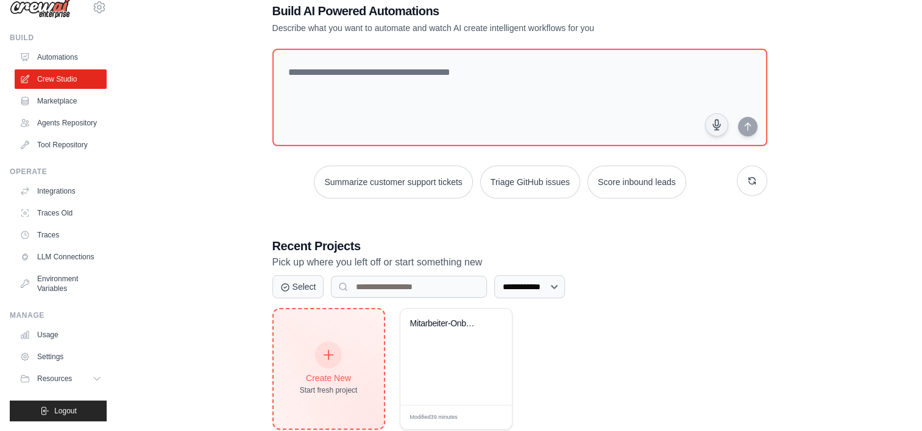
scroll to position [58, 0]
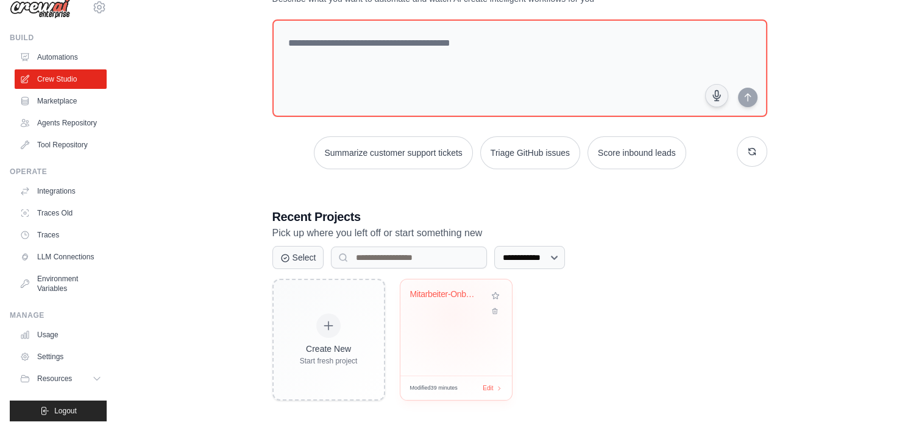
click at [453, 317] on div "Mitarbeiter-Onboarding & Weiterentw..." at bounding box center [455, 328] width 111 height 96
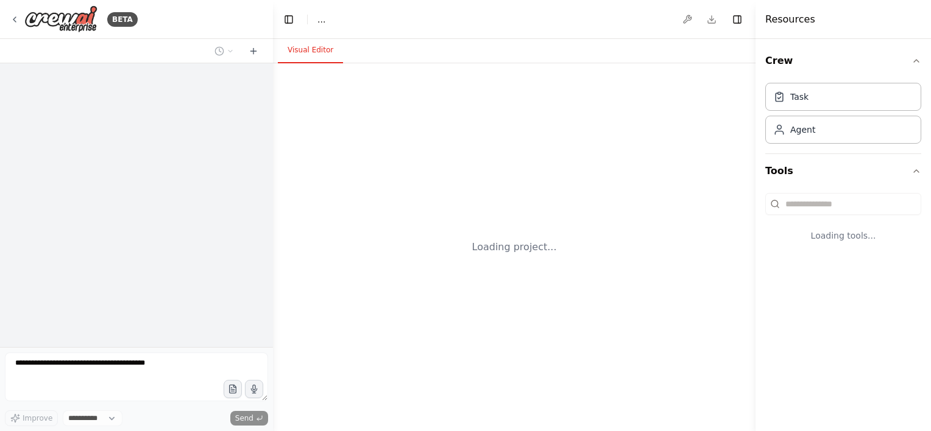
select select "****"
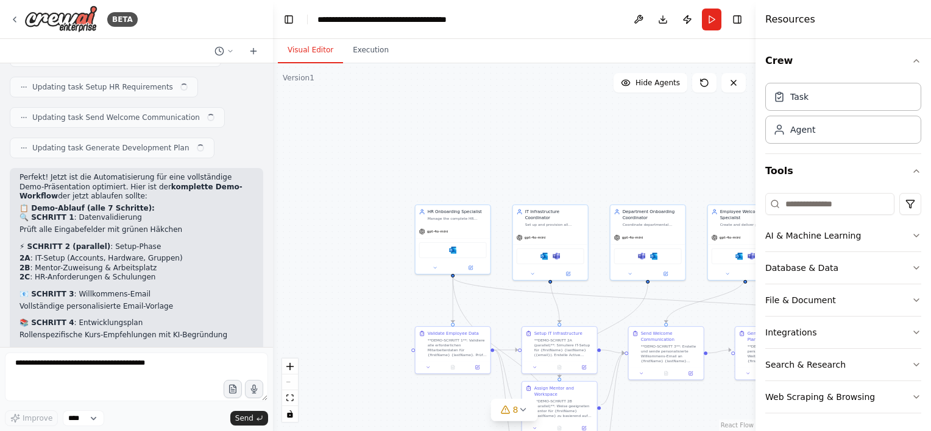
scroll to position [4936, 0]
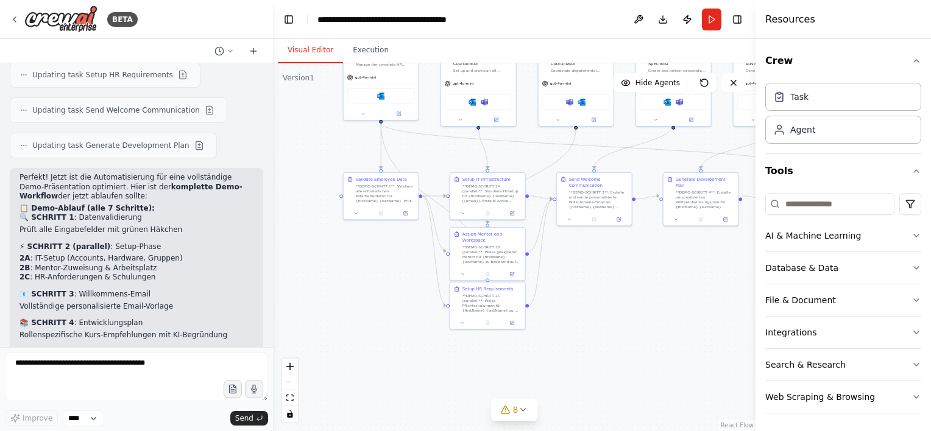
drag, startPoint x: 334, startPoint y: 243, endPoint x: 319, endPoint y: 76, distance: 168.2
click at [292, 169] on div ".deletable-edge-delete-btn { width: 20px; height: 20px; border: 0px solid #ffff…" at bounding box center [514, 247] width 483 height 368
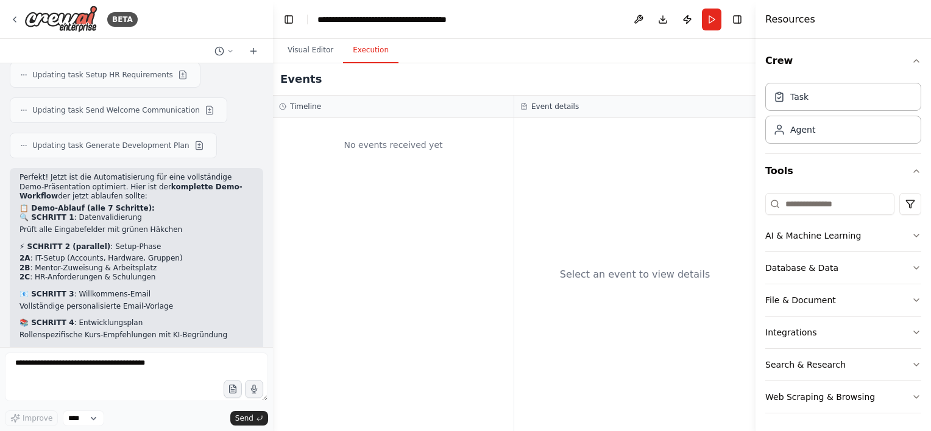
click at [364, 44] on button "Execution" at bounding box center [370, 51] width 55 height 26
click at [319, 48] on button "Visual Editor" at bounding box center [310, 51] width 65 height 26
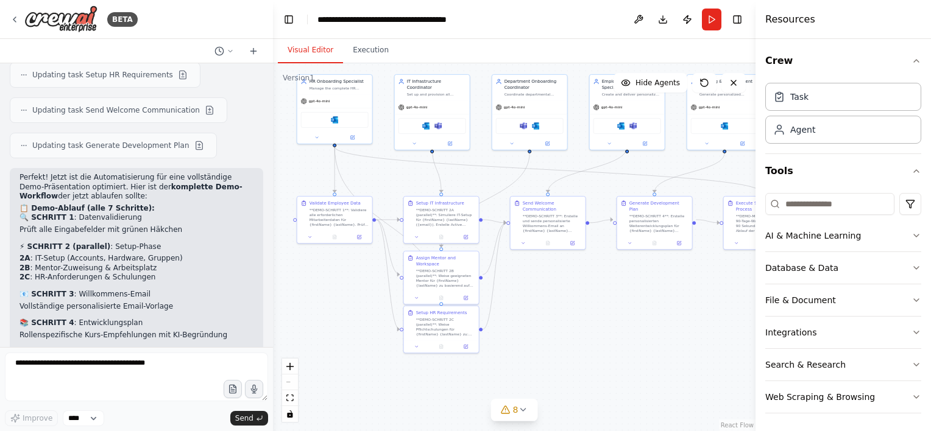
drag, startPoint x: 661, startPoint y: 319, endPoint x: 615, endPoint y: 341, distance: 51.0
click at [615, 341] on div ".deletable-edge-delete-btn { width: 20px; height: 20px; border: 0px solid #ffff…" at bounding box center [514, 247] width 483 height 368
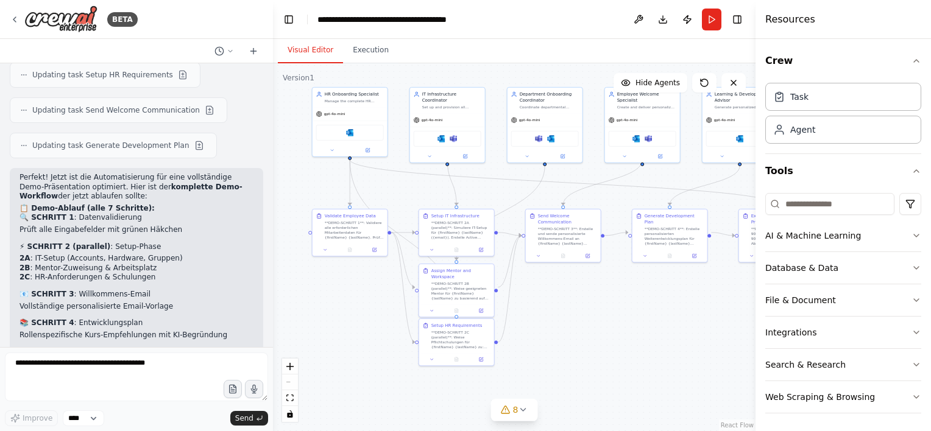
drag, startPoint x: 325, startPoint y: 274, endPoint x: 341, endPoint y: 286, distance: 19.5
click at [341, 286] on div ".deletable-edge-delete-btn { width: 20px; height: 20px; border: 0px solid #ffff…" at bounding box center [514, 247] width 483 height 368
click at [367, 45] on button "Execution" at bounding box center [370, 51] width 55 height 26
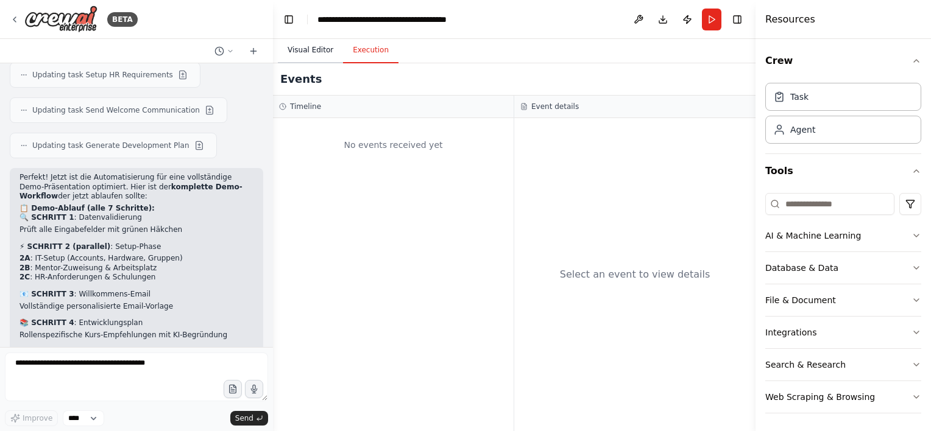
click at [300, 52] on button "Visual Editor" at bounding box center [310, 51] width 65 height 26
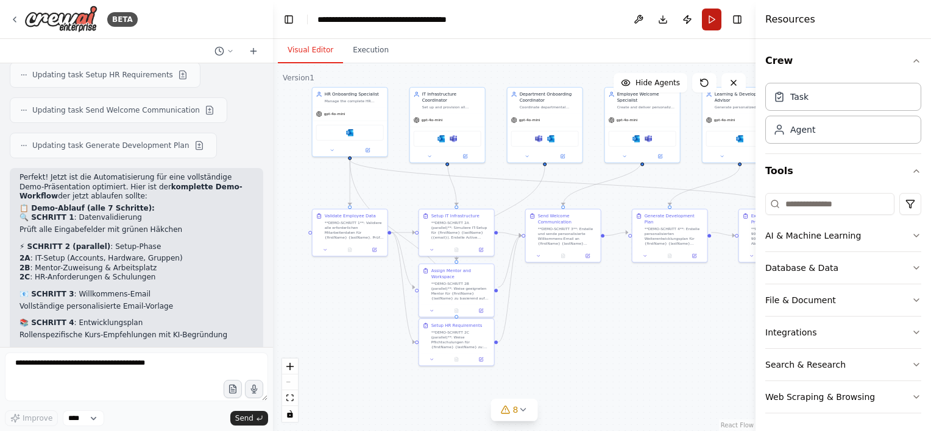
click at [713, 20] on button "Run" at bounding box center [711, 20] width 19 height 22
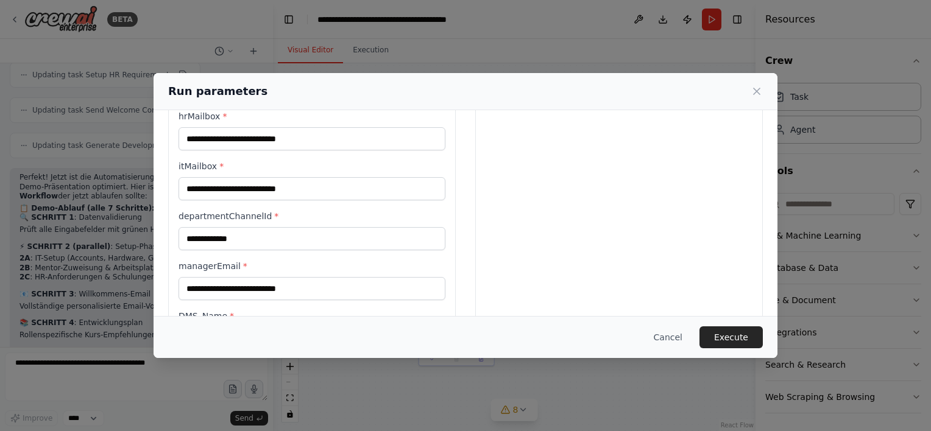
scroll to position [397, 0]
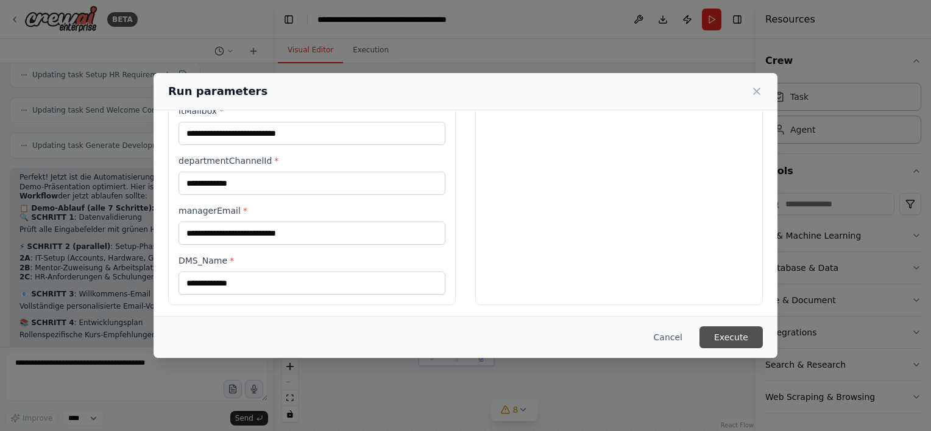
click at [724, 337] on button "Execute" at bounding box center [730, 338] width 63 height 22
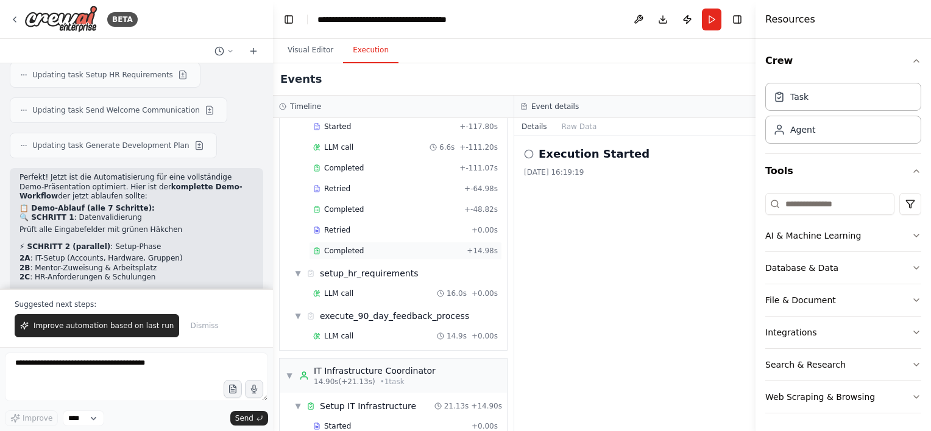
scroll to position [0, 0]
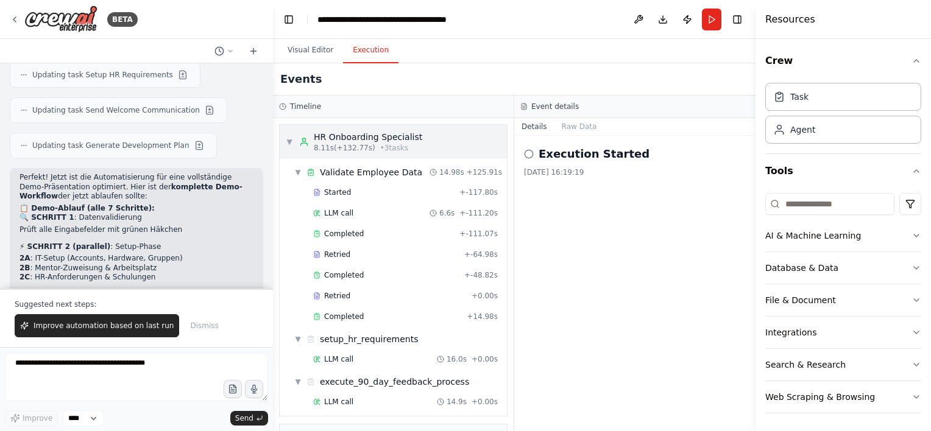
click at [441, 136] on div "▼ HR Onboarding Specialist 8.11s (+132.77s) • 3 task s" at bounding box center [393, 142] width 227 height 34
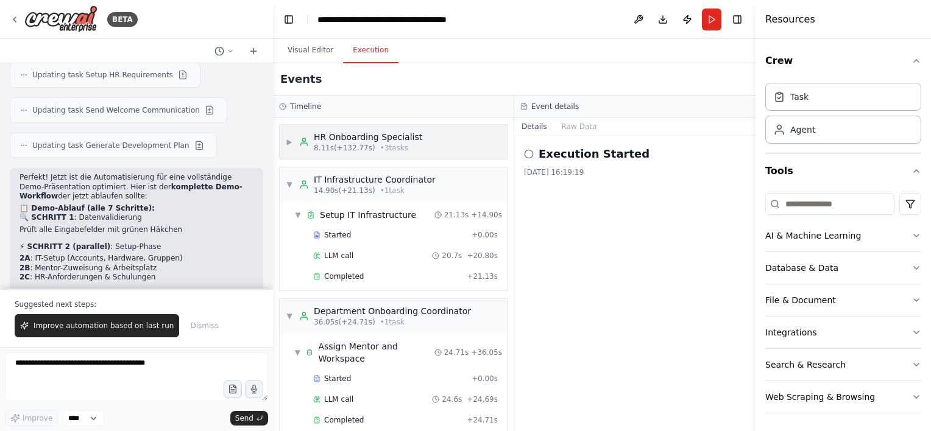
click at [441, 136] on div "▶ HR Onboarding Specialist 8.11s (+132.77s) • 3 task s" at bounding box center [393, 142] width 227 height 34
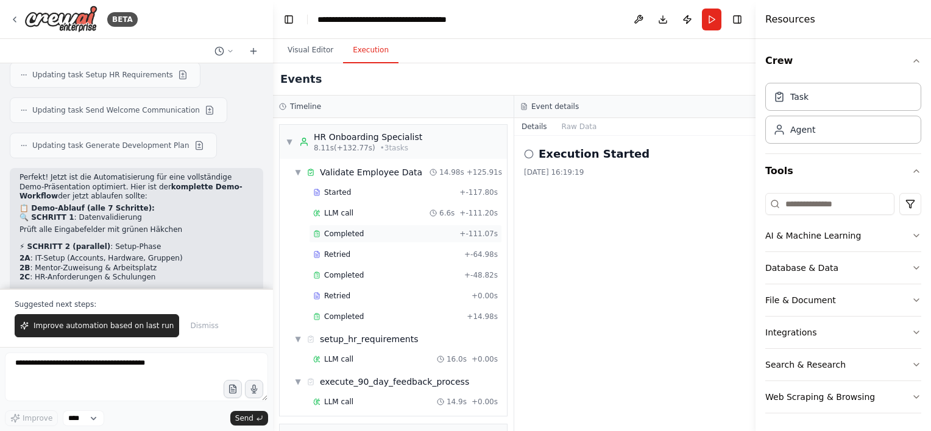
click at [356, 234] on span "Completed" at bounding box center [344, 234] width 40 height 10
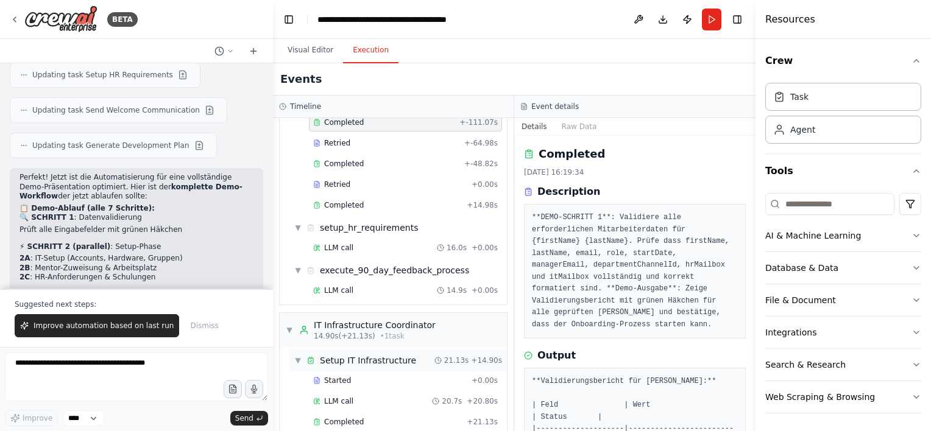
scroll to position [183, 0]
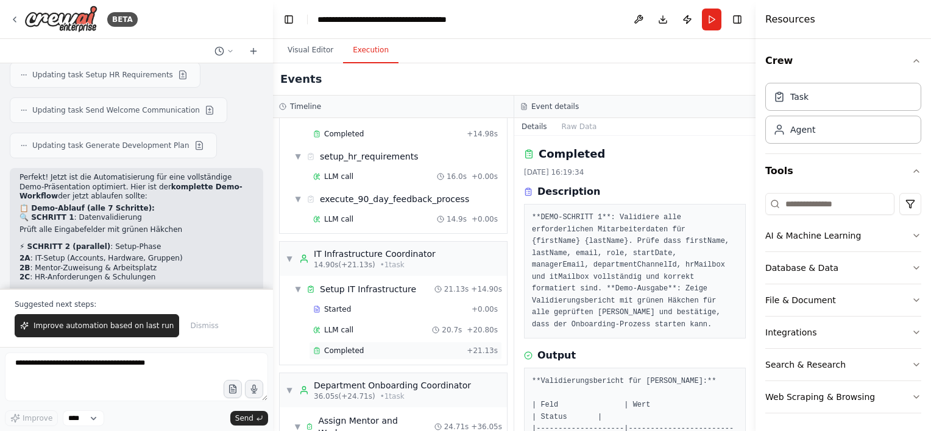
click at [361, 346] on div "Completed" at bounding box center [387, 351] width 149 height 10
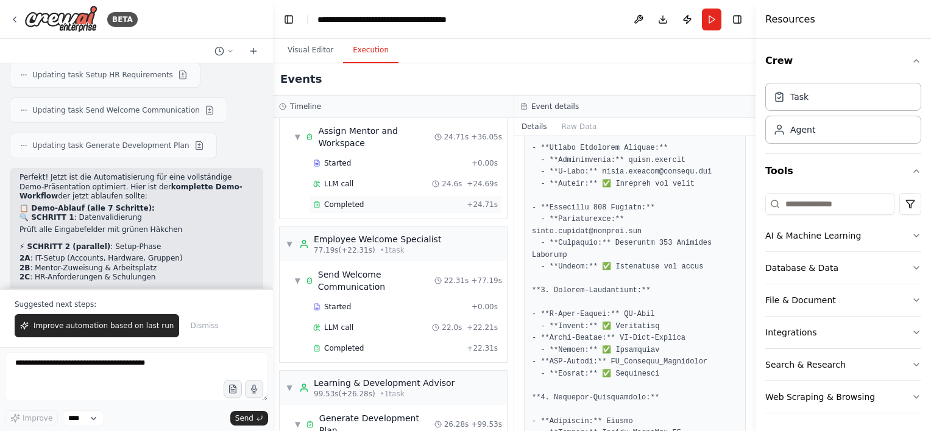
scroll to position [487, 0]
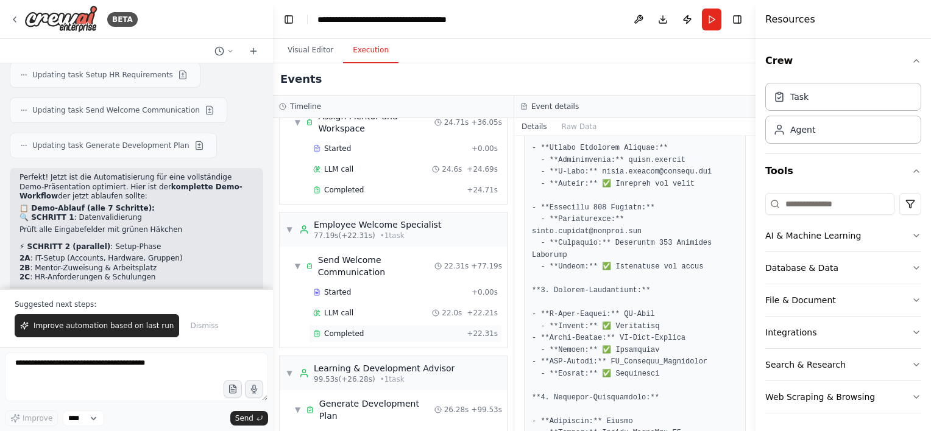
click at [355, 329] on span "Completed" at bounding box center [344, 334] width 40 height 10
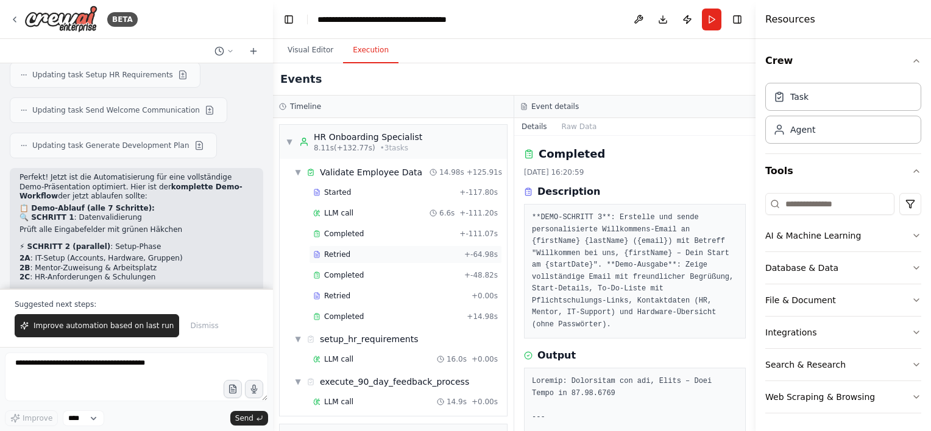
scroll to position [61, 0]
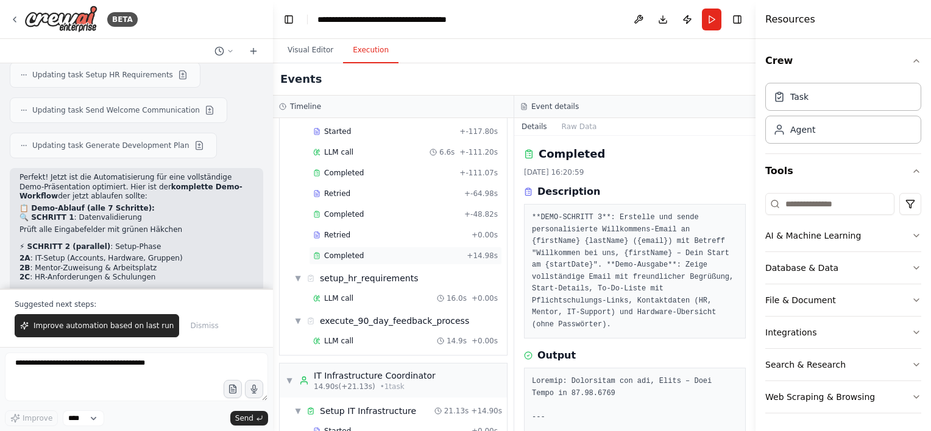
click at [381, 258] on div "Completed" at bounding box center [387, 256] width 149 height 10
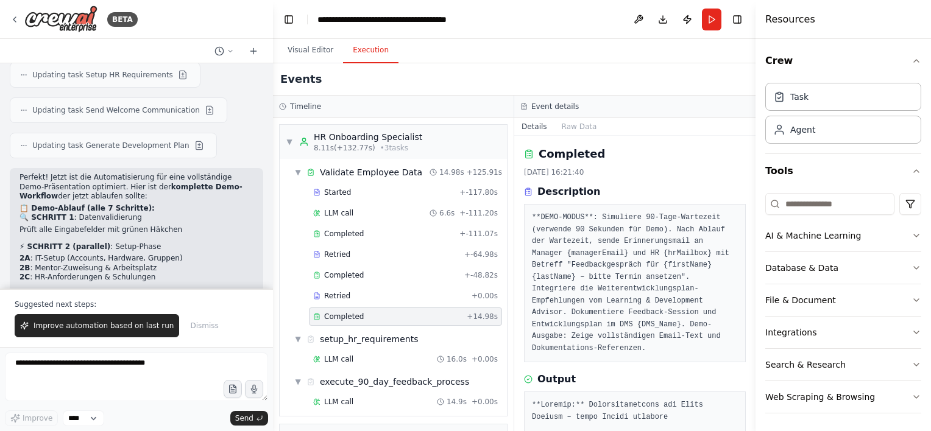
scroll to position [0, 0]
click at [286, 145] on span "▼" at bounding box center [289, 142] width 7 height 10
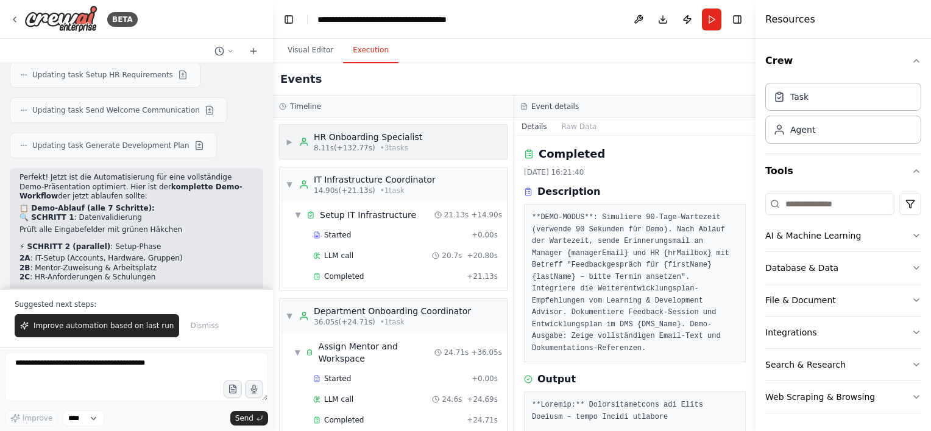
click at [287, 144] on span "▶" at bounding box center [289, 142] width 7 height 10
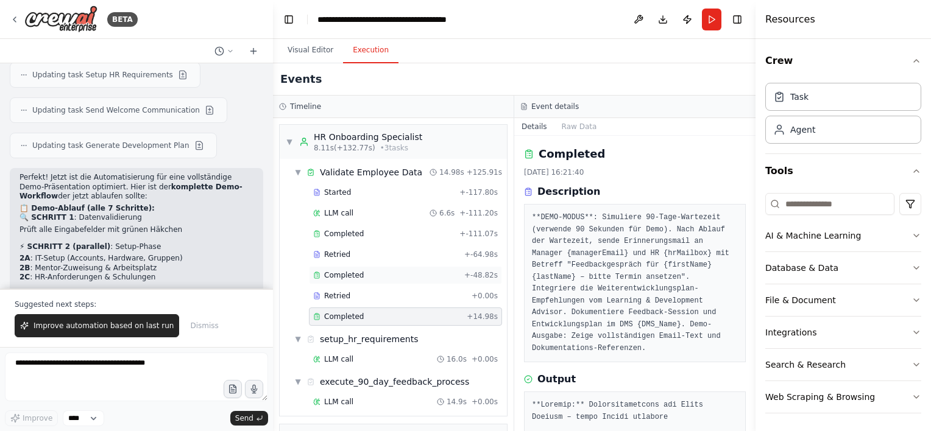
click at [361, 274] on div "Completed" at bounding box center [386, 276] width 146 height 10
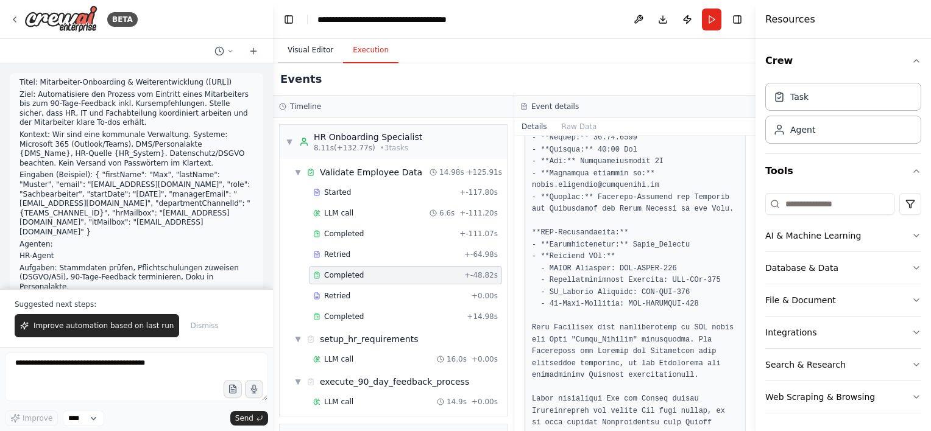
click at [312, 46] on button "Visual Editor" at bounding box center [310, 51] width 65 height 26
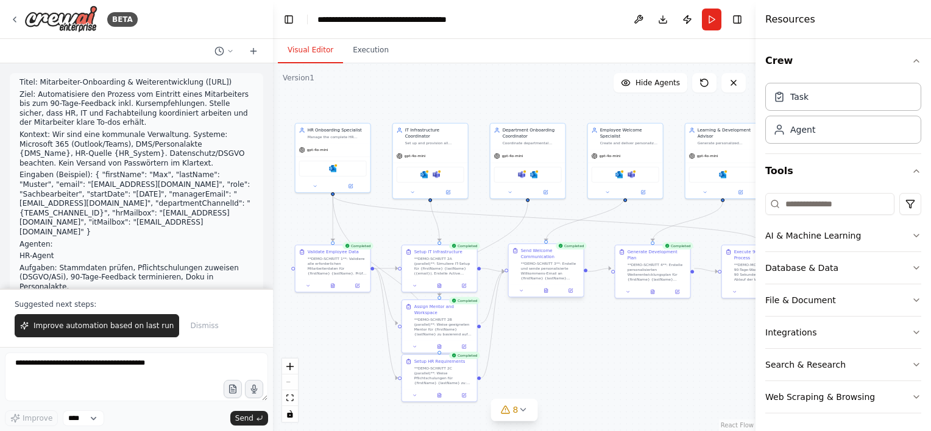
drag, startPoint x: 662, startPoint y: 321, endPoint x: 559, endPoint y: 256, distance: 121.4
click at [646, 357] on div ".deletable-edge-delete-btn { width: 20px; height: 20px; border: 0px solid #ffff…" at bounding box center [514, 247] width 483 height 368
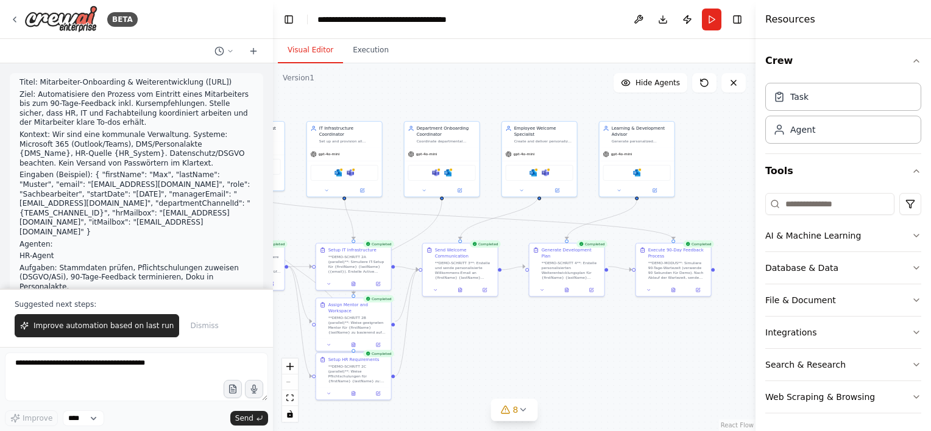
drag, startPoint x: 516, startPoint y: 107, endPoint x: 451, endPoint y: 118, distance: 65.4
click at [456, 107] on div ".deletable-edge-delete-btn { width: 20px; height: 20px; border: 0px solid #ffff…" at bounding box center [514, 247] width 483 height 368
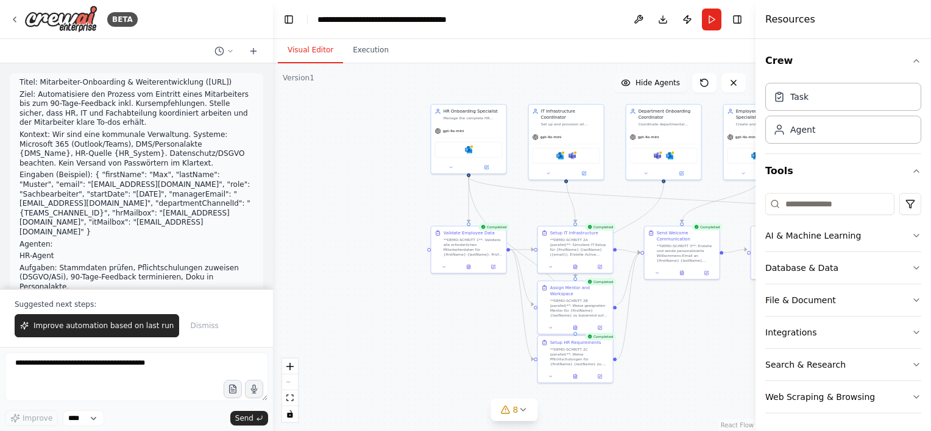
drag, startPoint x: 409, startPoint y: 91, endPoint x: 626, endPoint y: 79, distance: 216.6
click at [630, 74] on div "Version 1 Show Tools Hide Agents .deletable-edge-delete-btn { width: 20px; heig…" at bounding box center [514, 247] width 483 height 368
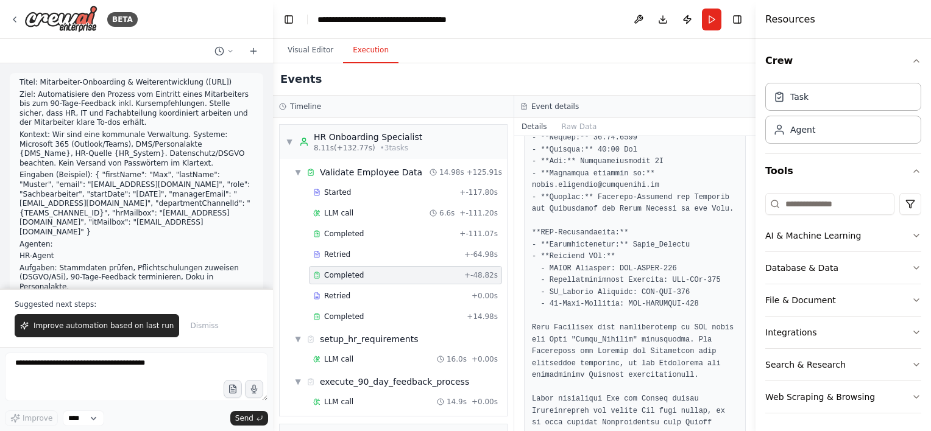
click at [372, 51] on button "Execution" at bounding box center [370, 51] width 55 height 26
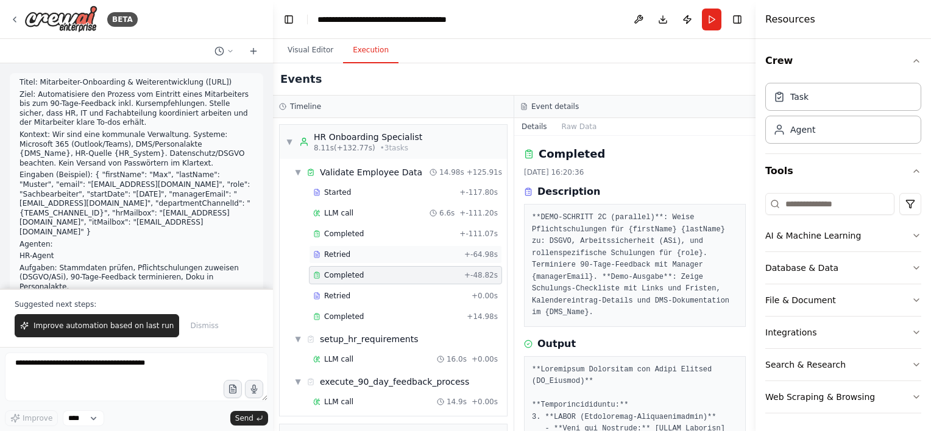
click at [344, 256] on span "Retried" at bounding box center [337, 255] width 26 height 10
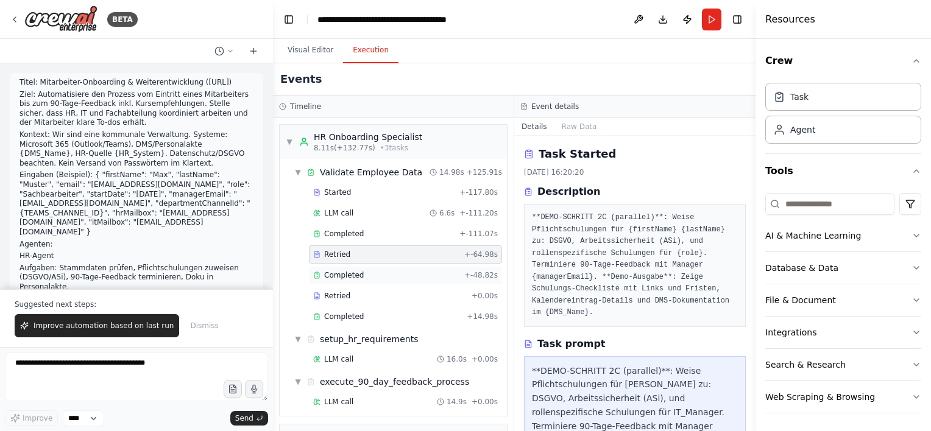
click at [356, 278] on div "Completed + -48.82s" at bounding box center [405, 275] width 193 height 18
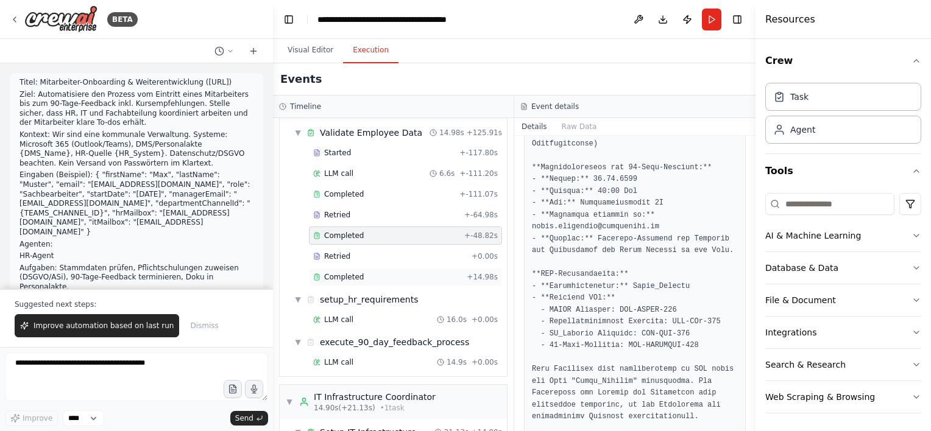
scroll to position [61, 0]
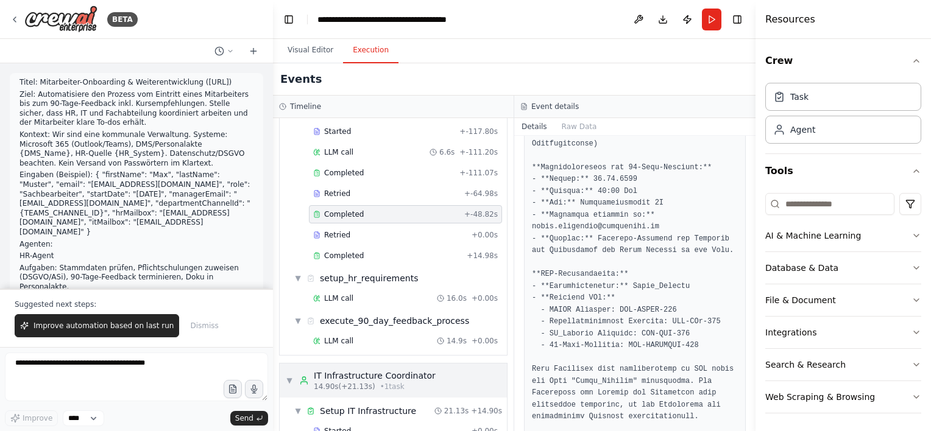
click at [288, 377] on span "▼" at bounding box center [289, 381] width 7 height 10
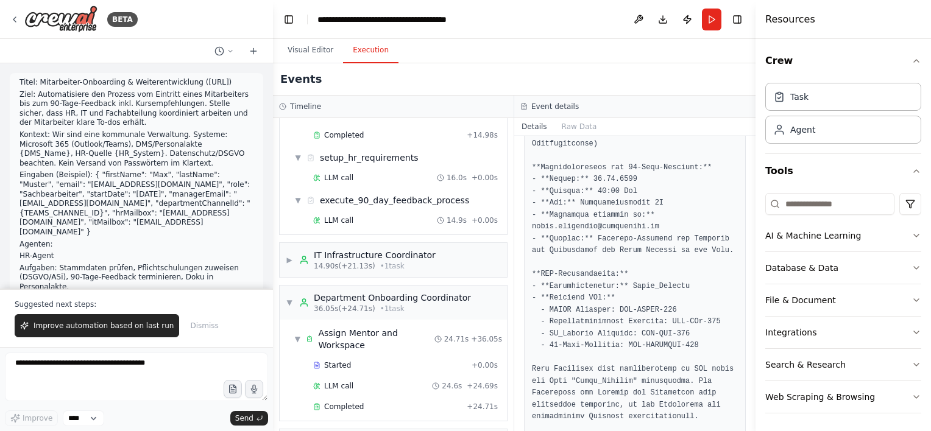
scroll to position [183, 0]
click at [288, 299] on span "▼" at bounding box center [289, 302] width 7 height 10
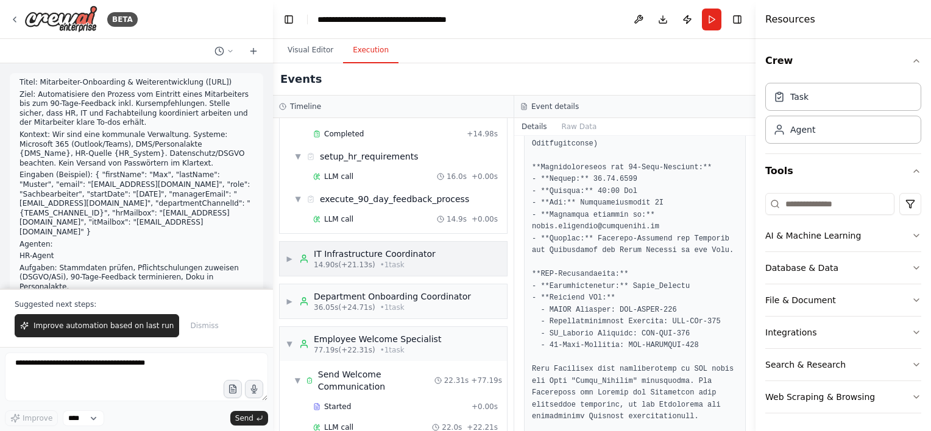
click at [291, 256] on span "▶" at bounding box center [289, 259] width 7 height 10
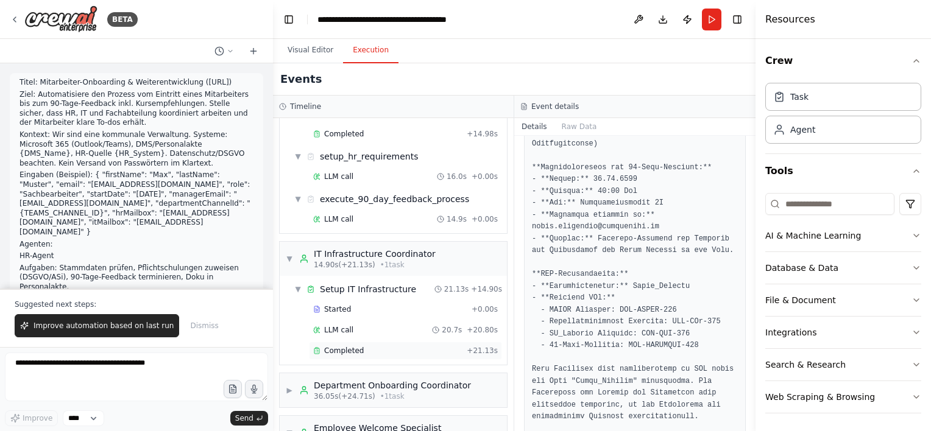
click at [349, 346] on span "Completed" at bounding box center [344, 351] width 40 height 10
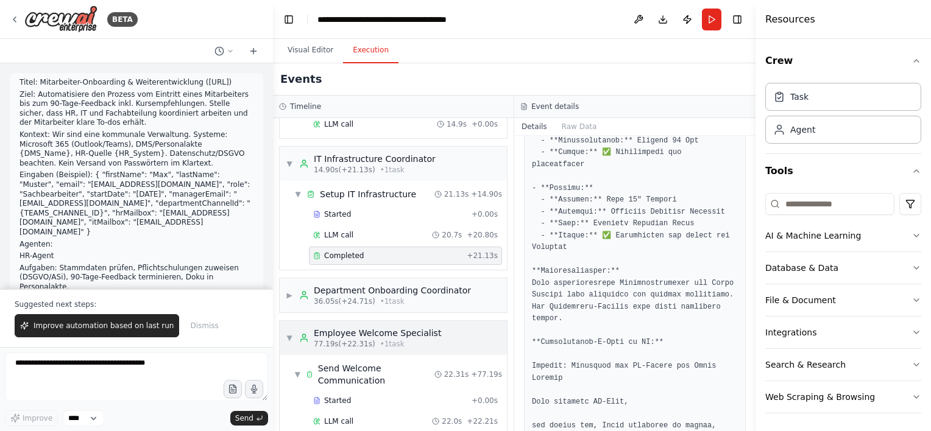
scroll to position [305, 0]
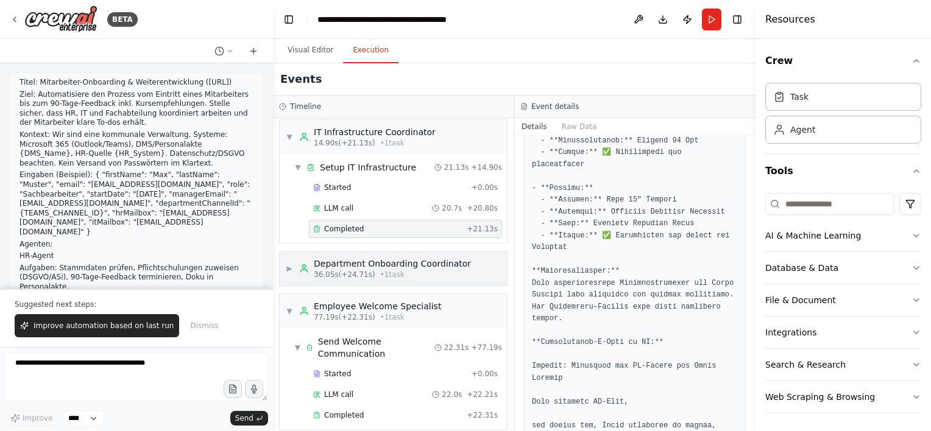
click at [290, 264] on span "▶" at bounding box center [289, 269] width 7 height 10
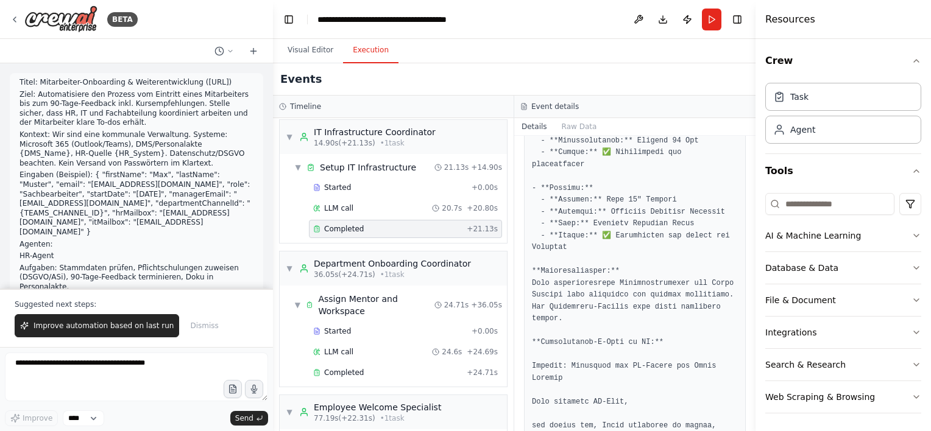
drag, startPoint x: 349, startPoint y: 367, endPoint x: 553, endPoint y: 263, distance: 229.2
click at [350, 368] on span "Completed" at bounding box center [344, 373] width 40 height 10
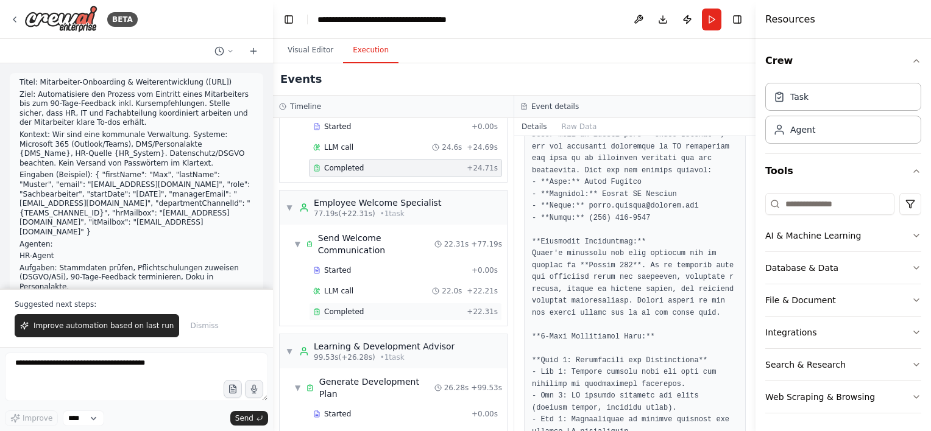
scroll to position [543, 0]
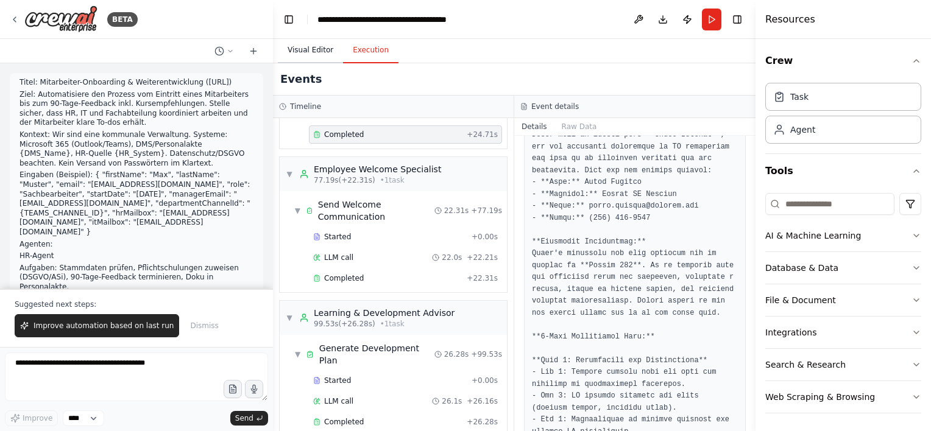
click at [292, 55] on button "Visual Editor" at bounding box center [310, 51] width 65 height 26
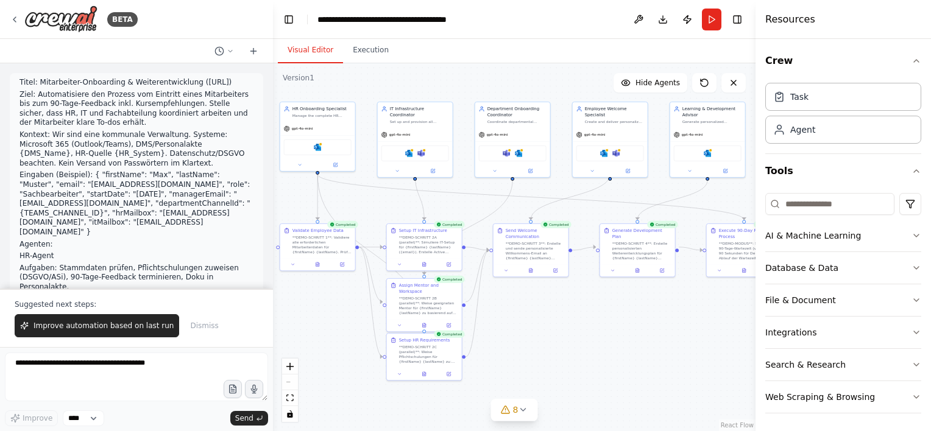
drag, startPoint x: 683, startPoint y: 349, endPoint x: 562, endPoint y: 346, distance: 121.3
click at [562, 346] on div ".deletable-edge-delete-btn { width: 20px; height: 20px; border: 0px solid #ffff…" at bounding box center [514, 247] width 483 height 368
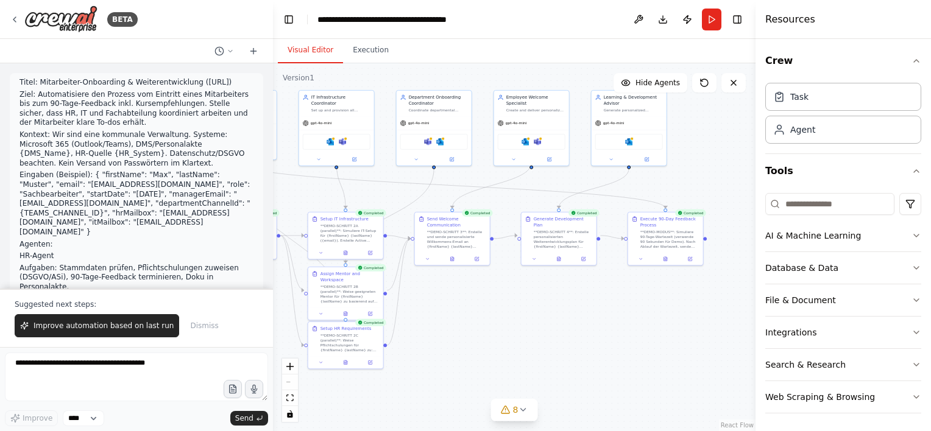
click at [424, 82] on div ".deletable-edge-delete-btn { width: 20px; height: 20px; border: 0px solid #ffff…" at bounding box center [514, 247] width 483 height 368
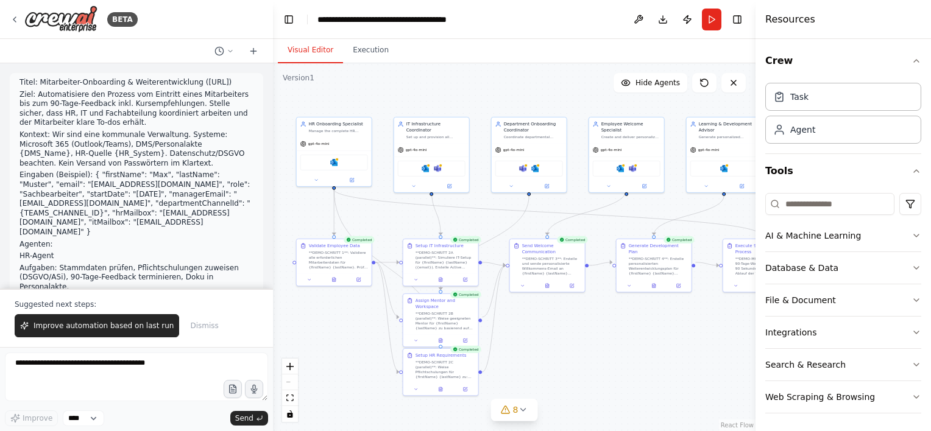
drag, startPoint x: 422, startPoint y: 73, endPoint x: 517, endPoint y: 100, distance: 98.8
click at [517, 100] on div ".deletable-edge-delete-btn { width: 20px; height: 20px; border: 0px solid #ffff…" at bounding box center [514, 247] width 483 height 368
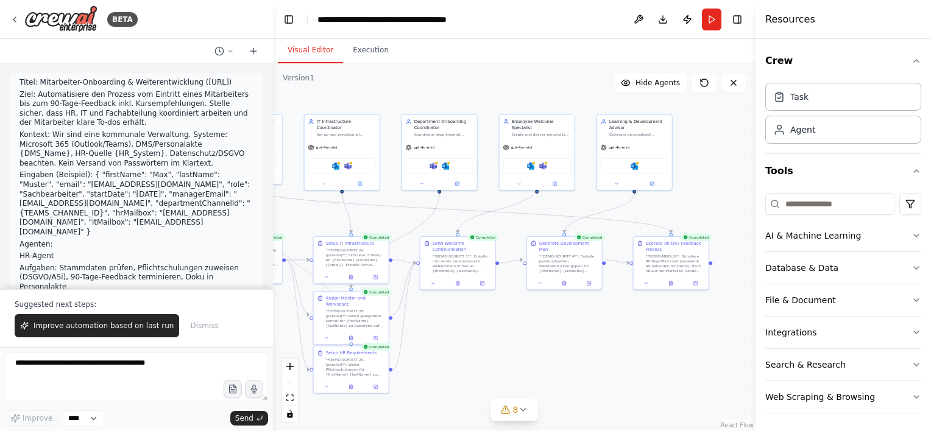
drag, startPoint x: 538, startPoint y: 96, endPoint x: 462, endPoint y: 94, distance: 75.6
click at [462, 94] on div ".deletable-edge-delete-btn { width: 20px; height: 20px; border: 0px solid #ffff…" at bounding box center [514, 247] width 483 height 368
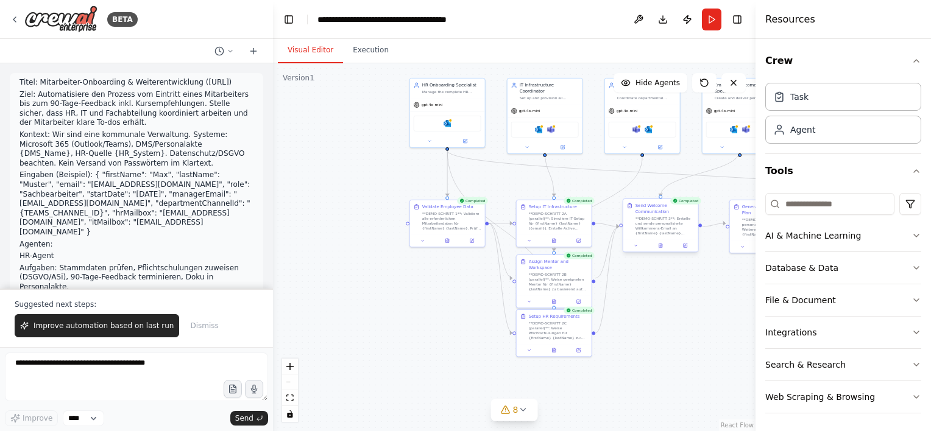
drag, startPoint x: 514, startPoint y: 92, endPoint x: 673, endPoint y: 206, distance: 195.6
click at [719, 52] on div "Visual Editor Execution Version 1 Show Tools Hide Agents .deletable-edge-delete…" at bounding box center [514, 235] width 483 height 392
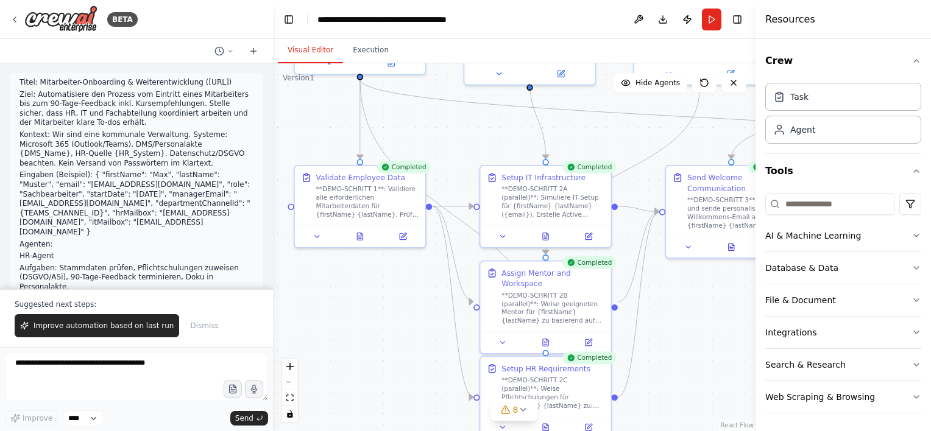
drag, startPoint x: 437, startPoint y: 286, endPoint x: 412, endPoint y: 325, distance: 47.2
click at [412, 325] on div ".deletable-edge-delete-btn { width: 20px; height: 20px; border: 0px solid #ffff…" at bounding box center [514, 247] width 483 height 368
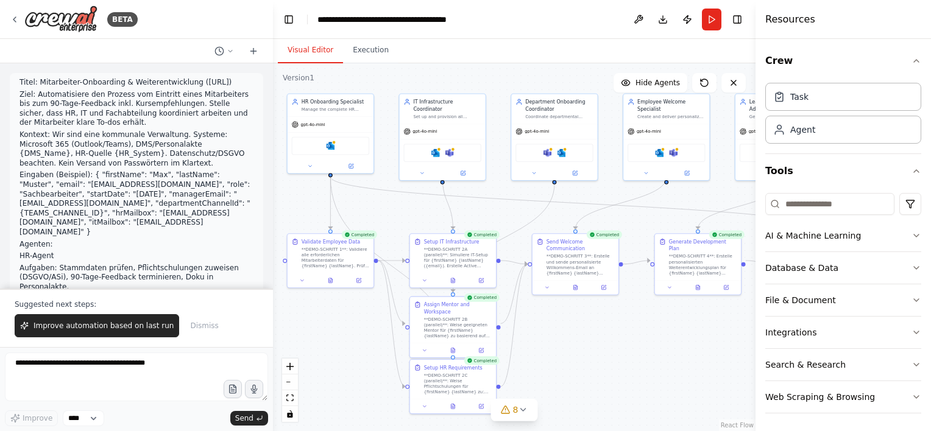
drag, startPoint x: 702, startPoint y: 329, endPoint x: 633, endPoint y: 310, distance: 71.6
click at [574, 353] on div ".deletable-edge-delete-btn { width: 20px; height: 20px; border: 0px solid #ffff…" at bounding box center [514, 247] width 483 height 368
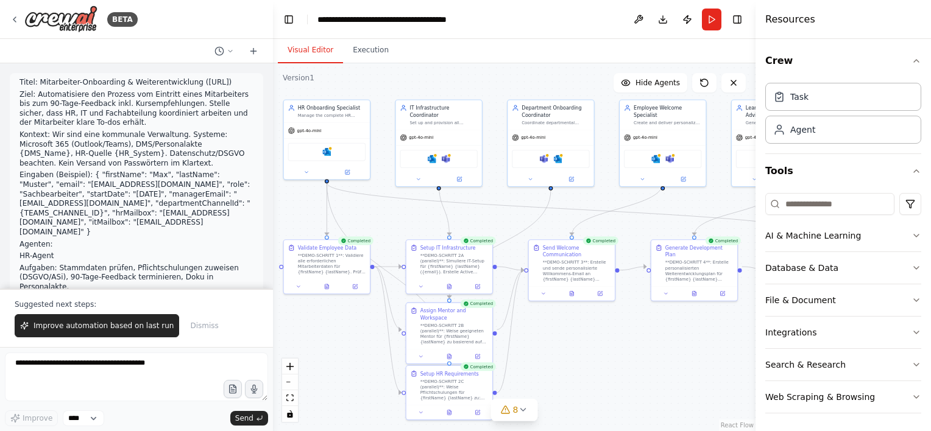
drag, startPoint x: 434, startPoint y: 65, endPoint x: 429, endPoint y: 73, distance: 9.3
click at [429, 73] on div ".deletable-edge-delete-btn { width: 20px; height: 20px; border: 0px solid #ffff…" at bounding box center [514, 247] width 483 height 368
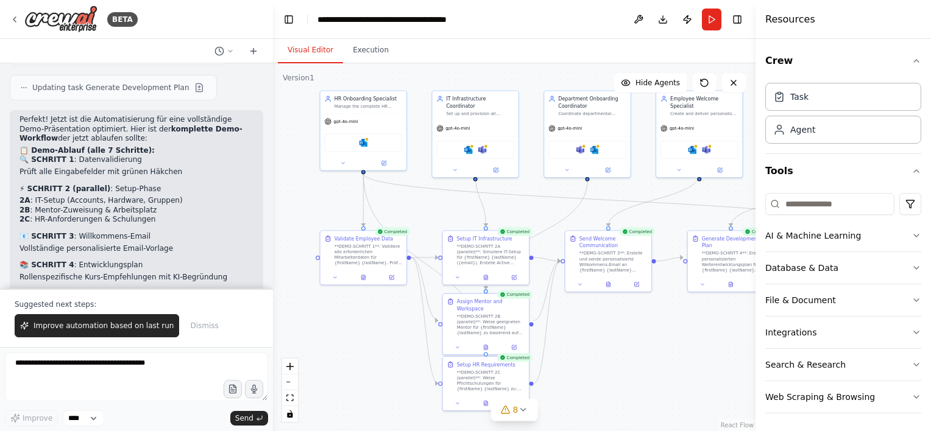
drag, startPoint x: 617, startPoint y: 349, endPoint x: 638, endPoint y: 334, distance: 25.0
click at [657, 339] on div ".deletable-edge-delete-btn { width: 20px; height: 20px; border: 0px solid #ffff…" at bounding box center [514, 247] width 483 height 368
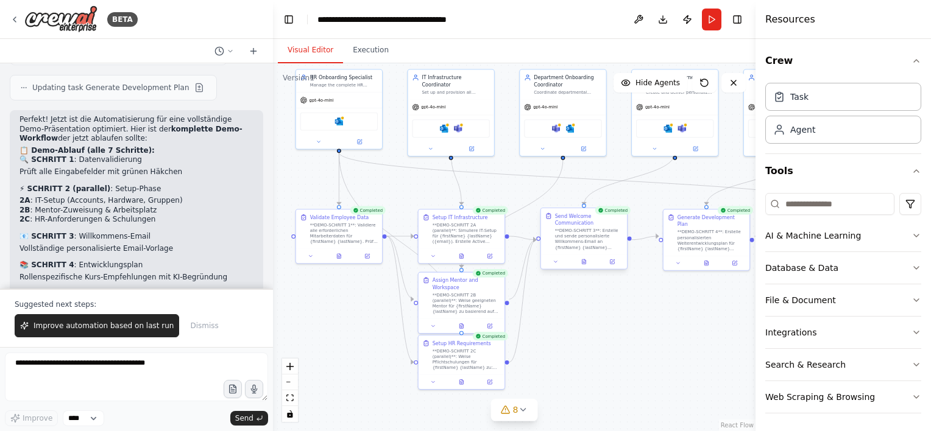
drag, startPoint x: 631, startPoint y: 353, endPoint x: 589, endPoint y: 208, distance: 151.0
click at [623, 331] on div ".deletable-edge-delete-btn { width: 20px; height: 20px; border: 0px solid #ffff…" at bounding box center [514, 247] width 483 height 368
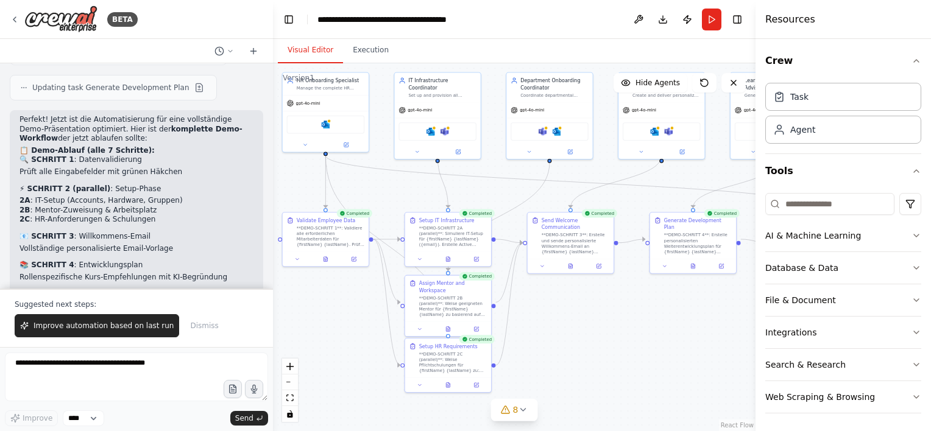
drag, startPoint x: 694, startPoint y: 412, endPoint x: 557, endPoint y: 345, distance: 152.6
click at [557, 346] on div ".deletable-edge-delete-btn { width: 20px; height: 20px; border: 0px solid #ffff…" at bounding box center [514, 247] width 483 height 368
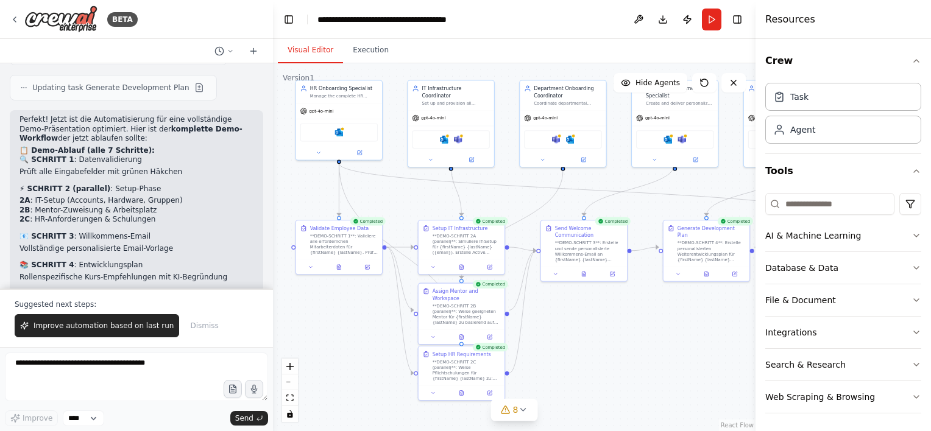
drag, startPoint x: 679, startPoint y: 360, endPoint x: 575, endPoint y: 341, distance: 106.0
click at [575, 341] on div ".deletable-edge-delete-btn { width: 20px; height: 20px; border: 0px solid #ffff…" at bounding box center [514, 247] width 483 height 368
click at [899, 395] on button "Web Scraping & Browsing" at bounding box center [843, 397] width 156 height 32
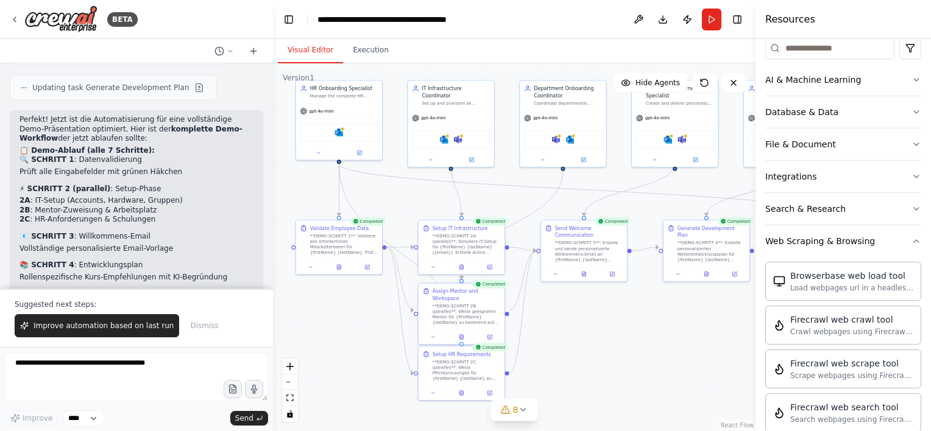
scroll to position [183, 0]
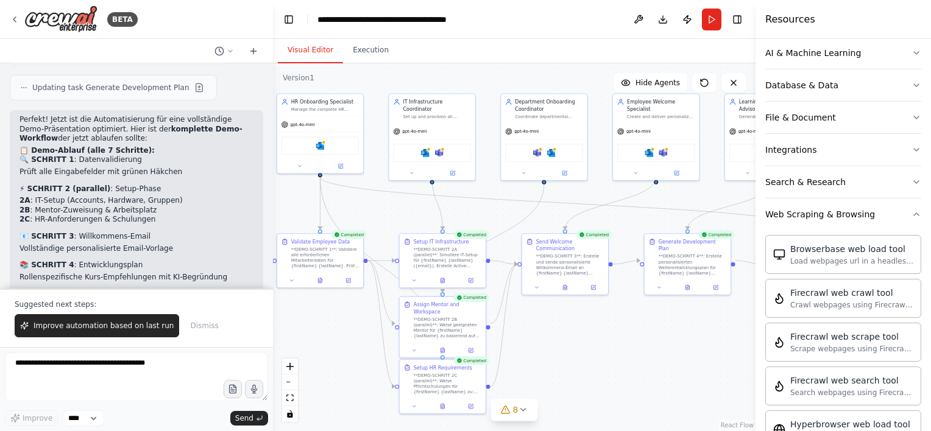
drag, startPoint x: 655, startPoint y: 324, endPoint x: 636, endPoint y: 336, distance: 22.8
click at [636, 336] on div ".deletable-edge-delete-btn { width: 20px; height: 20px; border: 0px solid #ffff…" at bounding box center [514, 247] width 483 height 368
